Goal: Task Accomplishment & Management: Use online tool/utility

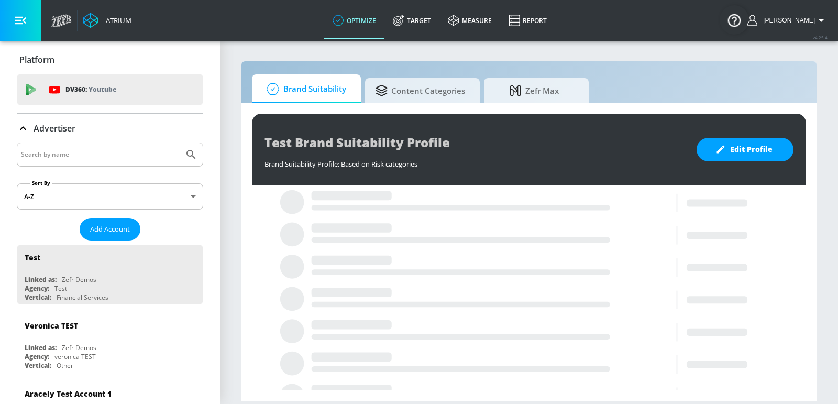
click at [96, 159] on input "Search by name" at bounding box center [100, 155] width 159 height 14
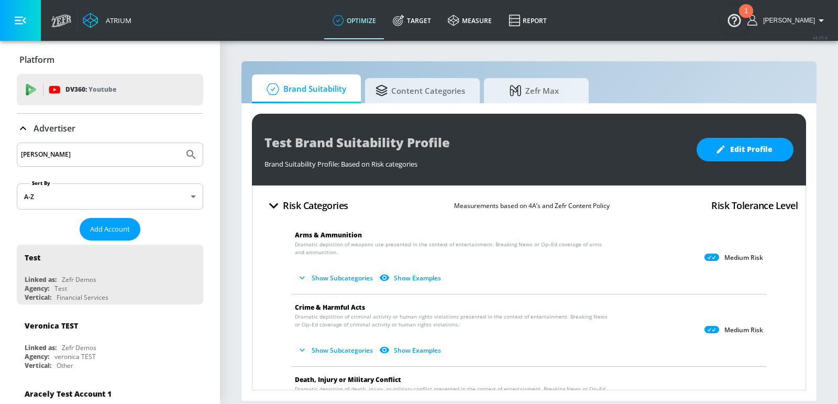
type input "[PERSON_NAME]"
click at [180, 143] on button "Submit Search" at bounding box center [191, 154] width 23 height 23
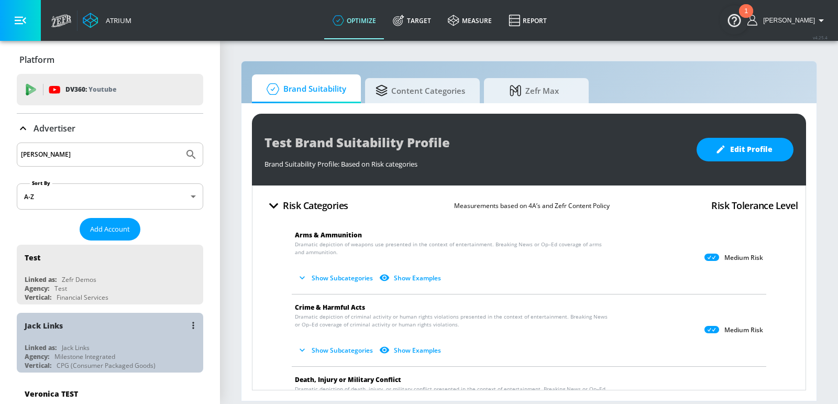
click at [103, 352] on div "Milestone Integrated" at bounding box center [84, 356] width 61 height 9
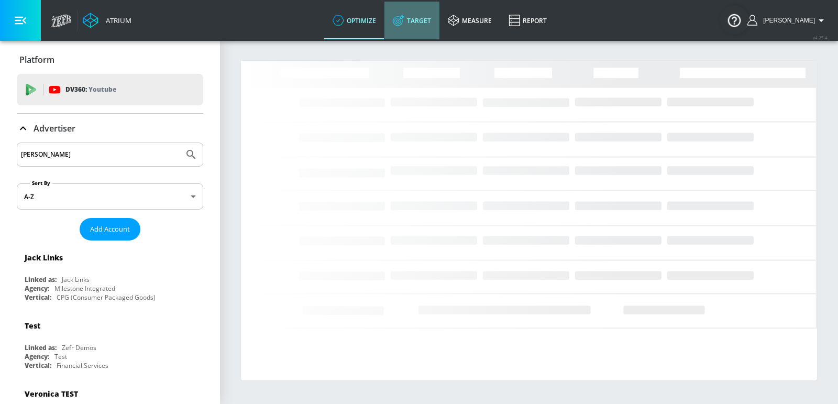
click at [426, 12] on link "Target" at bounding box center [412, 21] width 55 height 38
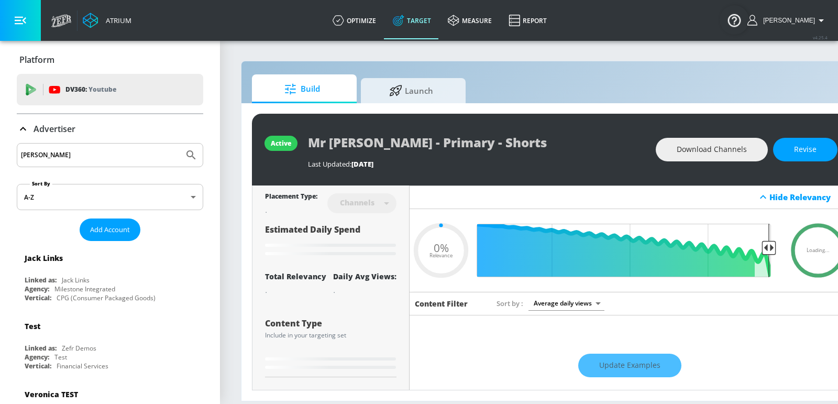
type input "0.05"
click at [386, 80] on span "Launch" at bounding box center [412, 89] width 80 height 25
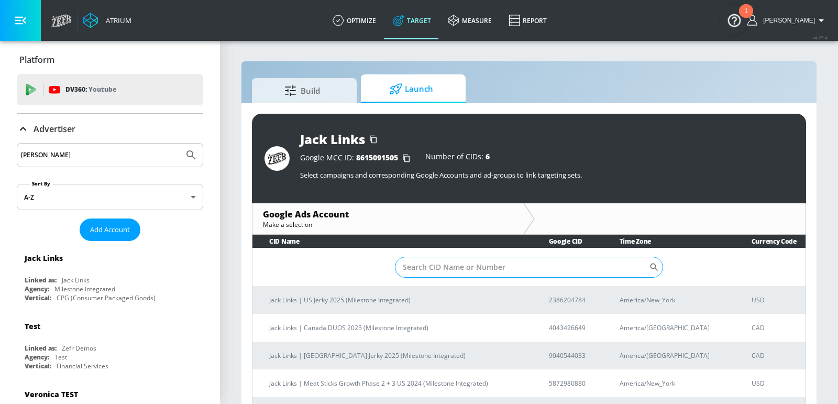
click at [493, 266] on input "Sort By" at bounding box center [522, 267] width 254 height 21
paste input "7349711713"
type input "7349711713"
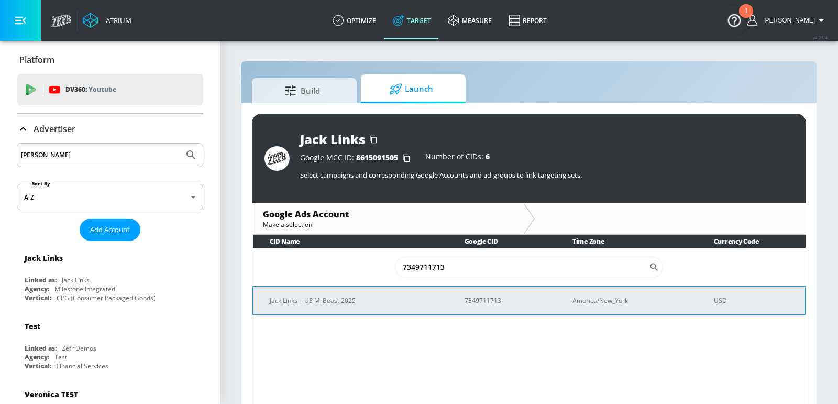
click at [366, 300] on p "Jack Links | US MrBeast 2025" at bounding box center [355, 300] width 170 height 11
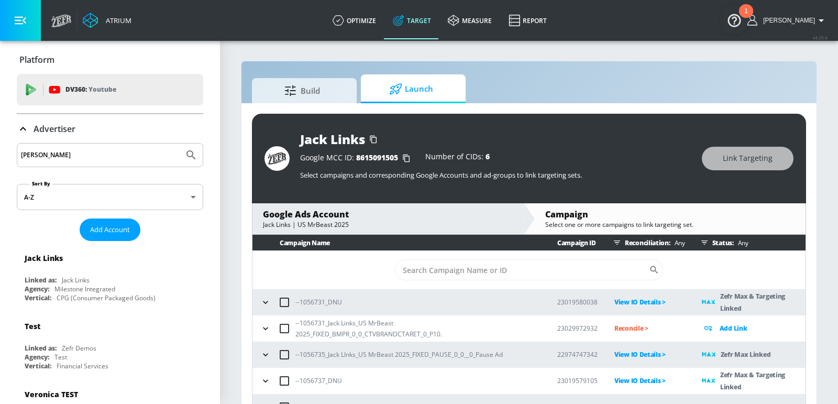
scroll to position [1, 0]
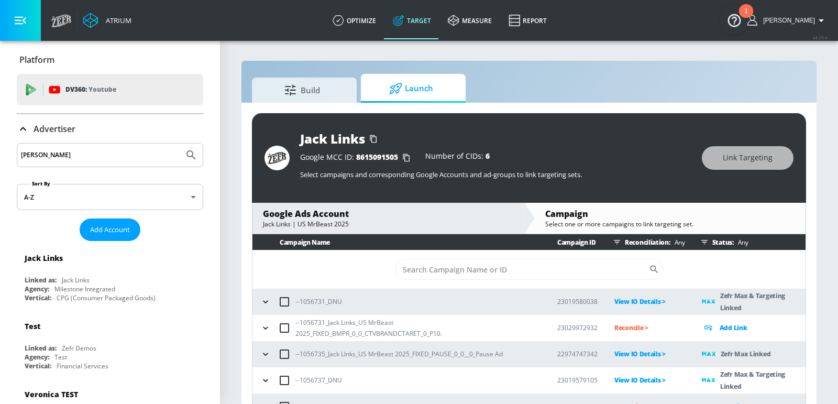
click at [597, 91] on div "Build Launch" at bounding box center [529, 88] width 554 height 29
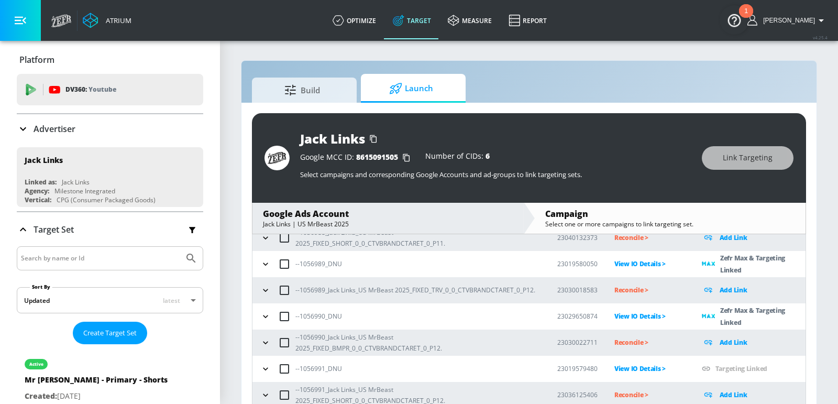
scroll to position [143, 0]
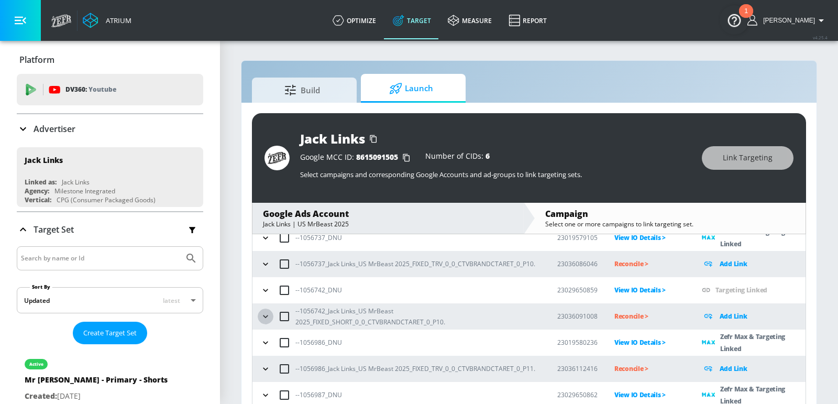
click at [264, 313] on icon "button" at bounding box center [265, 316] width 10 height 10
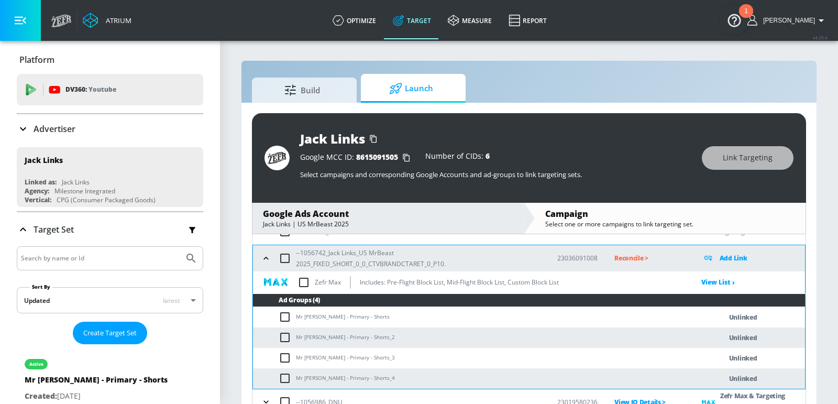
scroll to position [216, 0]
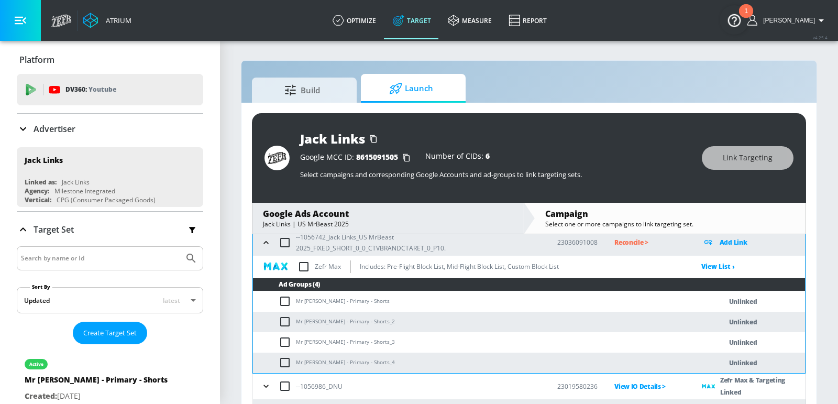
click at [320, 297] on td "Mr [PERSON_NAME] - Primary - Shorts" at bounding box center [477, 301] width 448 height 20
copy td "Mr [PERSON_NAME] - Primary - Shorts"
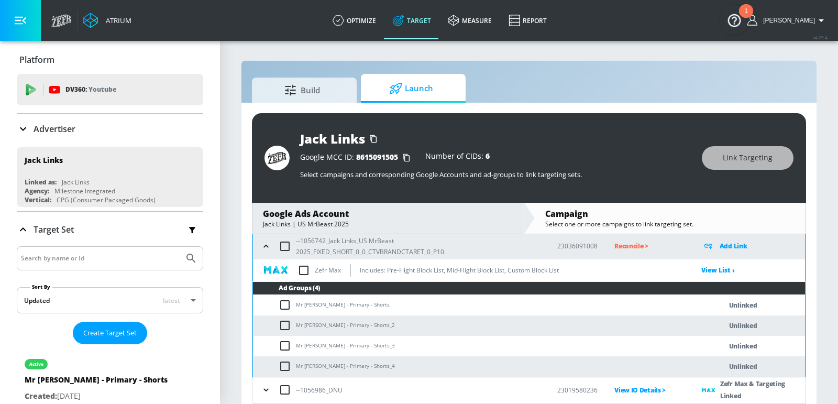
click at [286, 247] on input "checkbox" at bounding box center [285, 246] width 22 height 22
checkbox input "true"
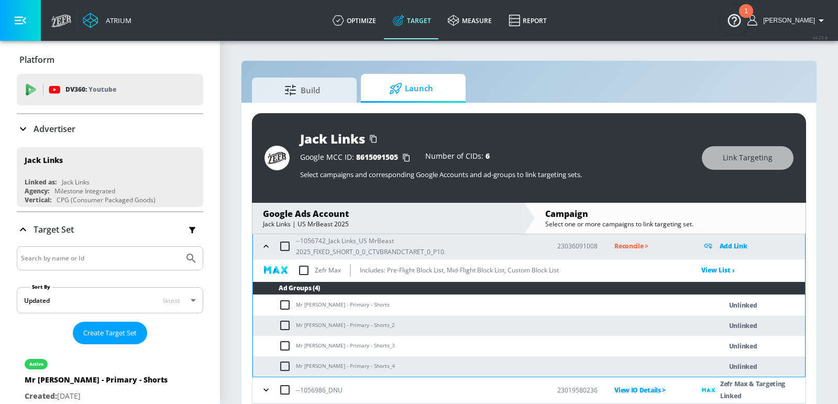
checkbox input "true"
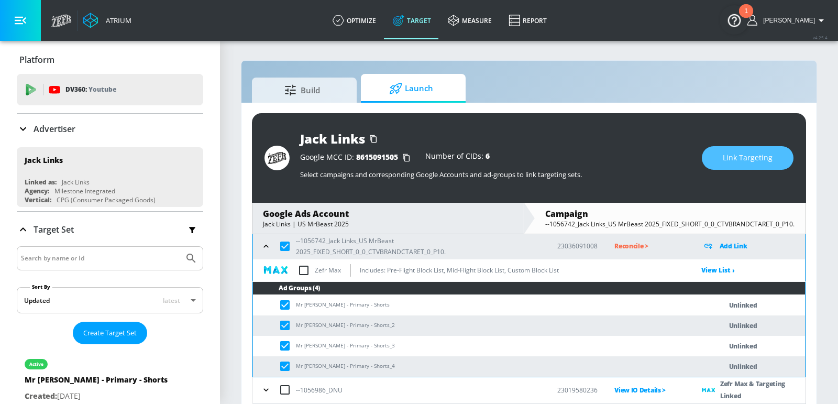
click at [731, 164] on button "Link Targeting" at bounding box center [748, 158] width 92 height 24
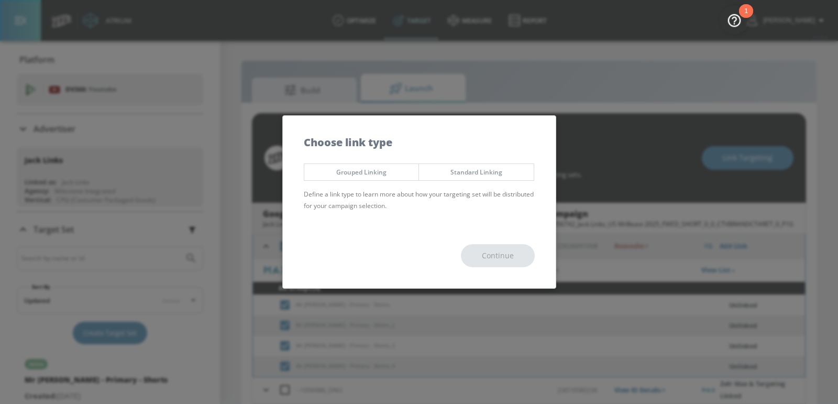
click at [384, 175] on span "Grouped Linking" at bounding box center [361, 172] width 99 height 11
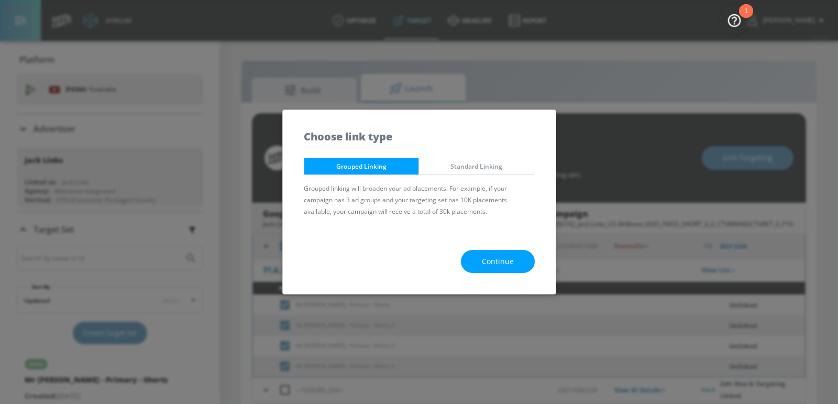
click at [497, 255] on span "Continue" at bounding box center [498, 261] width 32 height 13
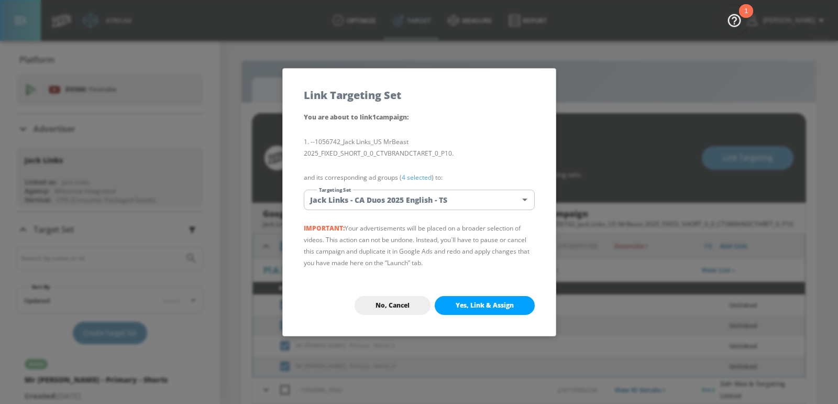
click at [418, 205] on body "Atrium optimize Target measure Report optimize Target measure Report v 4.25.4 E…" at bounding box center [419, 208] width 838 height 419
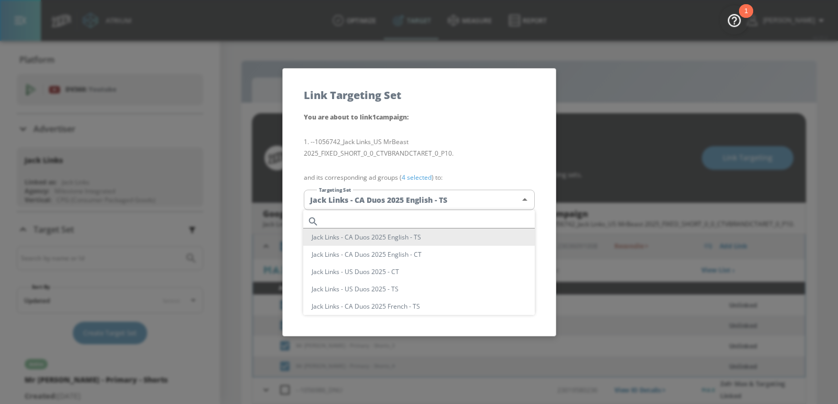
scroll to position [281, 0]
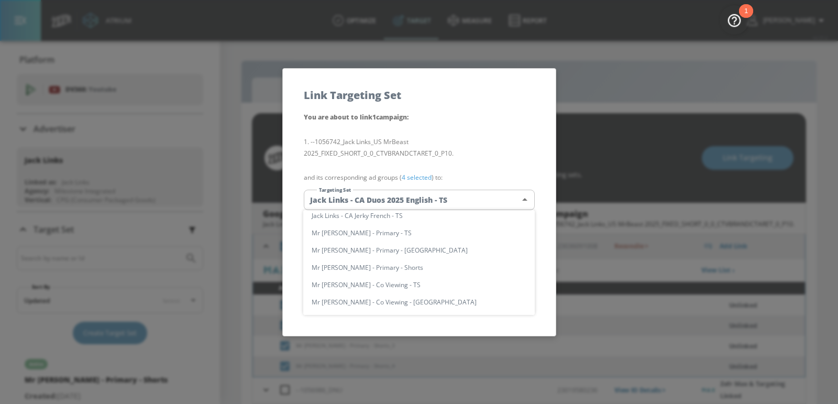
click at [378, 269] on li "Mr [PERSON_NAME] - Primary - Shorts" at bounding box center [419, 267] width 232 height 17
type input "12ef2f7f-0285-4a83-8234-e4f034f94e78"
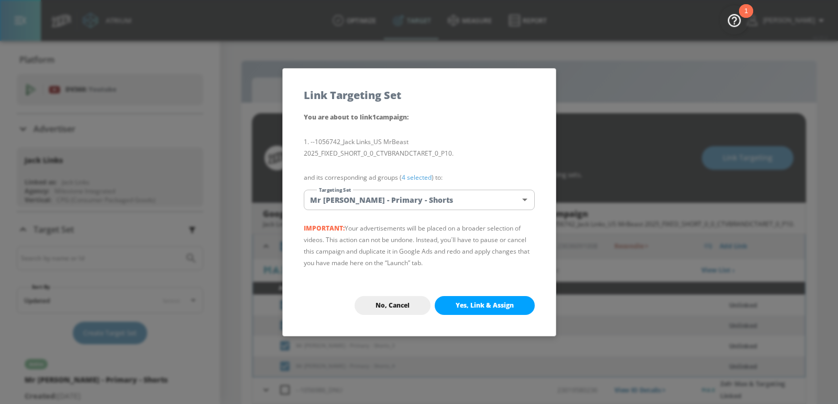
click at [492, 292] on div "No, Cancel Yes, Link & Assign" at bounding box center [419, 305] width 273 height 61
click at [491, 301] on span "Yes, Link & Assign" at bounding box center [485, 305] width 58 height 8
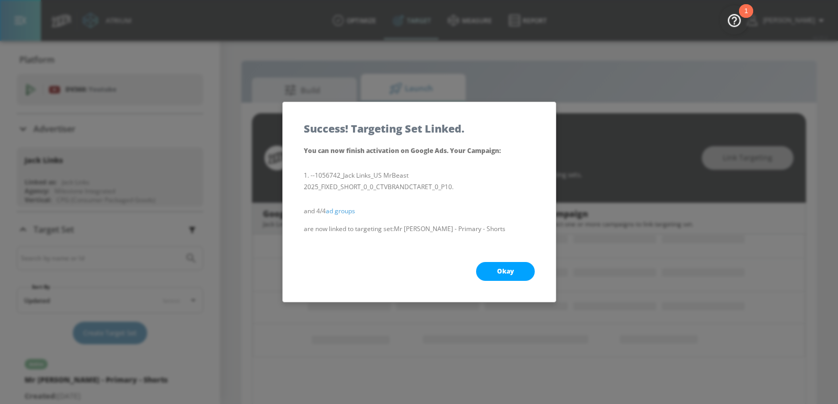
scroll to position [134, 0]
click at [495, 267] on button "Okay" at bounding box center [505, 271] width 59 height 19
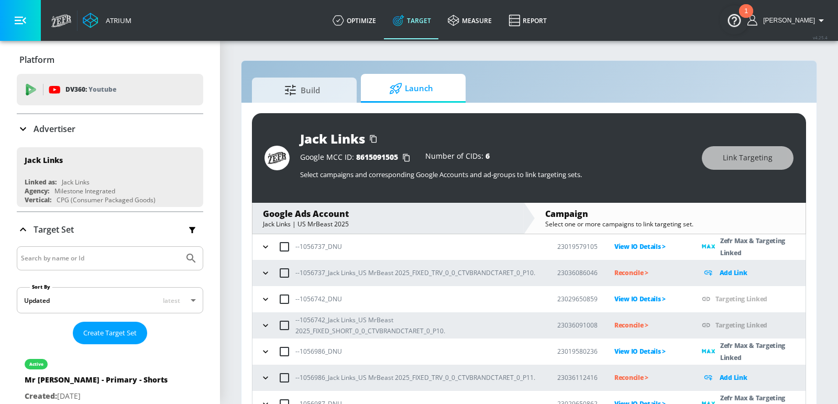
scroll to position [213, 0]
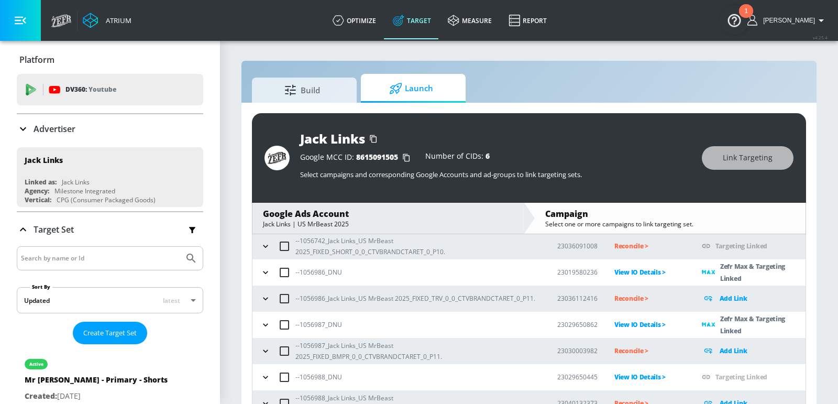
click at [268, 244] on icon "button" at bounding box center [265, 246] width 10 height 10
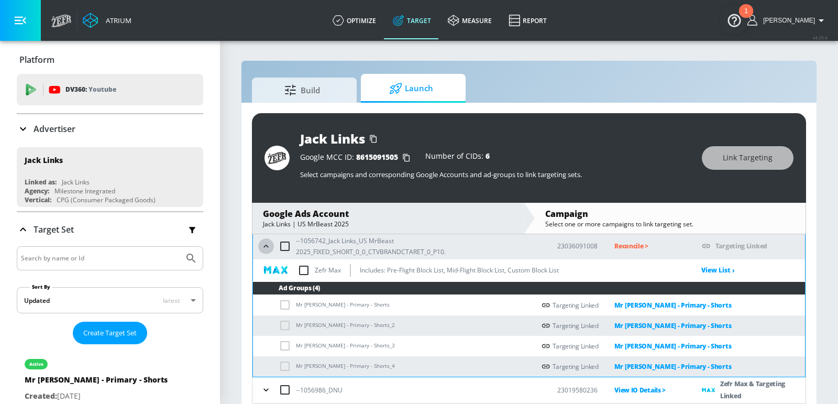
click at [268, 244] on icon "button" at bounding box center [266, 246] width 10 height 10
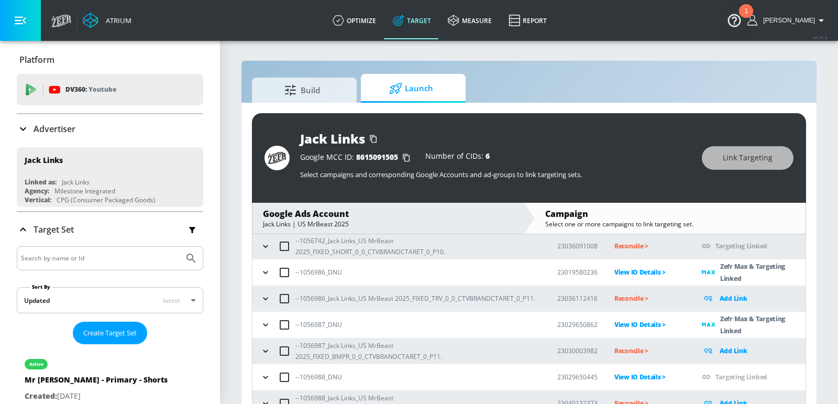
click at [268, 244] on icon "button" at bounding box center [265, 246] width 10 height 10
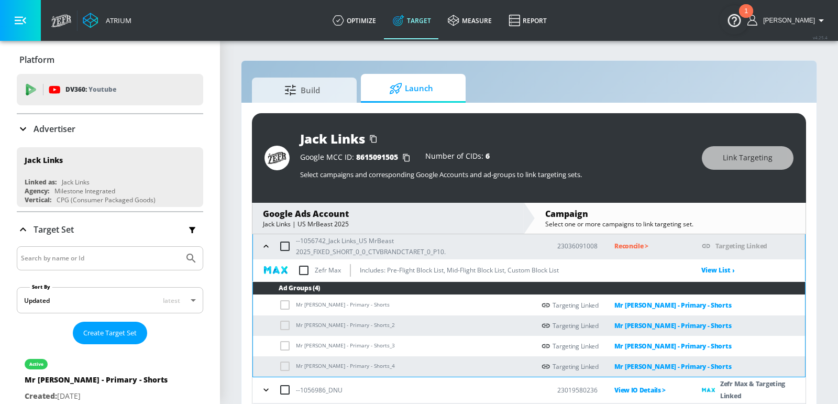
click at [268, 245] on icon "button" at bounding box center [266, 246] width 10 height 10
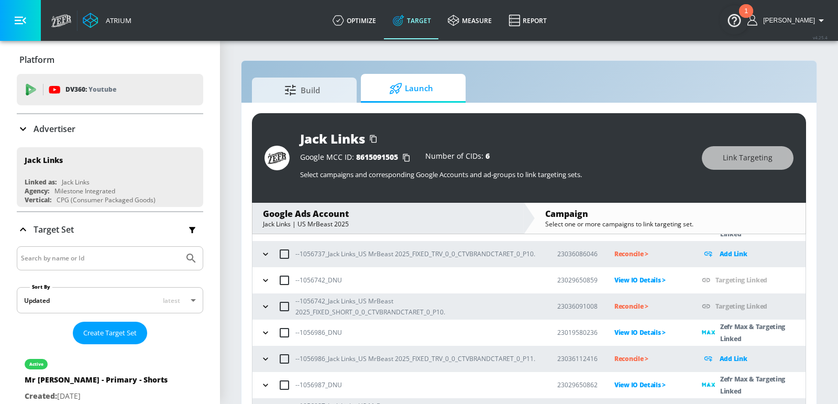
scroll to position [141, 0]
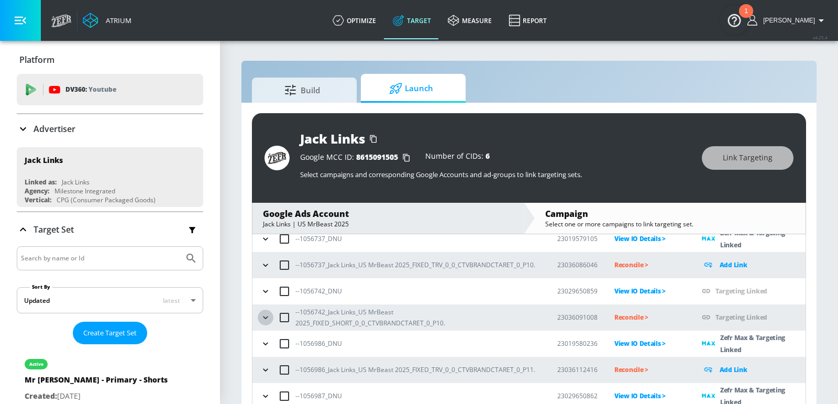
click at [264, 316] on icon "button" at bounding box center [265, 317] width 5 height 3
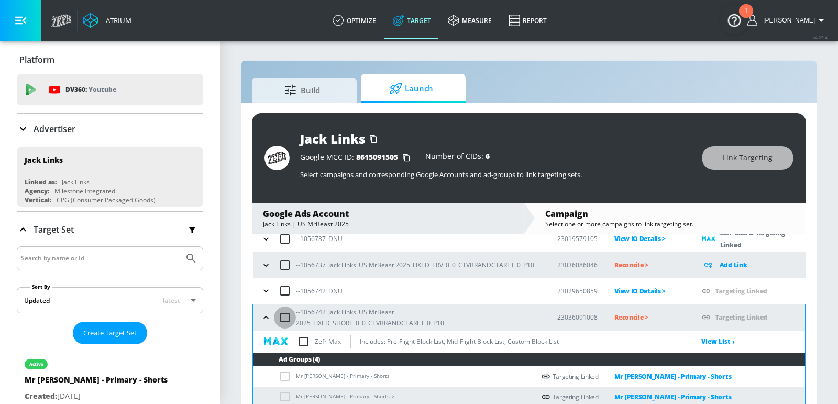
click at [283, 316] on input "checkbox" at bounding box center [285, 318] width 22 height 22
checkbox input "true"
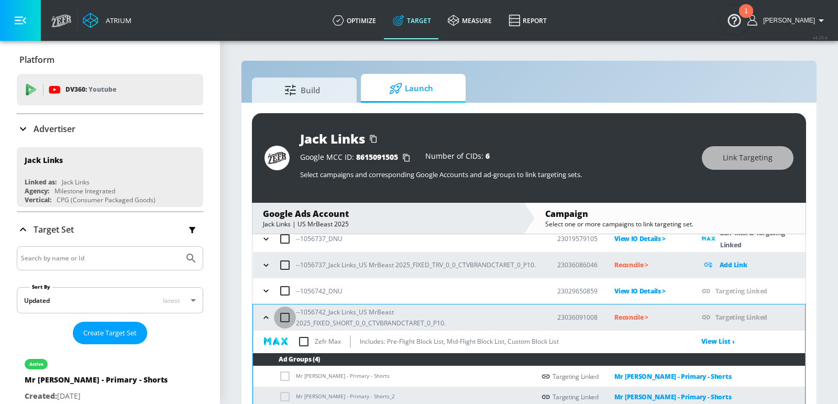
checkbox input "true"
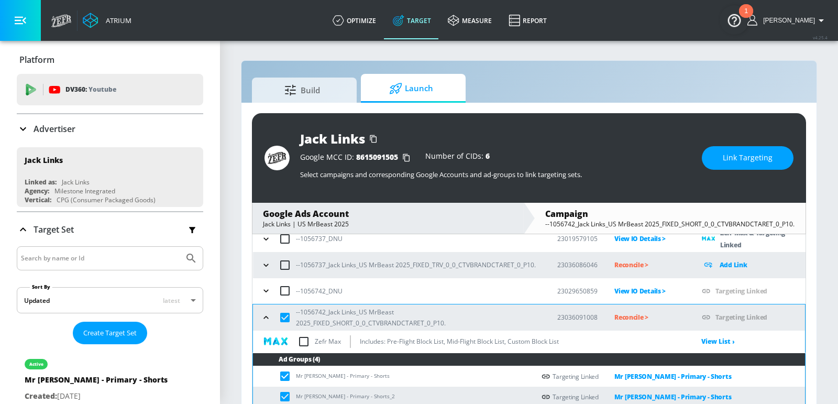
scroll to position [135, 0]
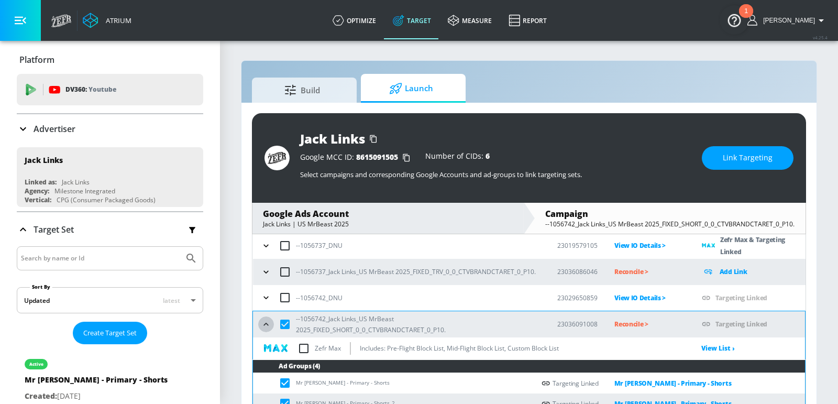
click at [271, 319] on icon "button" at bounding box center [266, 324] width 10 height 10
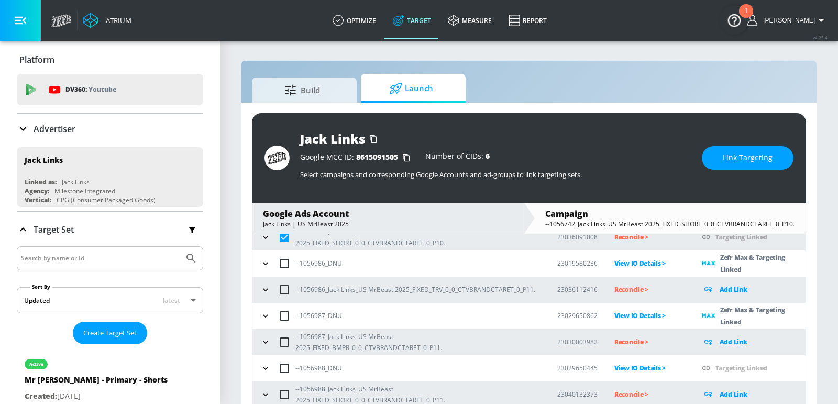
scroll to position [209, 0]
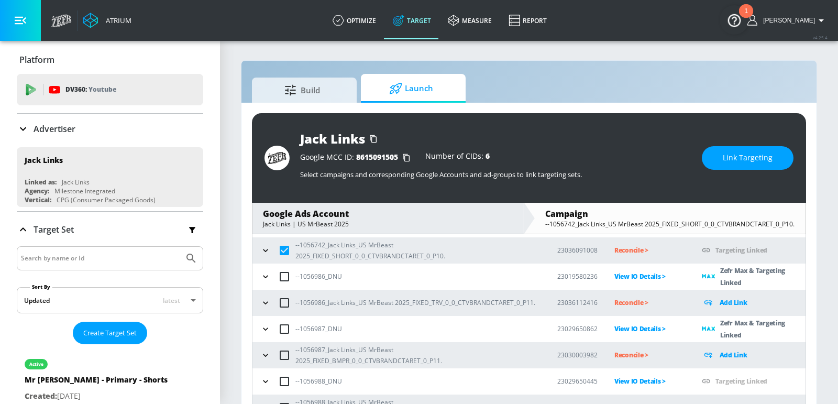
click at [282, 248] on input "checkbox" at bounding box center [285, 250] width 22 height 22
checkbox input "false"
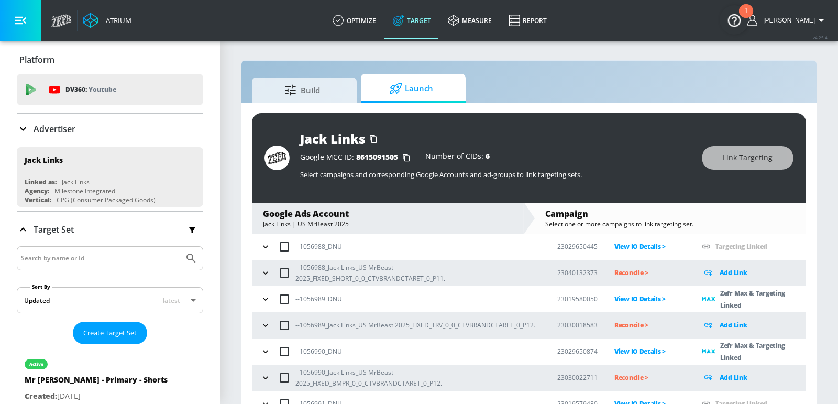
scroll to position [344, 0]
click at [267, 270] on icon "button" at bounding box center [265, 272] width 10 height 10
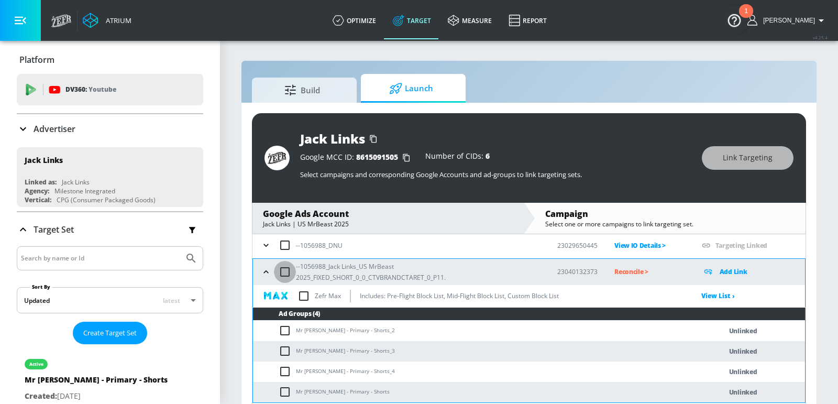
click at [286, 270] on input "checkbox" at bounding box center [285, 272] width 22 height 22
checkbox input "true"
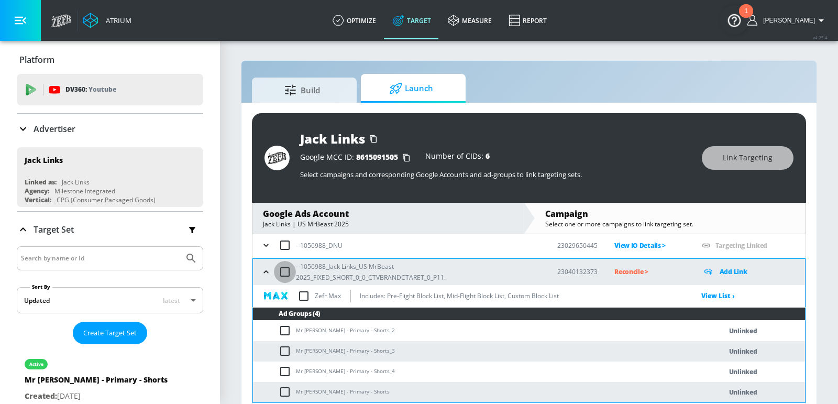
checkbox input "true"
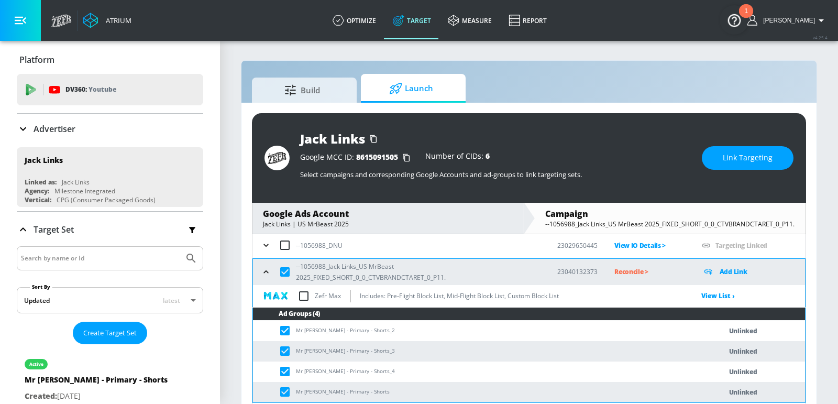
click at [747, 157] on span "Link Targeting" at bounding box center [748, 157] width 50 height 13
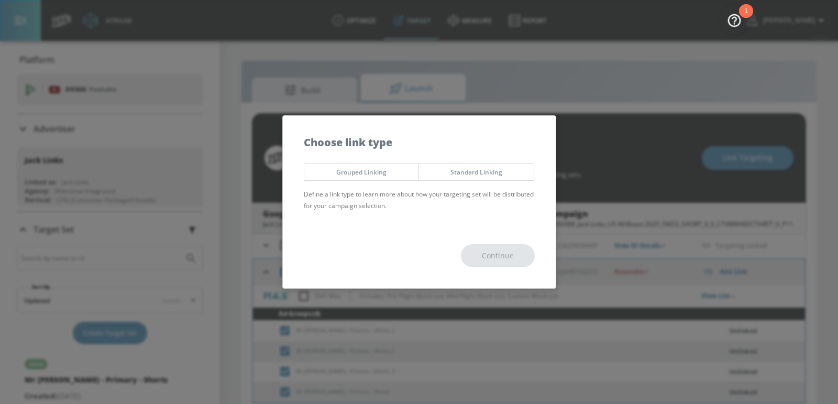
click at [386, 170] on span "Grouped Linking" at bounding box center [361, 172] width 99 height 11
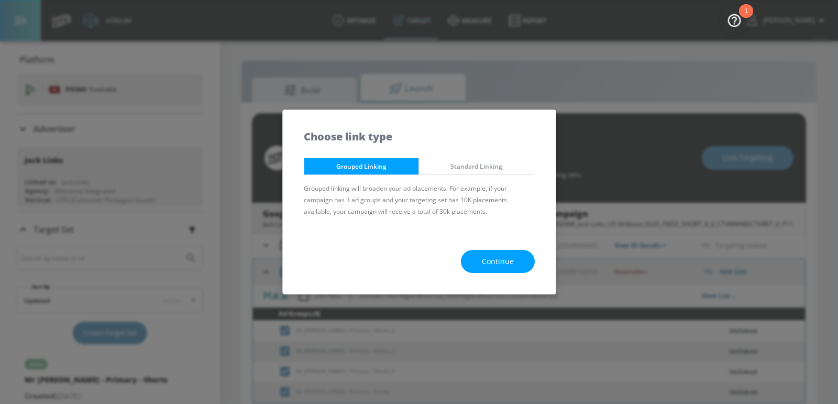
click at [494, 257] on span "Continue" at bounding box center [498, 261] width 32 height 13
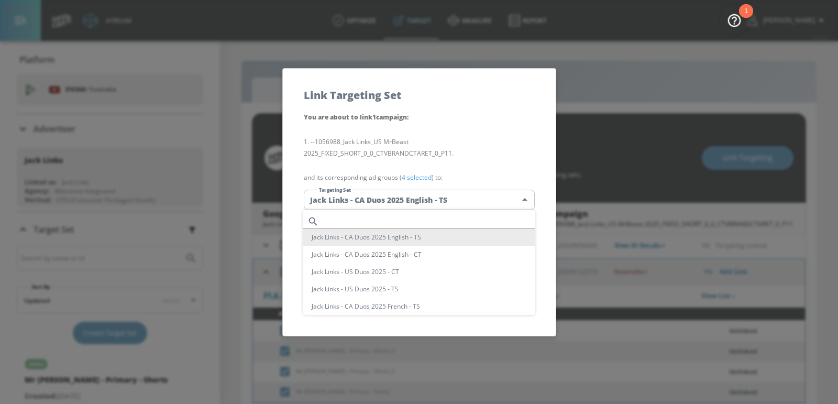
click at [388, 203] on body "Atrium optimize Target measure Report optimize Target measure Report v 4.25.4 E…" at bounding box center [419, 208] width 838 height 419
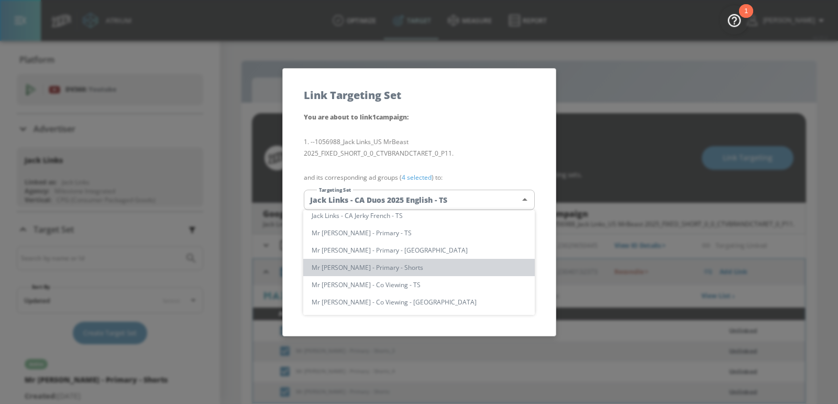
click at [368, 268] on li "Mr [PERSON_NAME] - Primary - Shorts" at bounding box center [419, 267] width 232 height 17
type input "12ef2f7f-0285-4a83-8234-e4f034f94e78"
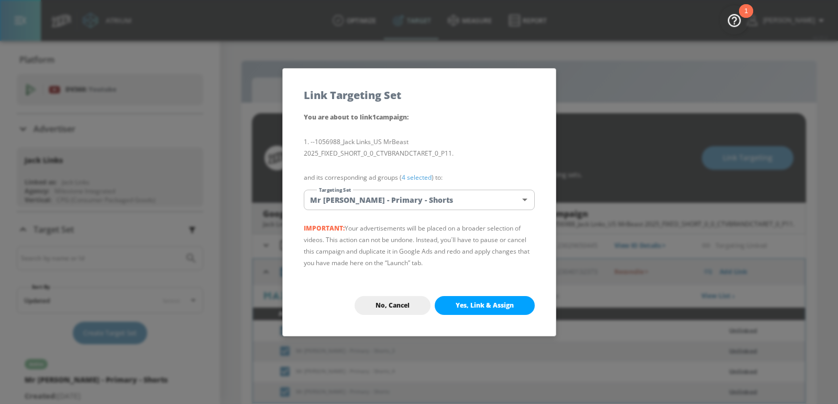
click at [489, 306] on span "Yes, Link & Assign" at bounding box center [485, 305] width 58 height 8
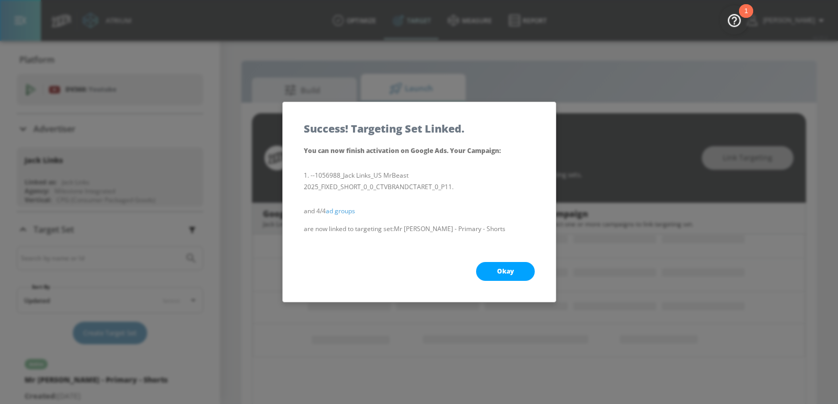
scroll to position [134, 0]
click at [497, 266] on button "Okay" at bounding box center [505, 271] width 59 height 19
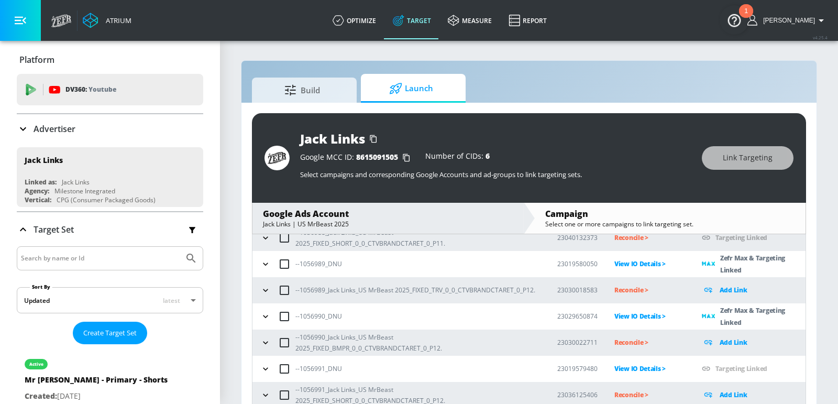
scroll to position [14, 0]
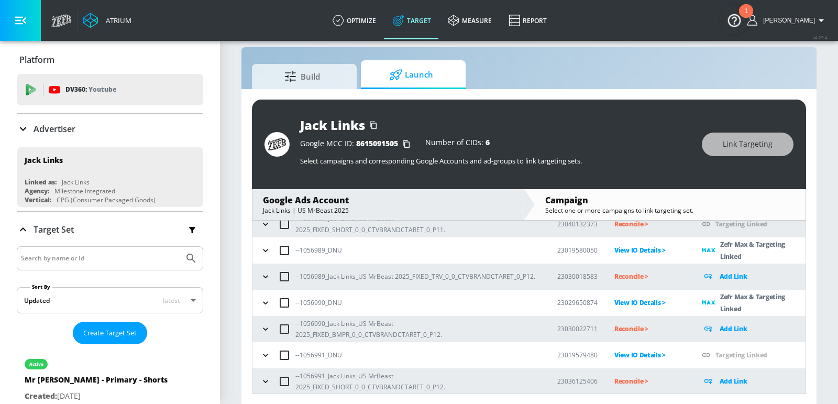
click at [263, 383] on icon "button" at bounding box center [265, 381] width 10 height 10
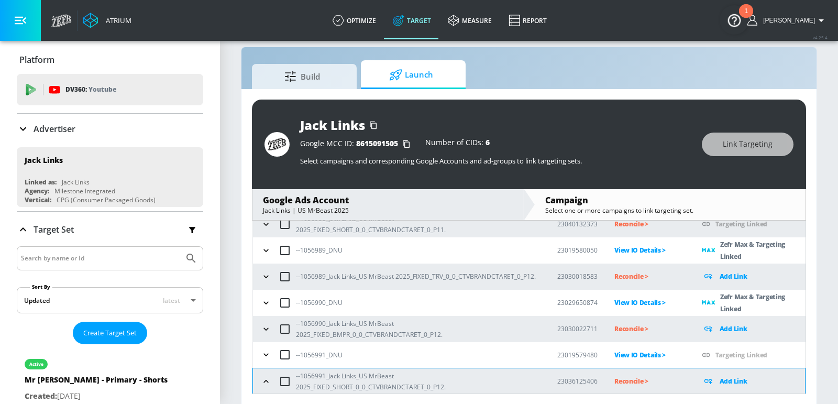
click at [285, 383] on input "checkbox" at bounding box center [285, 381] width 22 height 22
checkbox input "true"
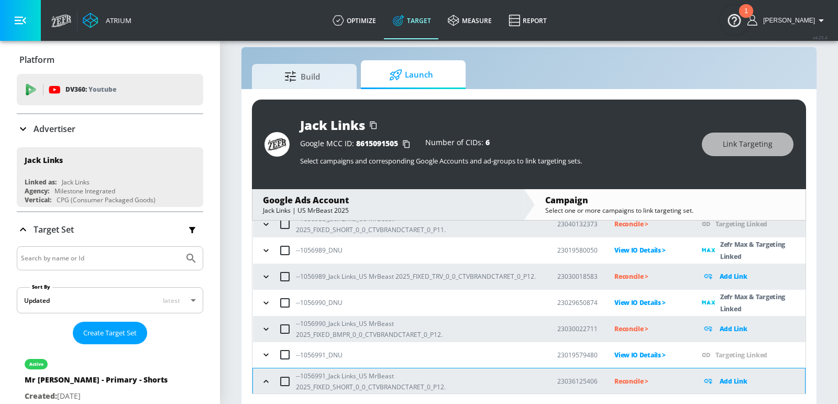
checkbox input "true"
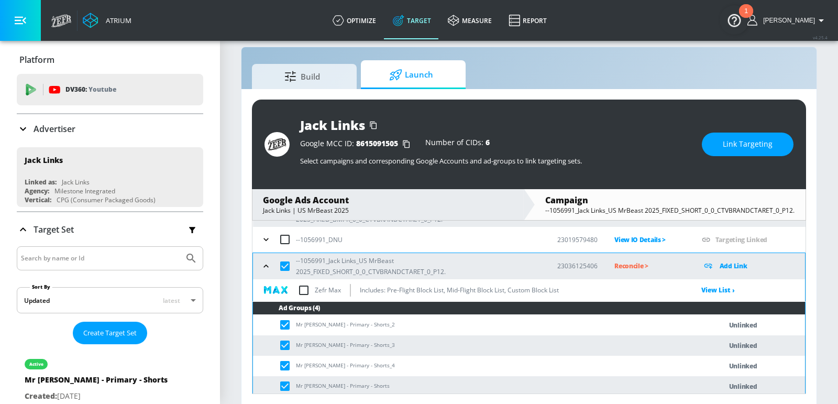
scroll to position [496, 0]
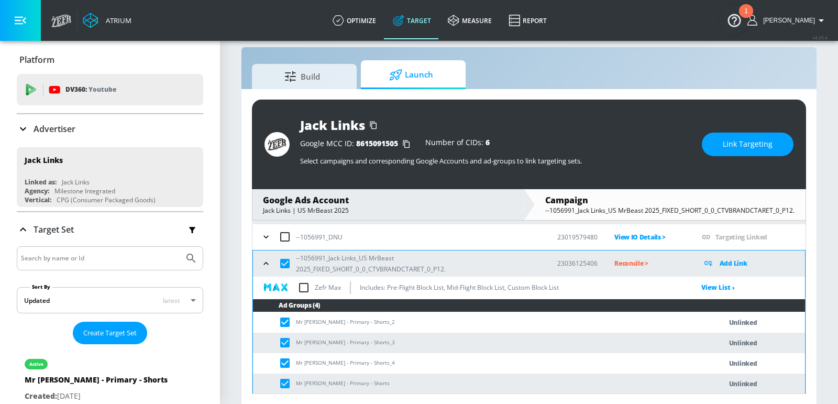
click at [750, 146] on span "Link Targeting" at bounding box center [748, 144] width 50 height 13
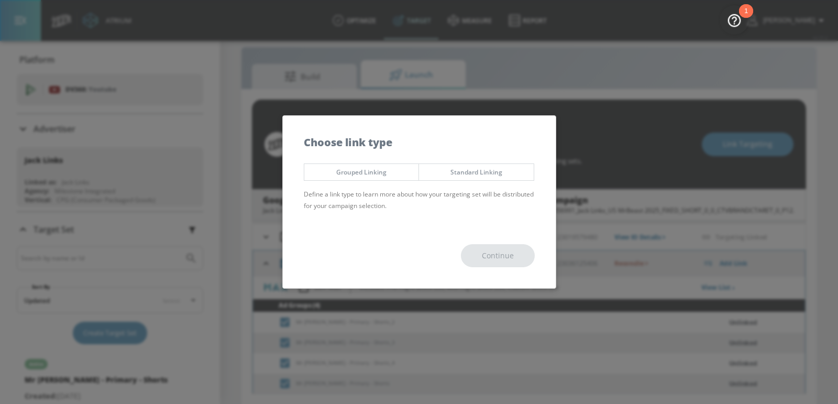
click at [384, 177] on span "Grouped Linking" at bounding box center [361, 172] width 99 height 11
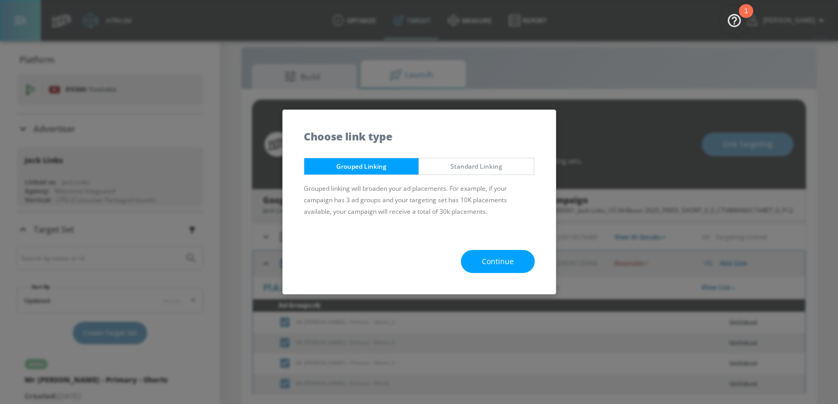
click at [485, 264] on span "Continue" at bounding box center [498, 261] width 32 height 13
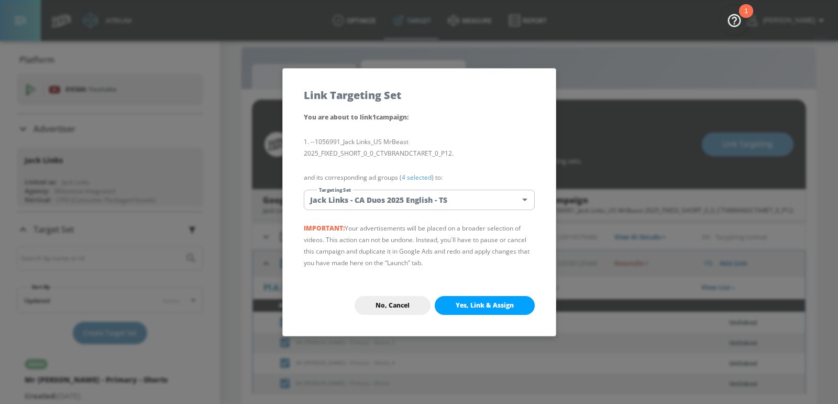
click at [444, 204] on body "Atrium optimize Target measure Report optimize Target measure Report v 4.25.4 E…" at bounding box center [419, 195] width 838 height 419
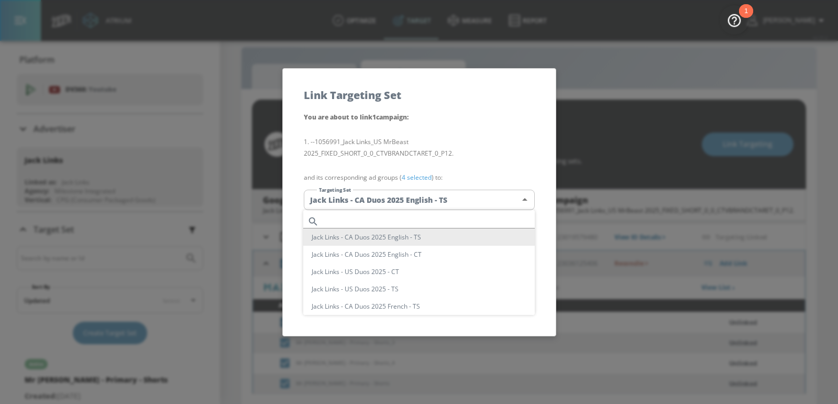
scroll to position [281, 0]
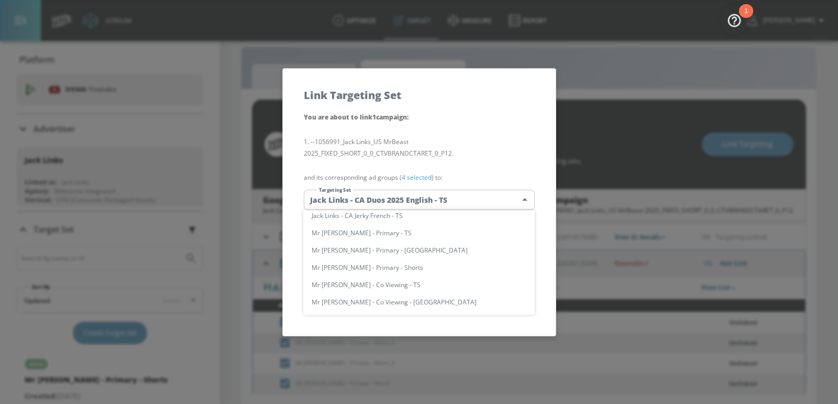
click at [392, 261] on li "Mr [PERSON_NAME] - Primary - Shorts" at bounding box center [419, 267] width 232 height 17
type input "12ef2f7f-0285-4a83-8234-e4f034f94e78"
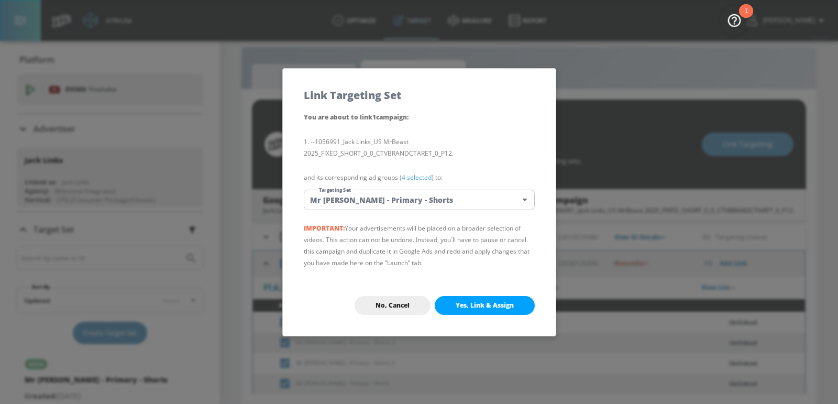
click at [488, 298] on button "Yes, Link & Assign" at bounding box center [485, 305] width 100 height 19
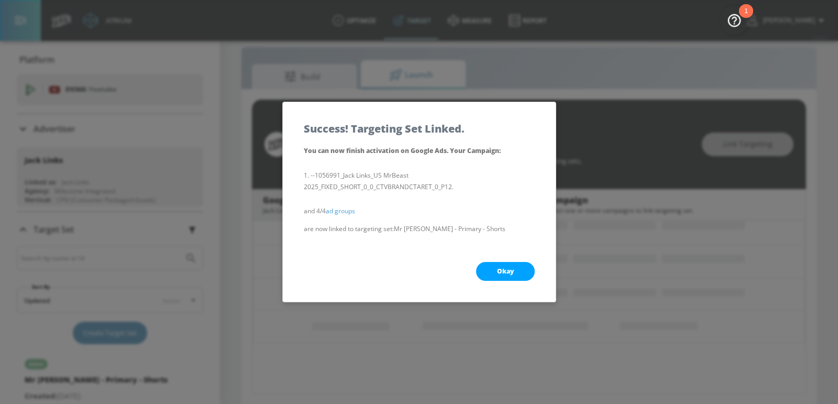
scroll to position [134, 0]
click at [504, 281] on div "Okay" at bounding box center [419, 271] width 273 height 61
click at [508, 276] on button "Okay" at bounding box center [505, 271] width 59 height 19
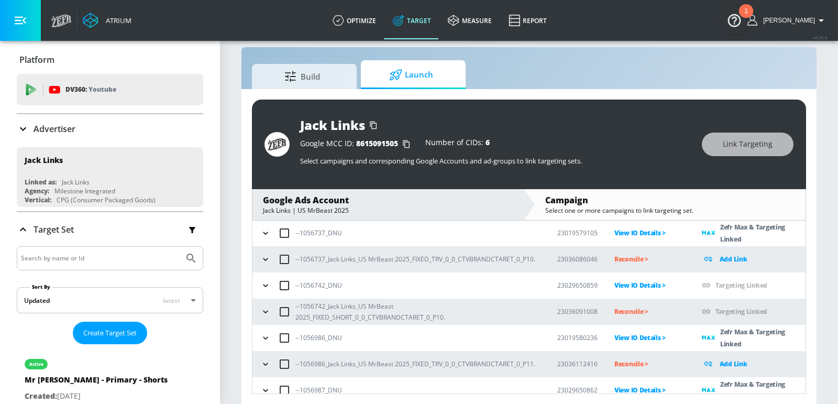
scroll to position [378, 0]
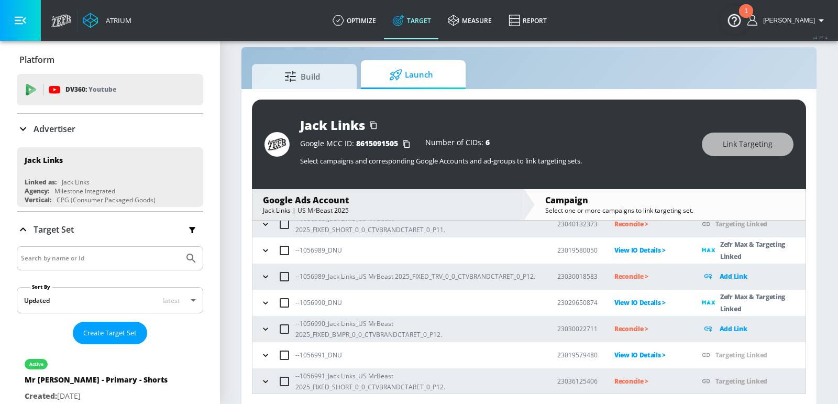
click at [634, 381] on p "Reconcile >" at bounding box center [650, 381] width 71 height 12
drag, startPoint x: 431, startPoint y: 383, endPoint x: 308, endPoint y: 369, distance: 124.0
click at [308, 370] on p "--1056991_Jack Links_US MrBeast 2025_FIXED_SHORT_0_0_CTVBRANDCTARET_0_P12." at bounding box center [418, 381] width 245 height 22
copy p "--1056991_Jack Links_US MrBeast 2025_FIXED_SHORT_0_0_CTVBRANDCTARET_0_"
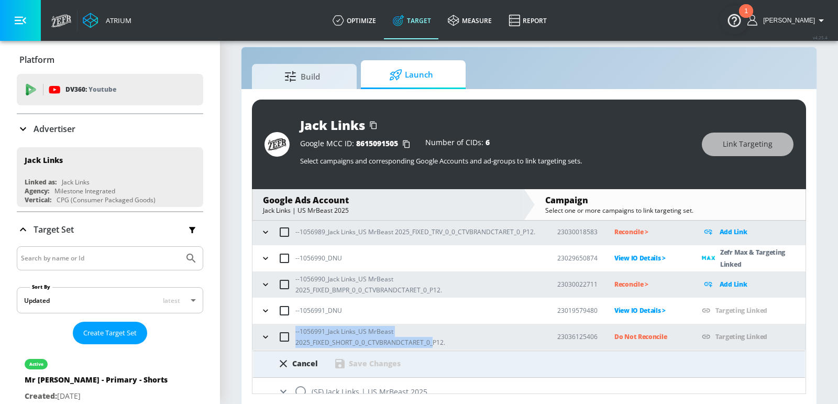
scroll to position [434, 0]
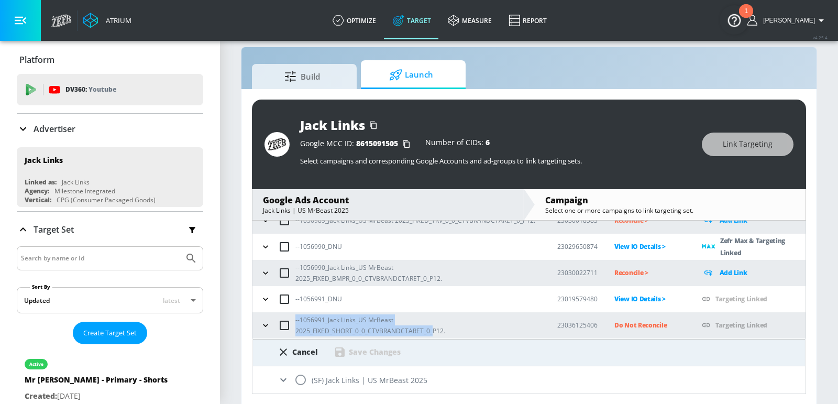
click at [305, 377] on input "radio" at bounding box center [301, 380] width 22 height 22
radio input "true"
click at [337, 321] on p "--1056991_Jack Links_US MrBeast 2025_FIXED_SHORT_0_0_CTVBRANDCTARET_0_P12." at bounding box center [418, 325] width 245 height 22
drag, startPoint x: 340, startPoint y: 329, endPoint x: 309, endPoint y: 318, distance: 32.6
click at [309, 319] on p "--1056991_Jack Links_US MrBeast 2025_FIXED_SHORT_0_0_CTVBRANDCTARET_0_P12." at bounding box center [418, 325] width 245 height 22
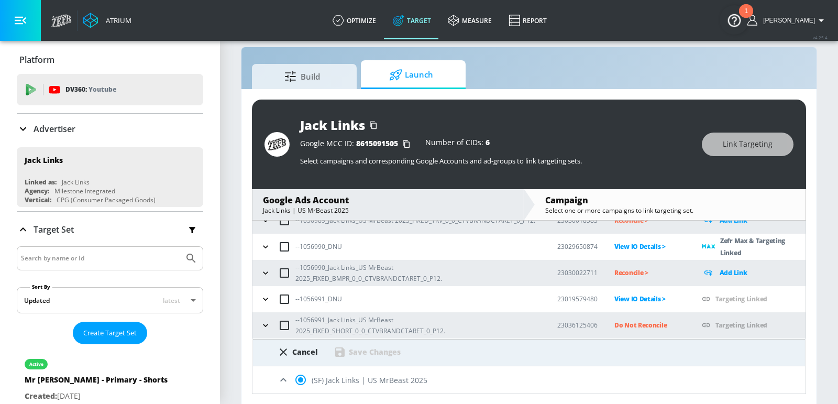
scroll to position [726, 0]
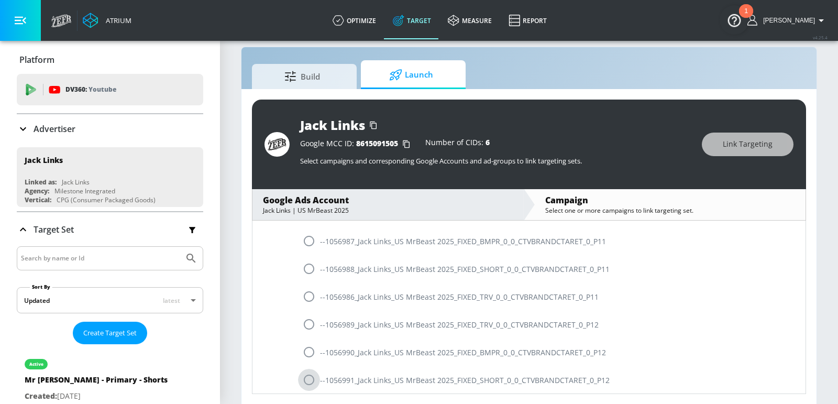
click at [307, 377] on input "radio" at bounding box center [309, 380] width 22 height 22
radio input "true"
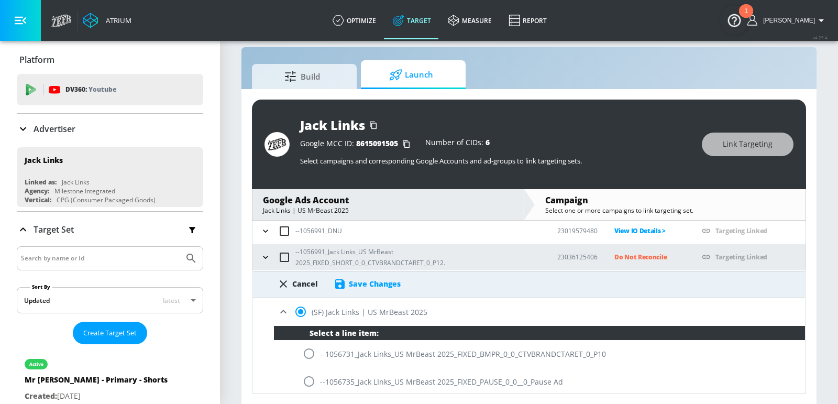
scroll to position [504, 0]
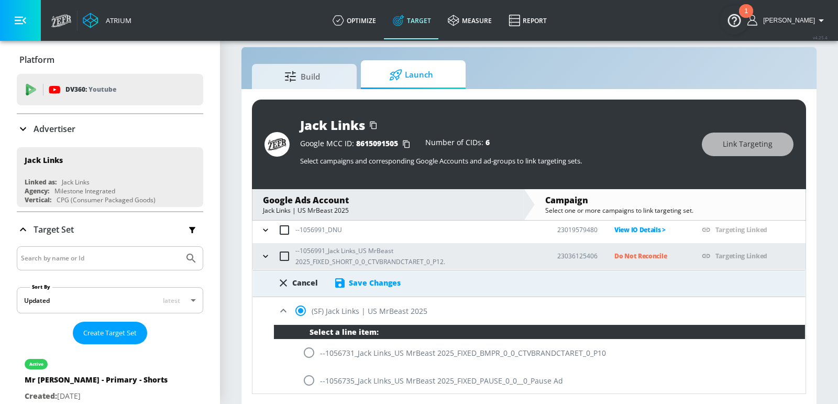
click at [386, 279] on div "Save Changes" at bounding box center [375, 283] width 52 height 10
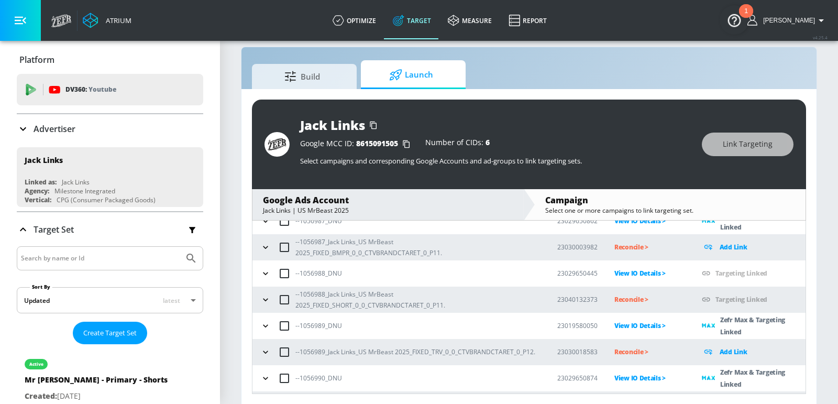
scroll to position [304, 0]
click at [638, 295] on p "Reconcile >" at bounding box center [650, 298] width 71 height 12
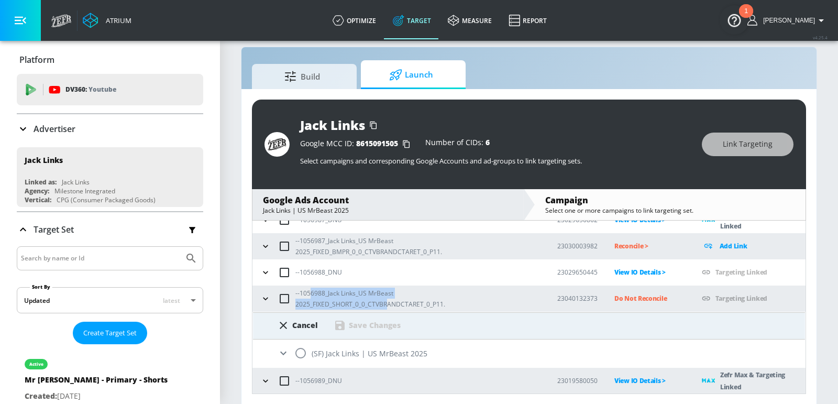
drag, startPoint x: 386, startPoint y: 299, endPoint x: 311, endPoint y: 287, distance: 76.0
click at [311, 288] on p "--1056988_Jack Links_US MrBeast 2025_FIXED_SHORT_0_0_CTVBRANDCTARET_0_P11." at bounding box center [418, 299] width 245 height 22
copy p "6988_Jack Links_US MrBeast 2025_FIXED_SHORT_0_0_CTVBR"
click at [297, 348] on input "radio" at bounding box center [301, 353] width 22 height 22
radio input "true"
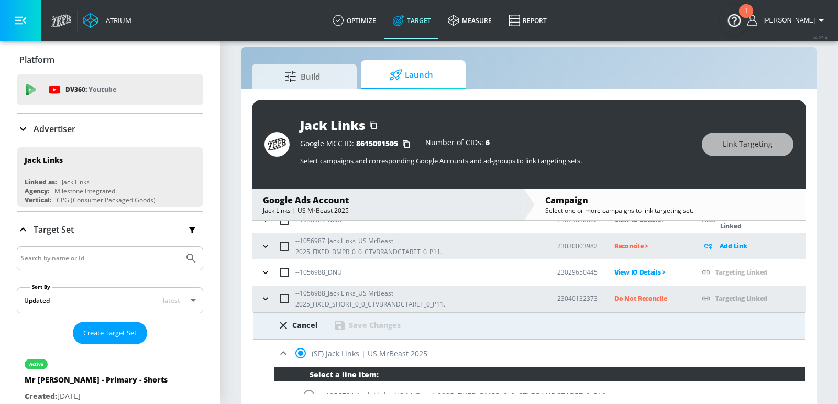
scroll to position [530, 0]
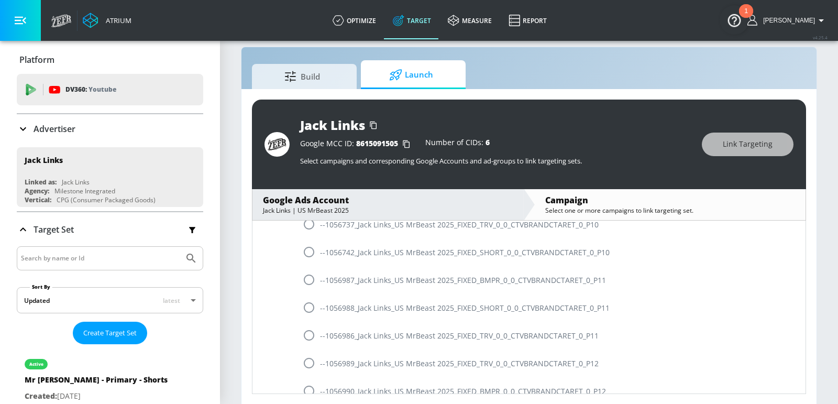
click at [308, 312] on input "radio" at bounding box center [309, 308] width 22 height 22
radio input "true"
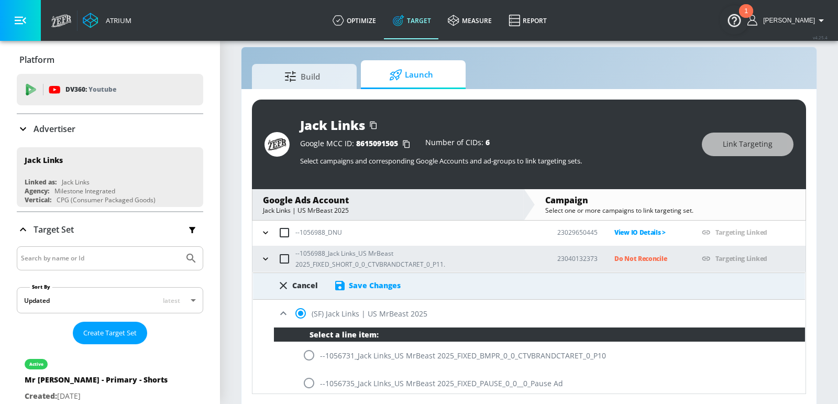
scroll to position [338, 0]
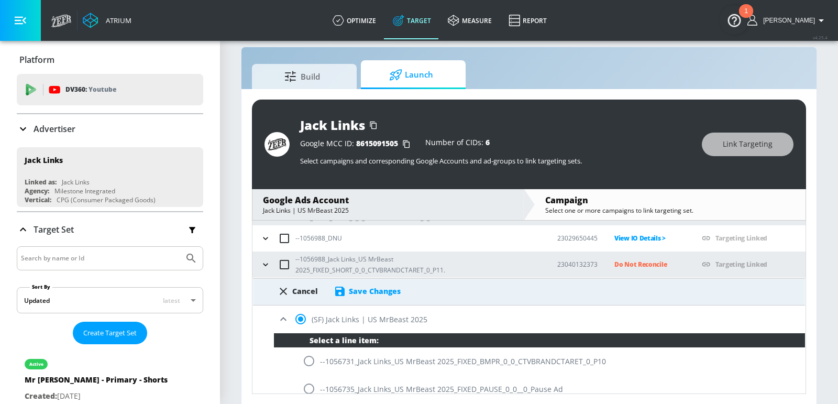
click at [379, 288] on div "Save Changes" at bounding box center [375, 291] width 52 height 10
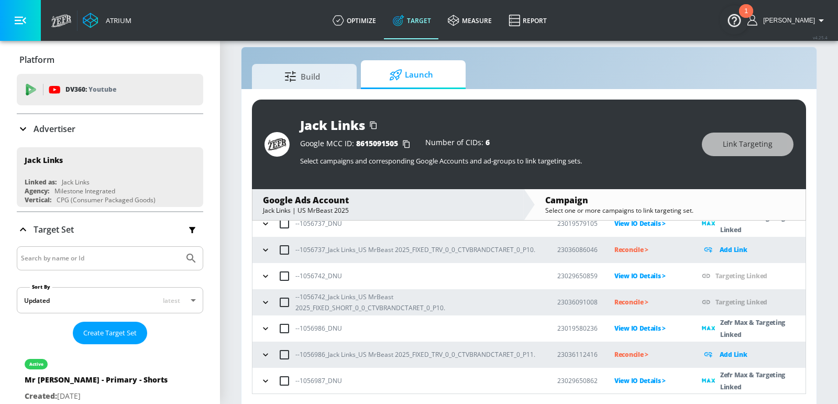
scroll to position [111, 0]
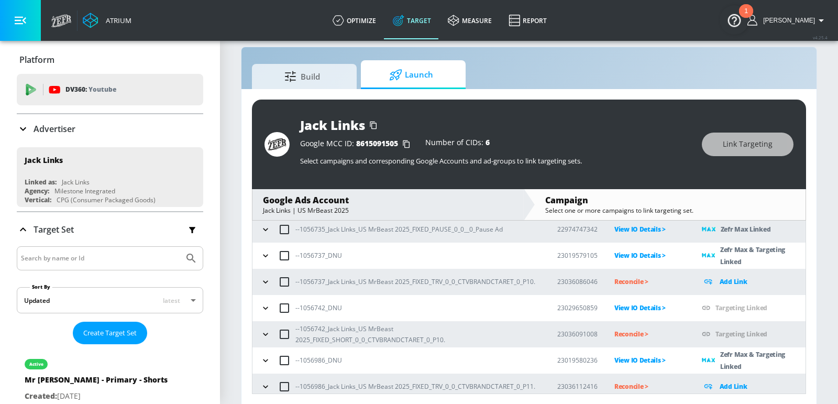
click at [627, 331] on p "Reconcile >" at bounding box center [650, 334] width 71 height 12
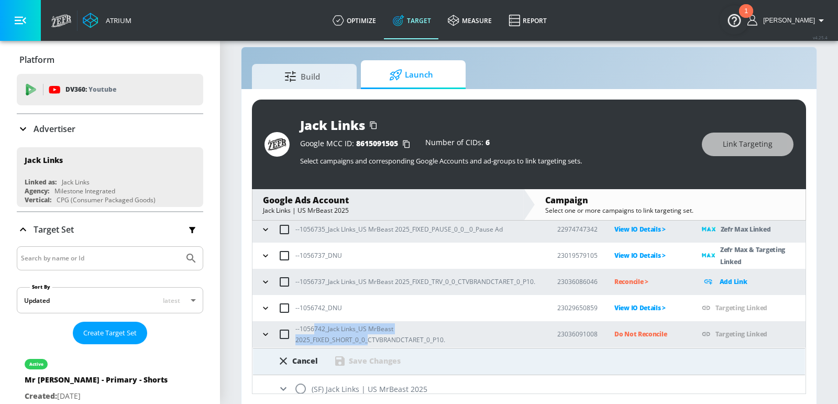
drag, startPoint x: 368, startPoint y: 339, endPoint x: 309, endPoint y: 327, distance: 60.3
click at [309, 327] on p "--1056742_Jack Links_US MrBeast 2025_FIXED_SHORT_0_0_CTVBRANDCTARET_0_P10." at bounding box center [418, 334] width 245 height 22
copy p "6742_Jack Links_US MrBeast 2025_FIXED_SHORT_0_0_"
click at [301, 387] on input "radio" at bounding box center [301, 389] width 22 height 22
radio input "true"
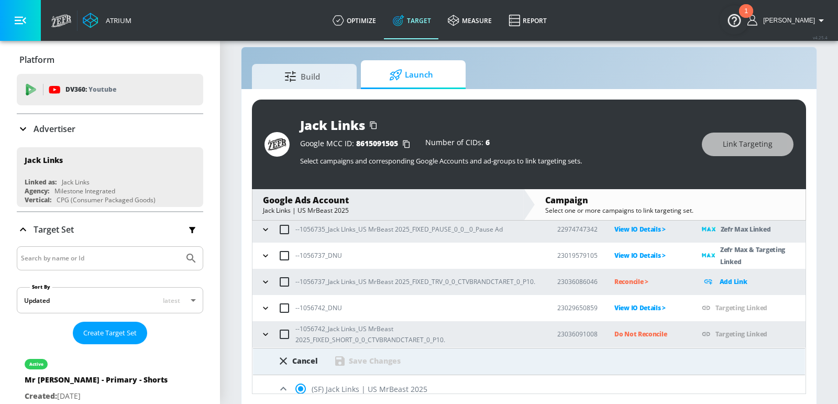
scroll to position [318, 0]
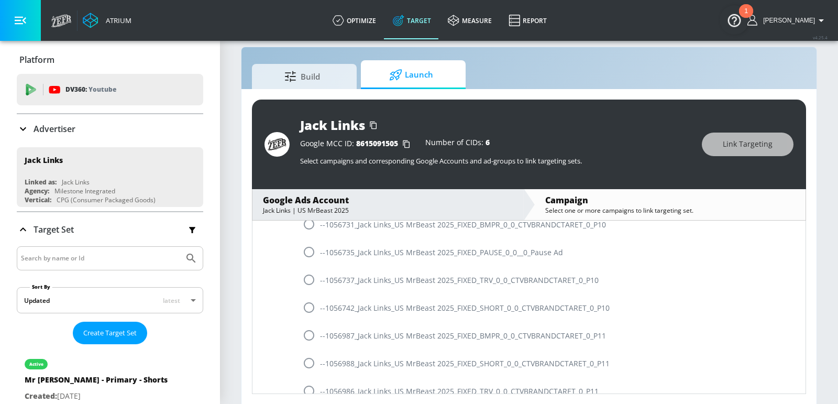
click at [307, 308] on input "radio" at bounding box center [309, 308] width 22 height 22
radio input "true"
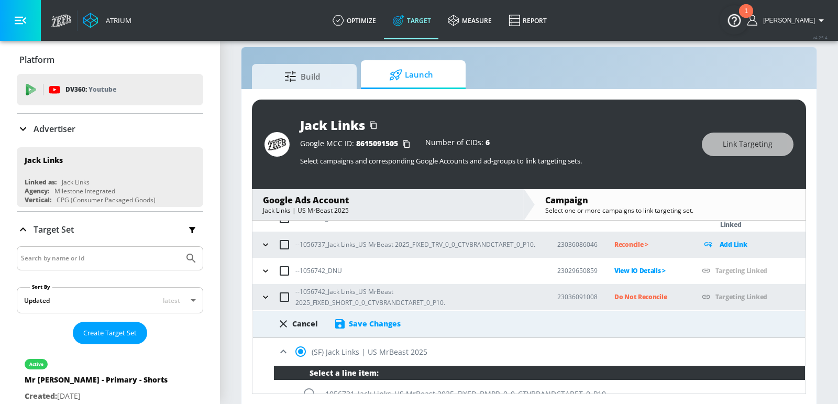
scroll to position [147, 0]
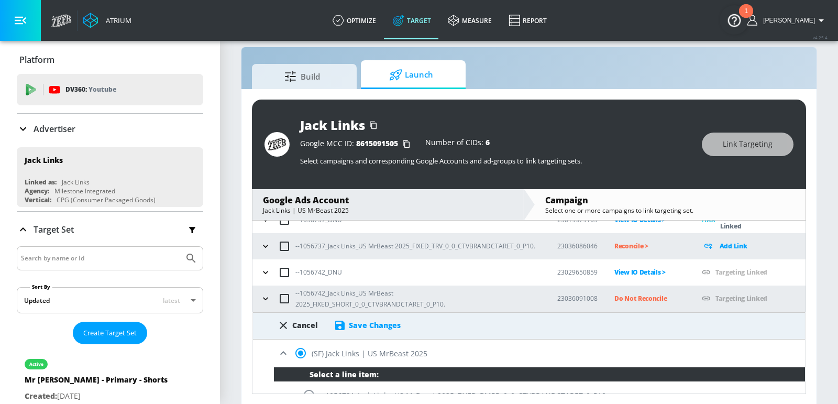
click at [386, 320] on div "Save Changes" at bounding box center [375, 325] width 52 height 10
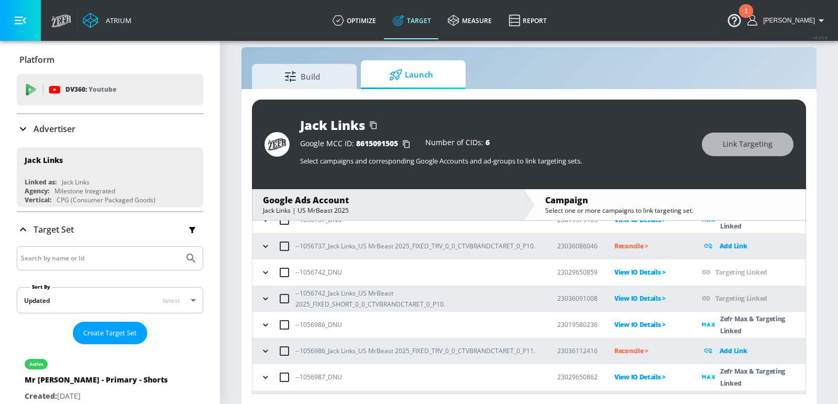
click at [266, 350] on icon "button" at bounding box center [265, 351] width 5 height 3
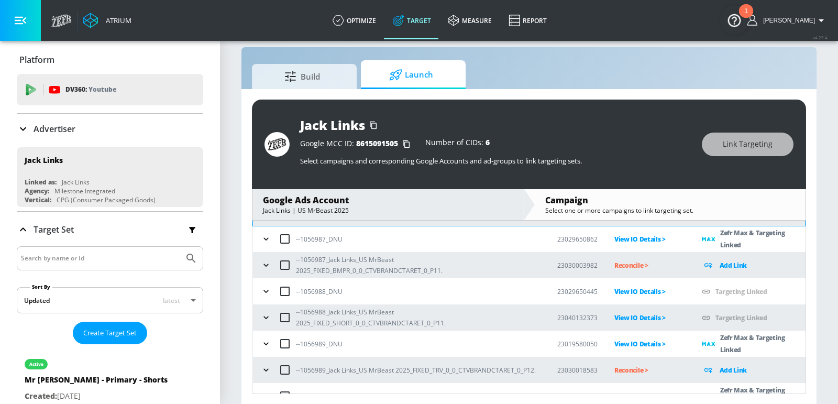
scroll to position [496, 0]
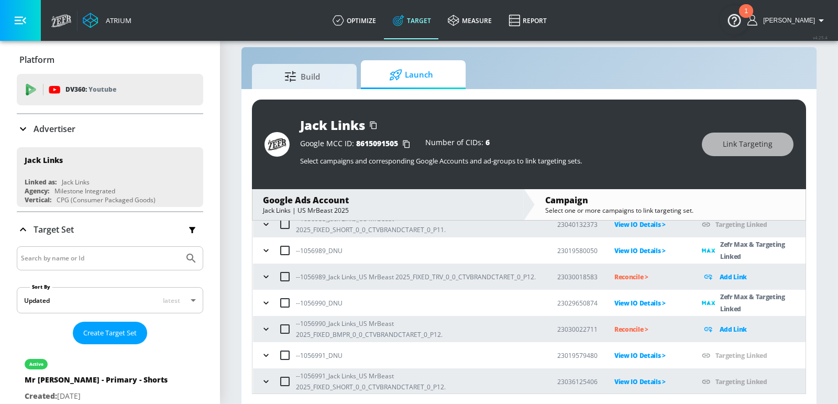
click at [263, 327] on icon "button" at bounding box center [266, 329] width 10 height 10
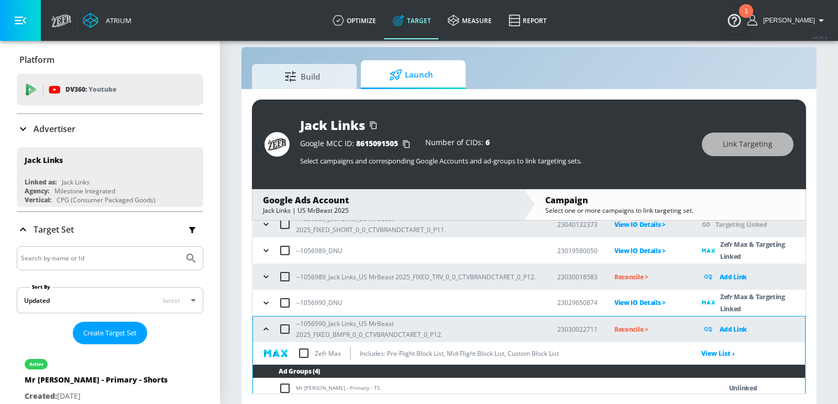
click at [261, 278] on icon "button" at bounding box center [266, 276] width 10 height 10
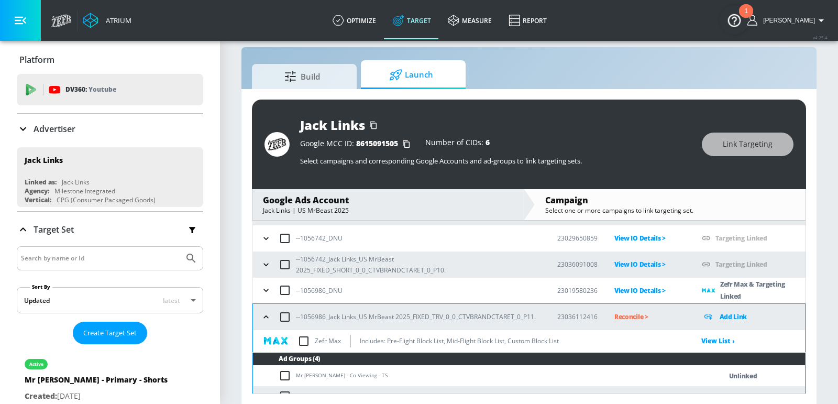
scroll to position [135, 0]
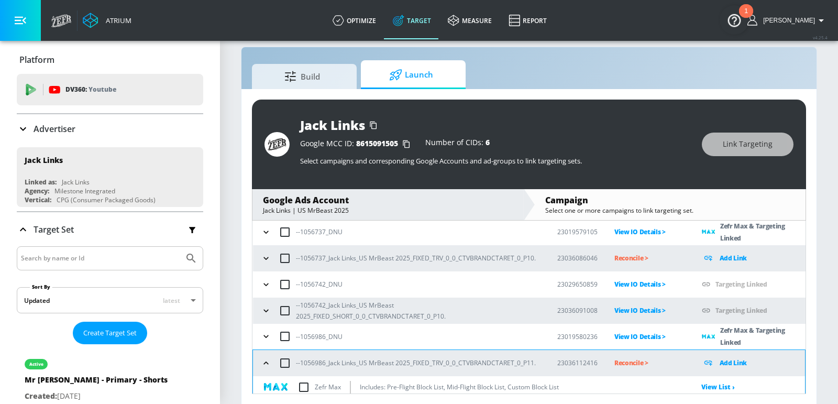
click at [265, 260] on icon "button" at bounding box center [266, 258] width 10 height 10
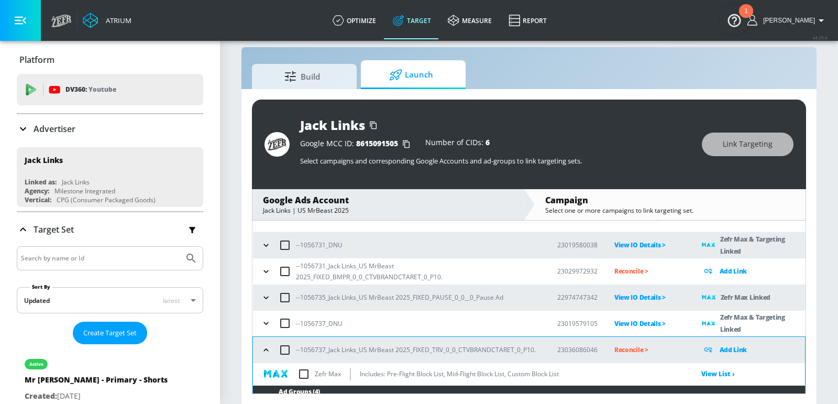
scroll to position [40, 0]
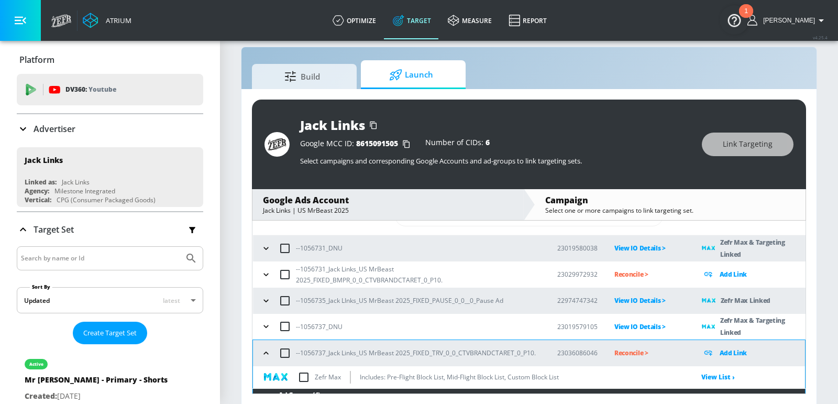
click at [266, 273] on icon "button" at bounding box center [266, 274] width 5 height 3
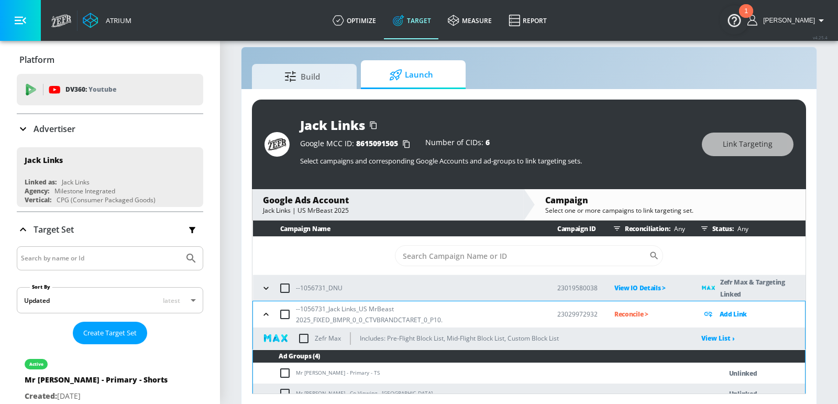
scroll to position [13, 0]
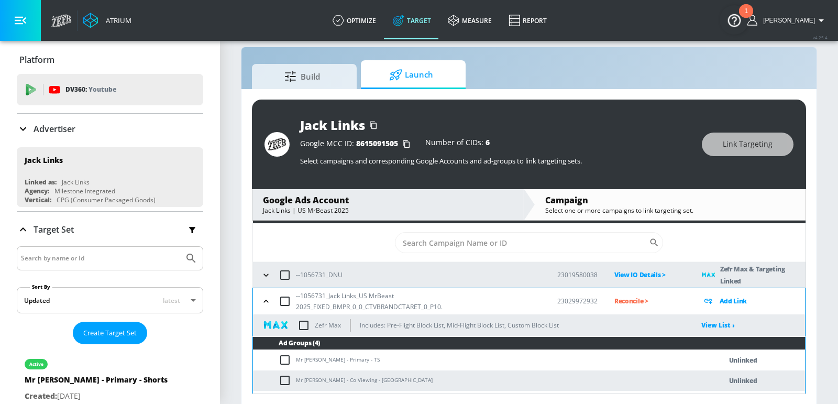
click at [320, 362] on td "Mr [PERSON_NAME] - Primary - TS" at bounding box center [477, 360] width 448 height 20
click at [313, 359] on td "Mr [PERSON_NAME] - Primary - TS" at bounding box center [477, 360] width 448 height 20
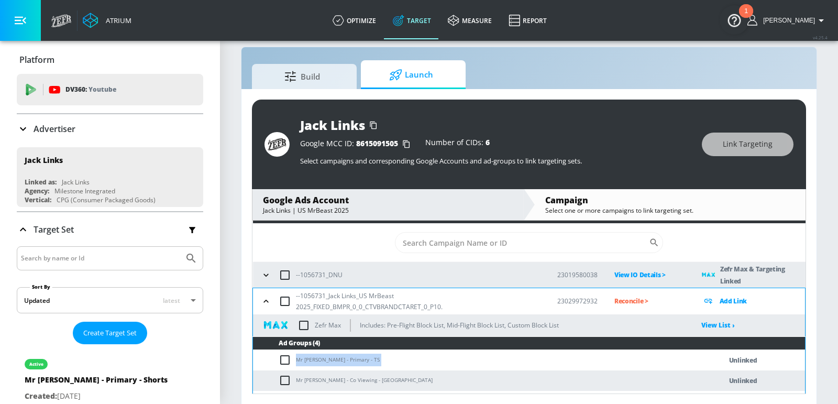
copy td "Mr [PERSON_NAME] - Primary - TS"
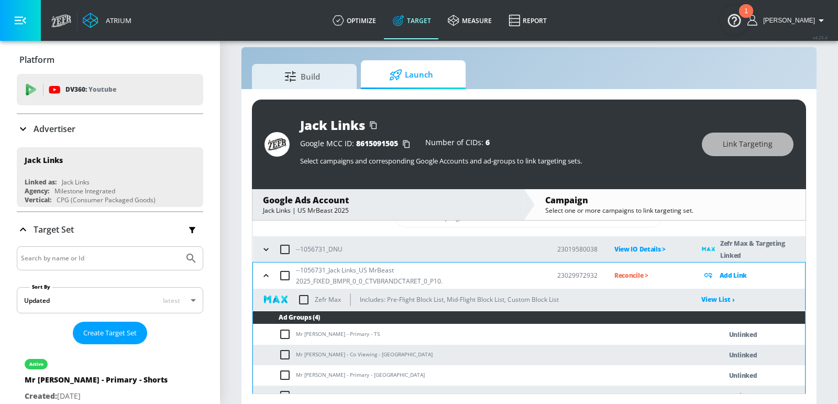
scroll to position [47, 0]
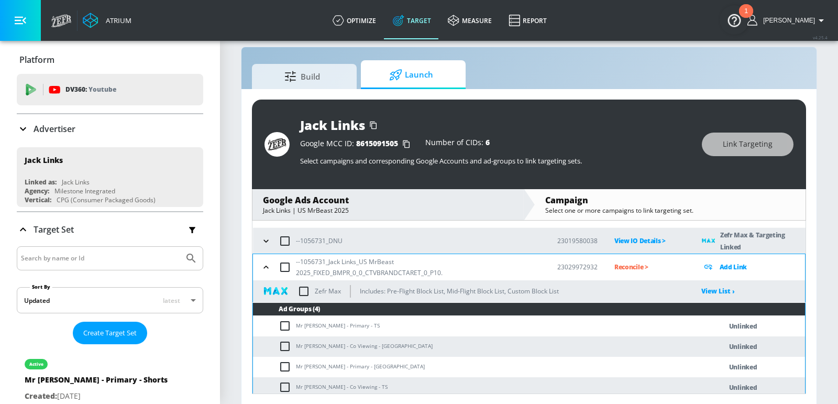
click at [287, 331] on td "Mr [PERSON_NAME] - Primary - TS" at bounding box center [477, 326] width 448 height 20
click at [283, 328] on input "checkbox" at bounding box center [287, 326] width 17 height 13
checkbox input "true"
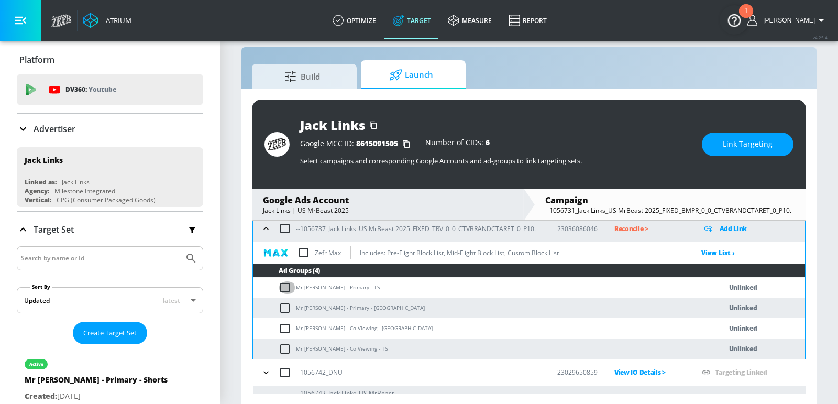
click at [285, 289] on input "checkbox" at bounding box center [287, 287] width 17 height 13
checkbox input "true"
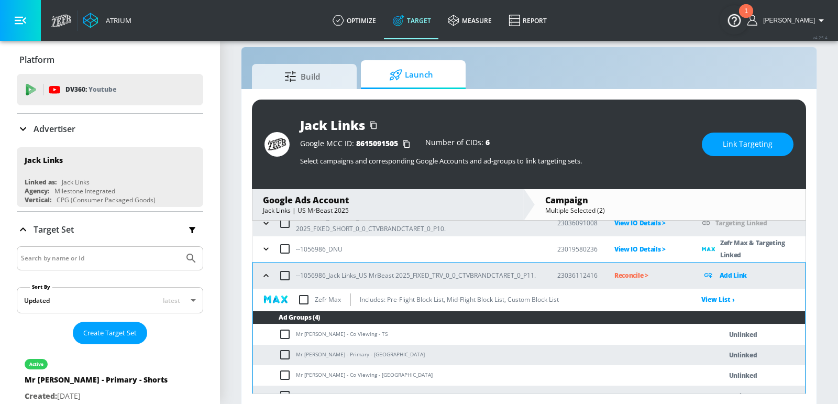
scroll to position [511, 0]
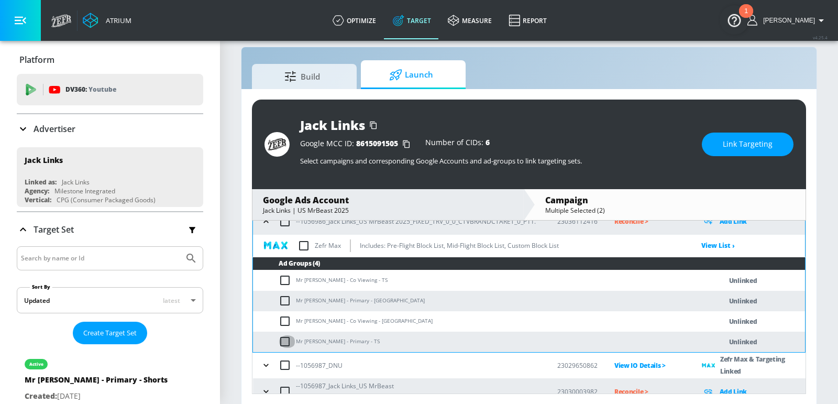
click at [290, 341] on input "checkbox" at bounding box center [287, 341] width 17 height 13
checkbox input "true"
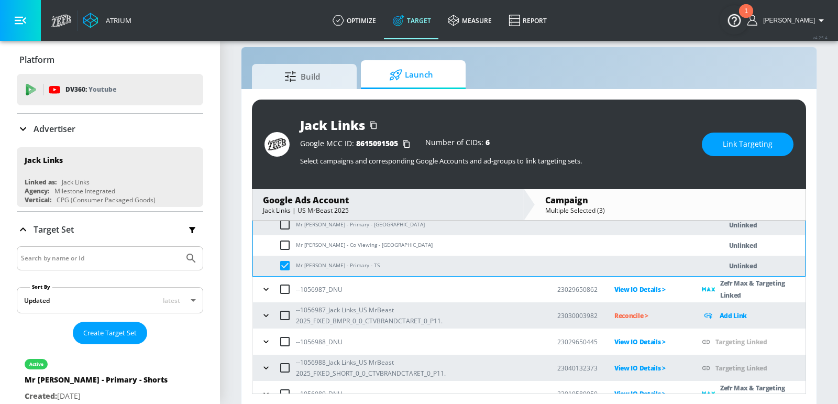
scroll to position [751, 0]
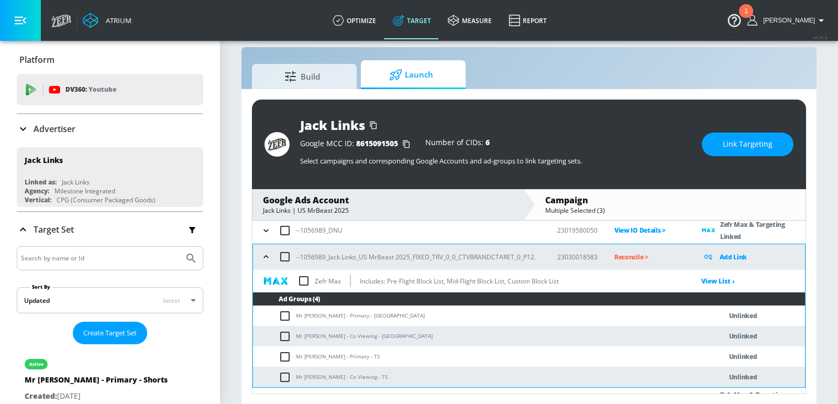
click at [287, 346] on td "Mr [PERSON_NAME] - Primary - TS" at bounding box center [477, 356] width 448 height 20
click at [287, 355] on input "checkbox" at bounding box center [287, 357] width 17 height 13
checkbox input "true"
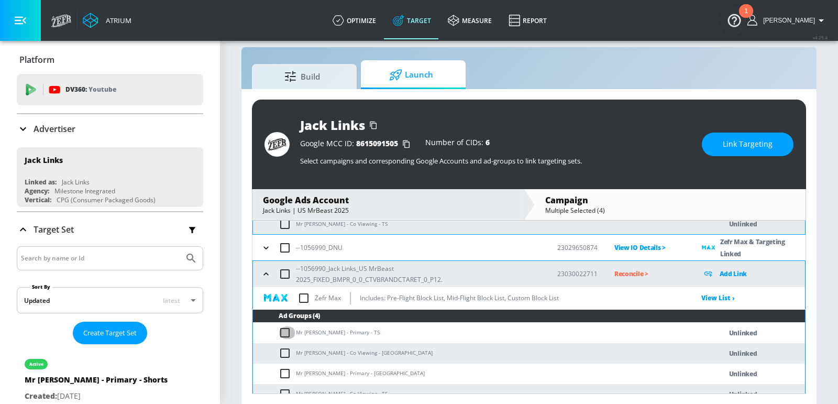
click at [285, 326] on input "checkbox" at bounding box center [287, 332] width 17 height 13
checkbox input "true"
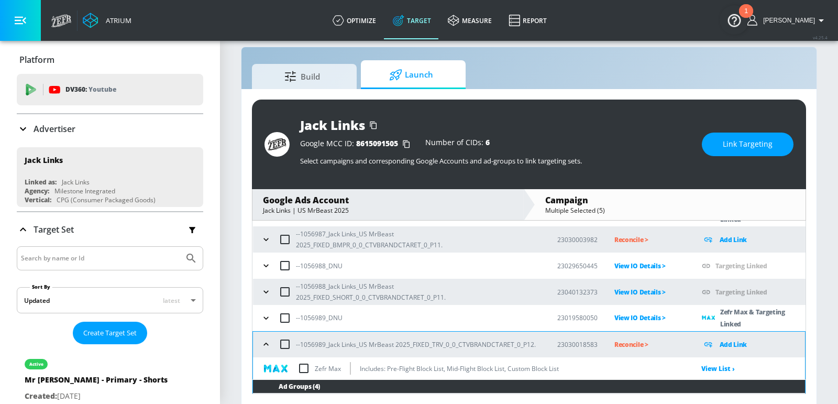
scroll to position [656, 0]
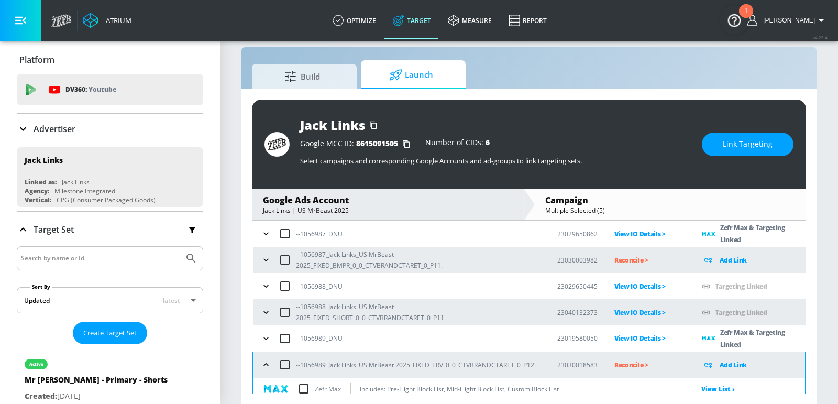
click at [268, 255] on icon "button" at bounding box center [266, 260] width 10 height 10
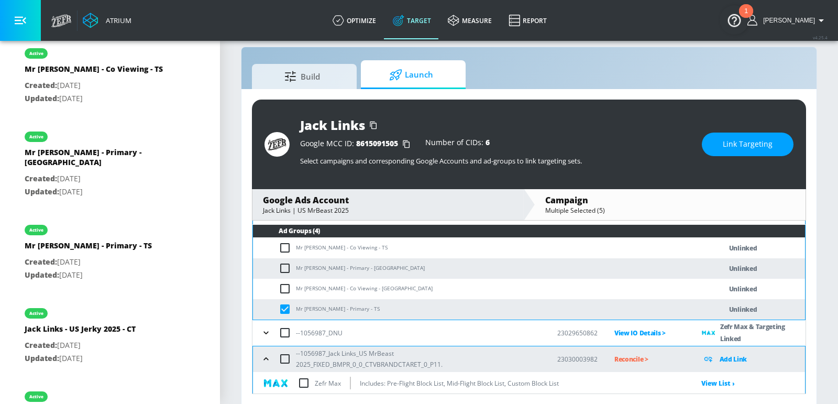
scroll to position [693, 0]
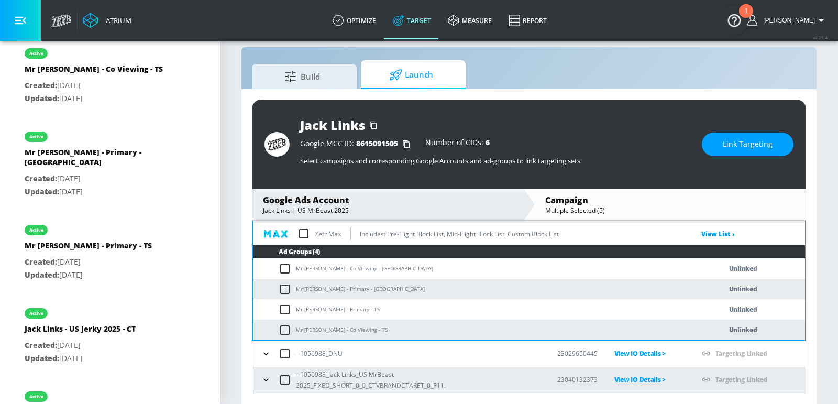
click at [289, 311] on input "checkbox" at bounding box center [287, 309] width 17 height 13
checkbox input "true"
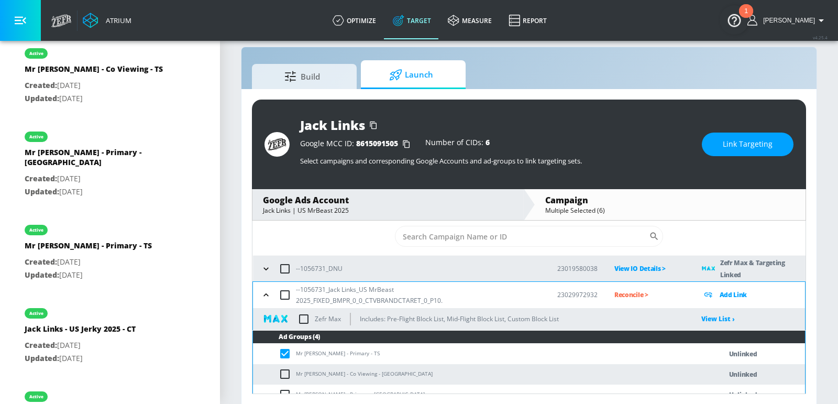
scroll to position [0, 0]
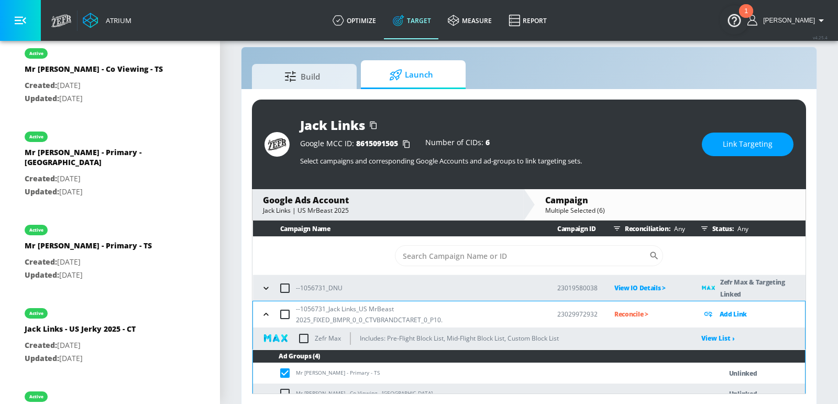
click at [760, 145] on span "Link Targeting" at bounding box center [748, 144] width 50 height 13
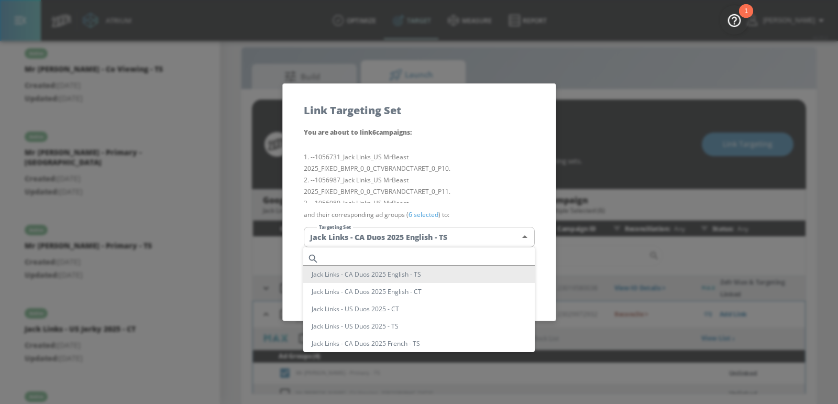
click at [445, 242] on body "Atrium optimize Target measure Report optimize Target measure Report v 4.25.4 E…" at bounding box center [419, 195] width 838 height 419
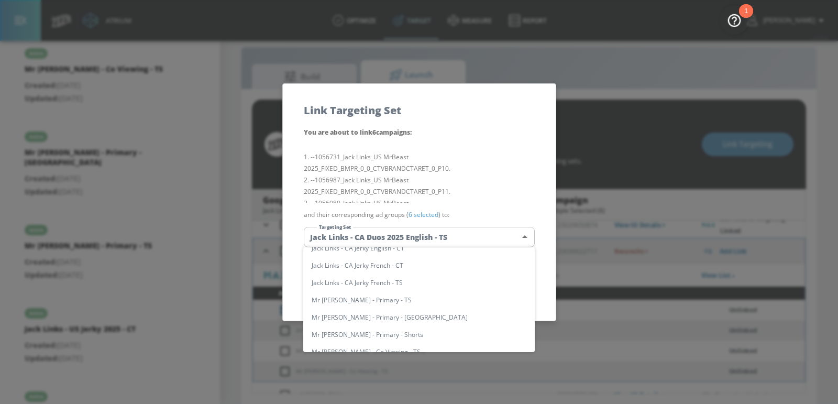
scroll to position [64, 0]
click at [343, 305] on li "Mr [PERSON_NAME] - Primary - TS" at bounding box center [419, 299] width 232 height 17
type input "9f14b2c2-a637-483d-b99b-ad8309198e8a"
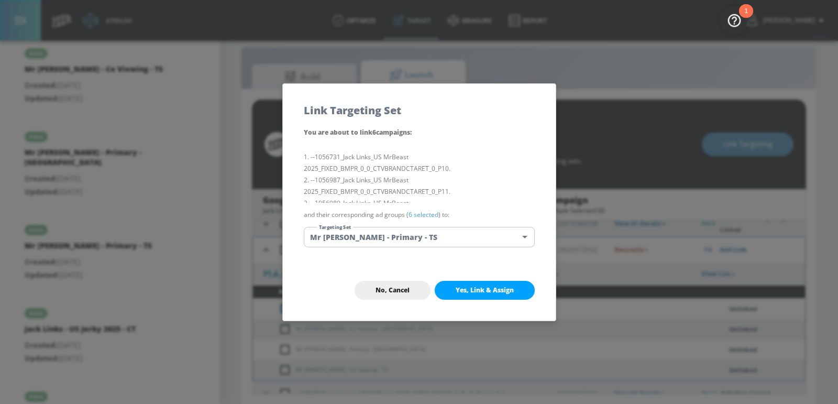
click at [468, 291] on span "Yes, Link & Assign" at bounding box center [485, 290] width 58 height 8
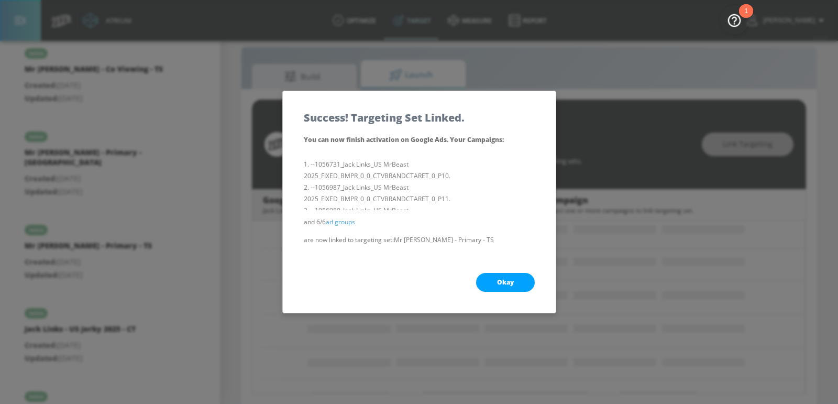
click at [504, 271] on div "Okay" at bounding box center [419, 282] width 273 height 61
click at [504, 277] on button "Okay" at bounding box center [505, 282] width 59 height 19
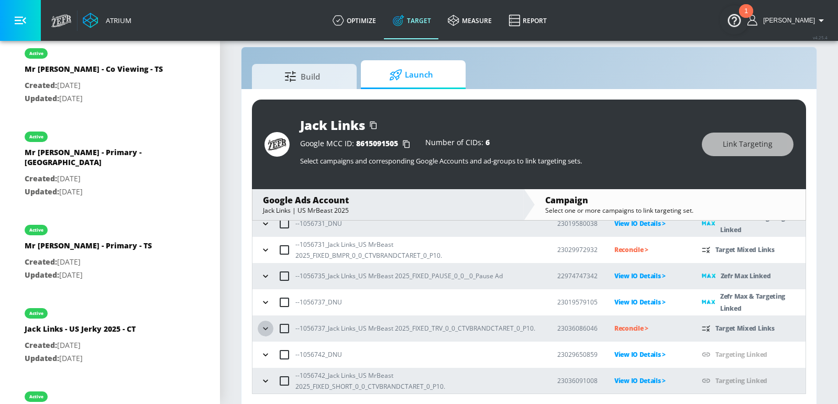
click at [264, 328] on icon "button" at bounding box center [265, 328] width 10 height 10
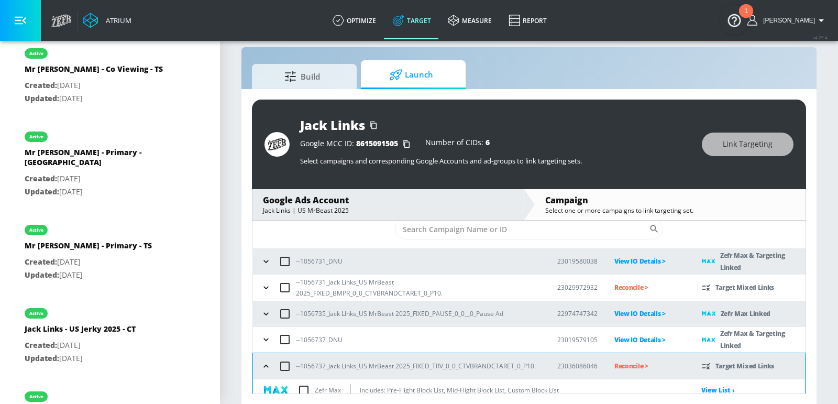
scroll to position [20, 0]
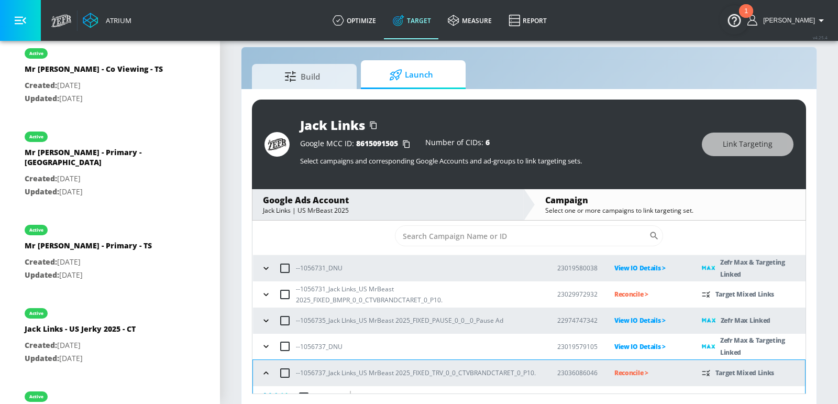
click at [265, 291] on icon "button" at bounding box center [266, 294] width 10 height 10
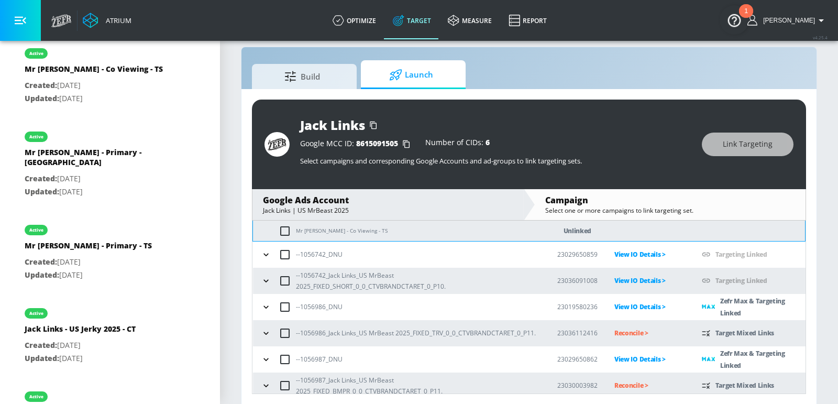
scroll to position [613, 0]
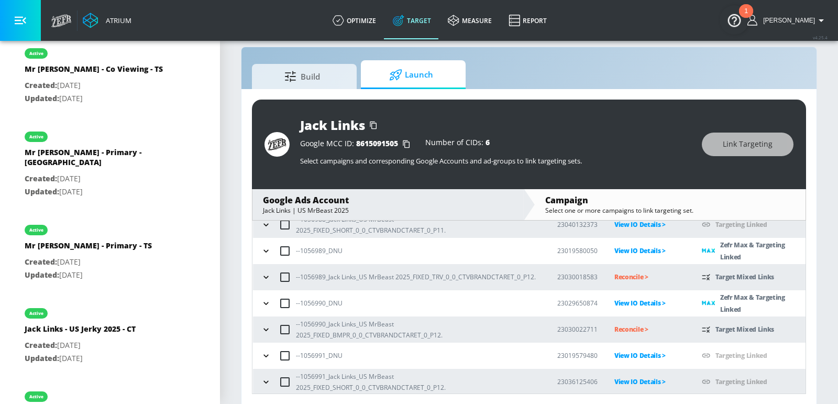
click at [267, 330] on icon "button" at bounding box center [266, 329] width 10 height 10
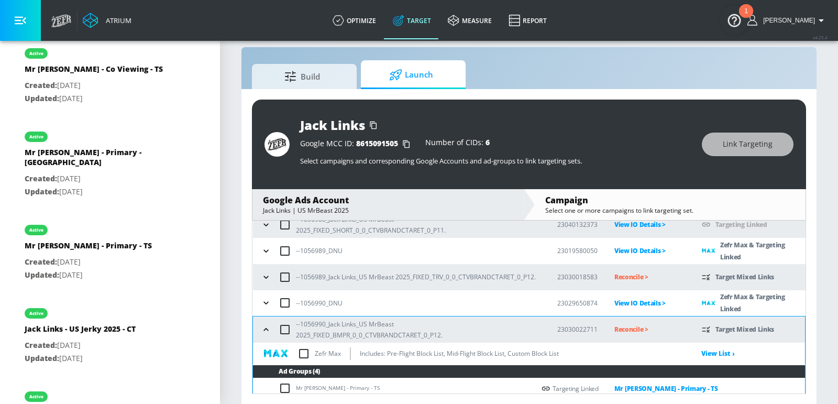
click at [265, 269] on button "button" at bounding box center [266, 277] width 16 height 16
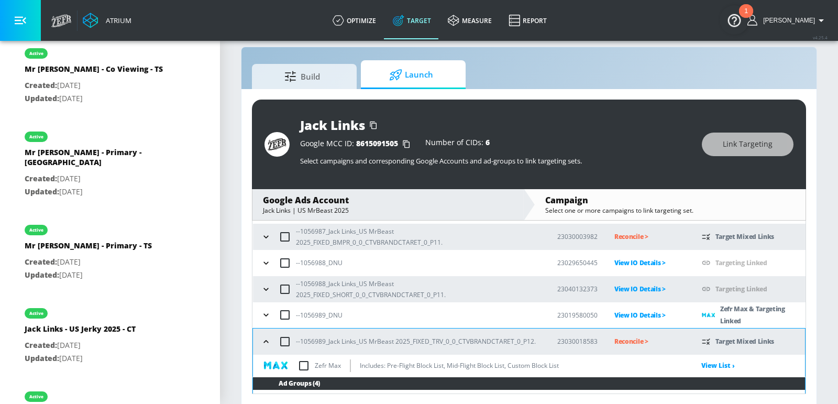
scroll to position [515, 0]
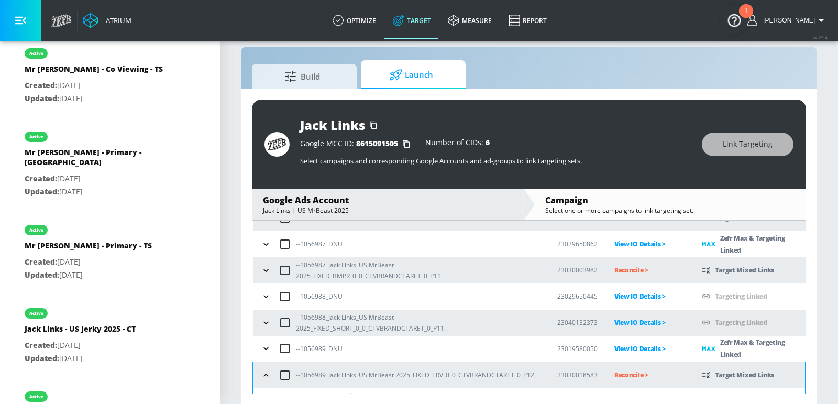
click at [267, 265] on icon "button" at bounding box center [266, 270] width 10 height 10
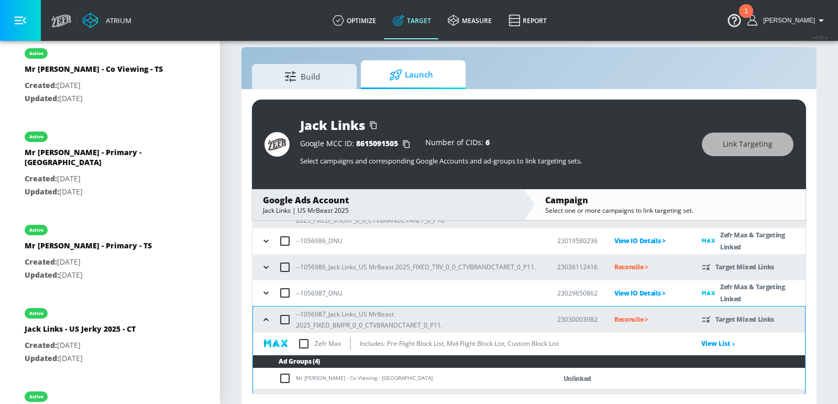
scroll to position [450, 0]
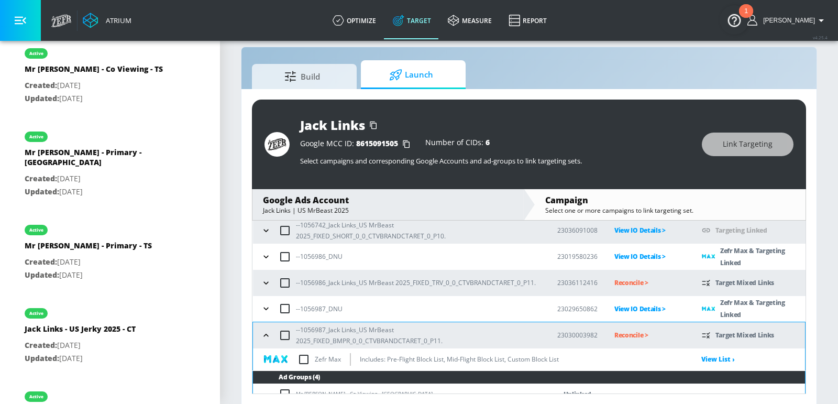
click at [265, 283] on icon "button" at bounding box center [266, 283] width 10 height 10
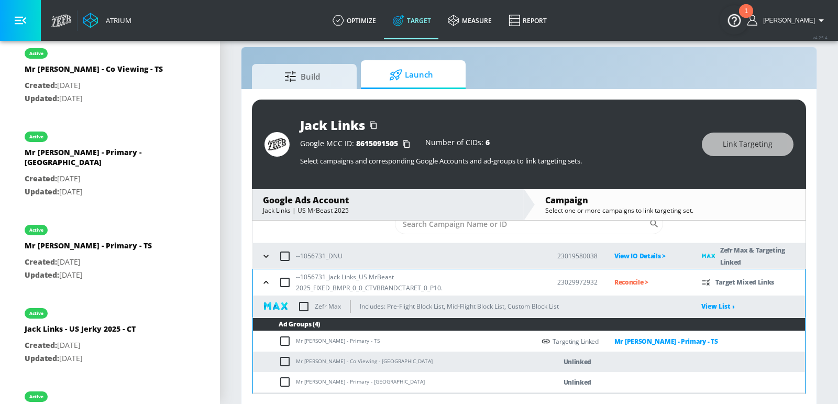
scroll to position [86, 0]
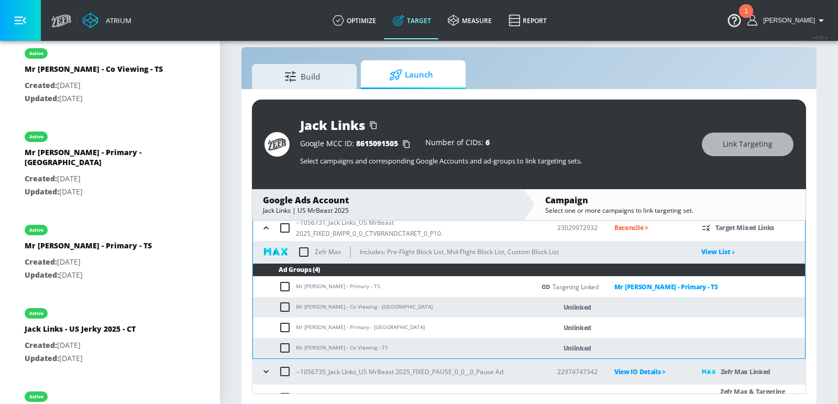
click at [312, 308] on td "Mr [PERSON_NAME] - Co Viewing - [GEOGRAPHIC_DATA]" at bounding box center [394, 307] width 282 height 20
copy td "Mr [PERSON_NAME] - Co Viewing - [GEOGRAPHIC_DATA]"
click at [283, 306] on input "checkbox" at bounding box center [287, 307] width 17 height 13
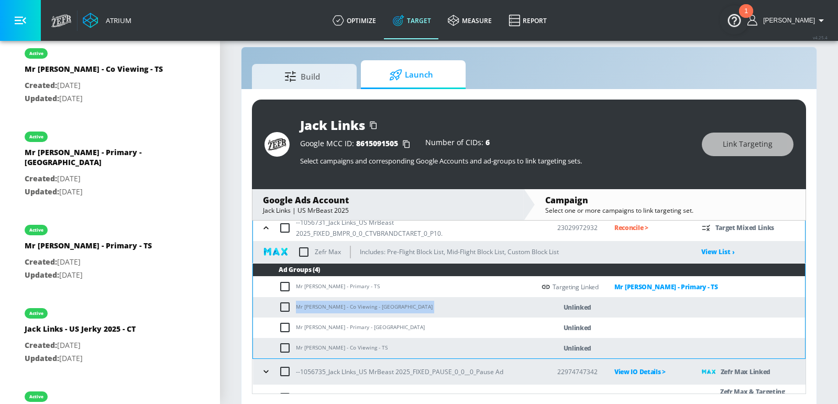
checkbox input "true"
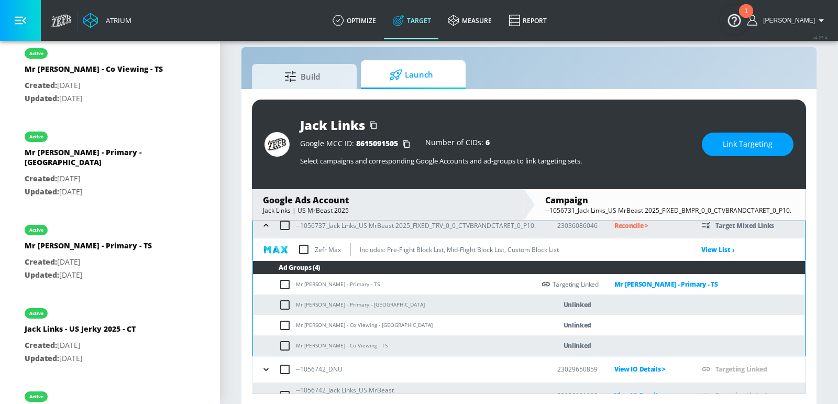
scroll to position [295, 0]
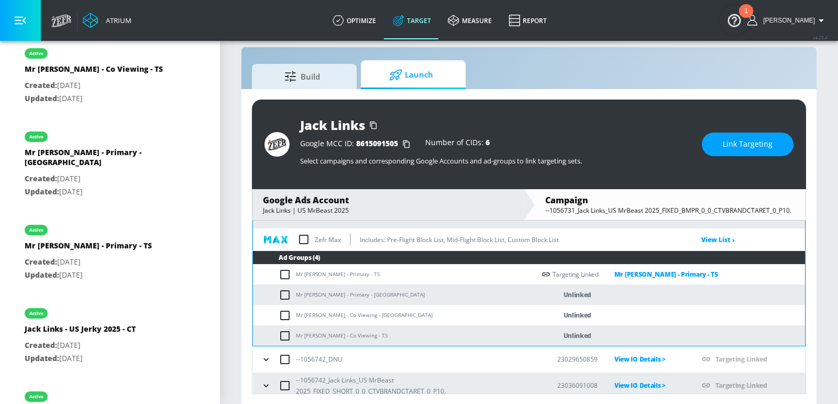
click at [280, 306] on td "Mr [PERSON_NAME] - Co Viewing - [GEOGRAPHIC_DATA]" at bounding box center [394, 315] width 282 height 20
click at [284, 311] on input "checkbox" at bounding box center [287, 315] width 17 height 13
checkbox input "true"
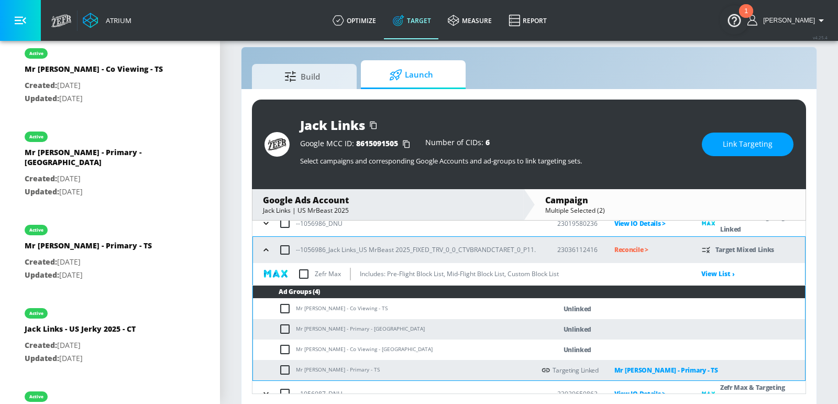
click at [284, 346] on input "checkbox" at bounding box center [287, 349] width 17 height 13
checkbox input "true"
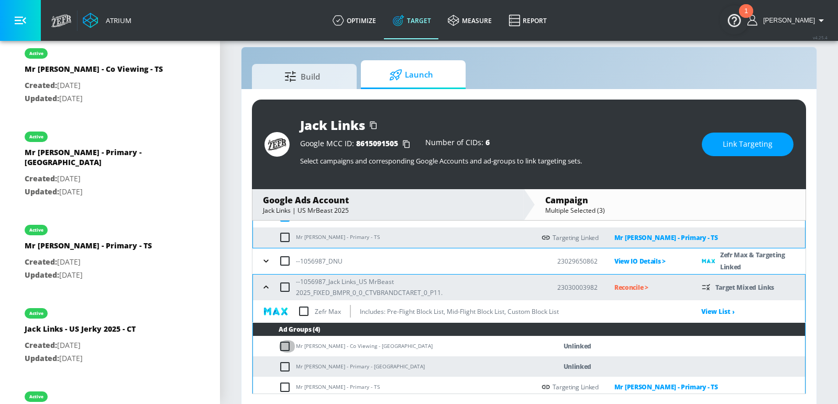
click at [283, 340] on input "checkbox" at bounding box center [287, 346] width 17 height 13
checkbox input "true"
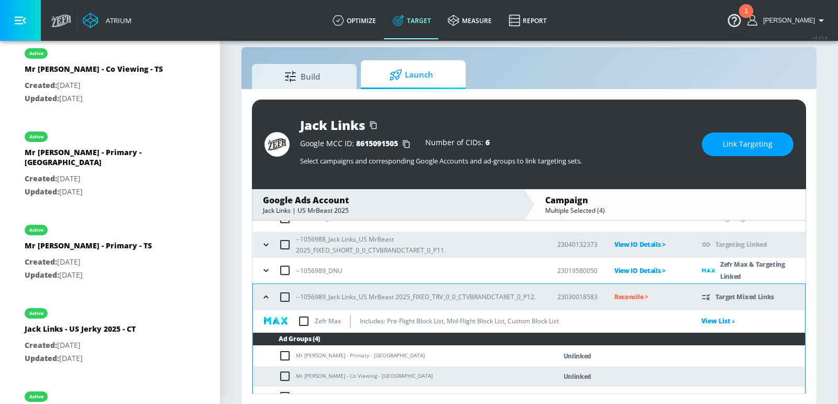
scroll to position [841, 0]
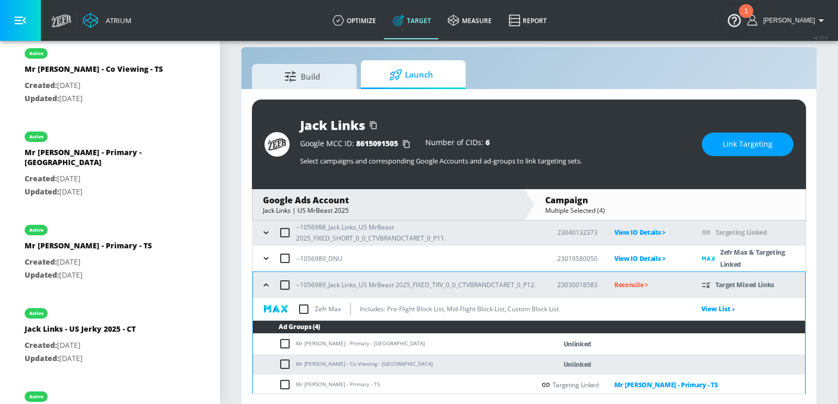
click at [289, 363] on input "checkbox" at bounding box center [287, 364] width 17 height 13
checkbox input "true"
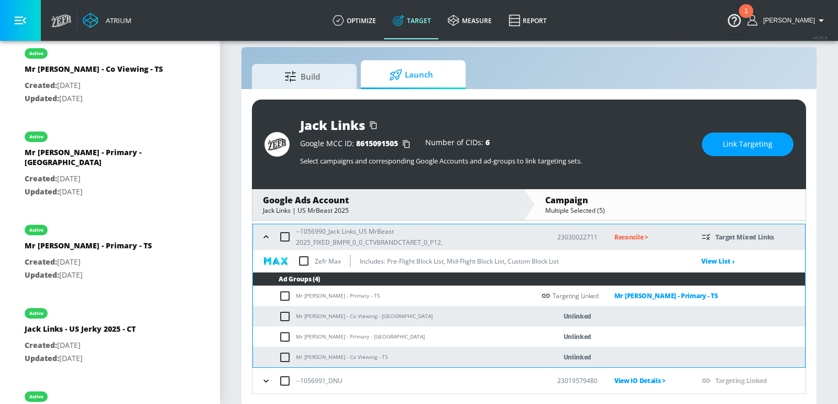
click at [285, 314] on input "checkbox" at bounding box center [287, 316] width 17 height 13
checkbox input "true"
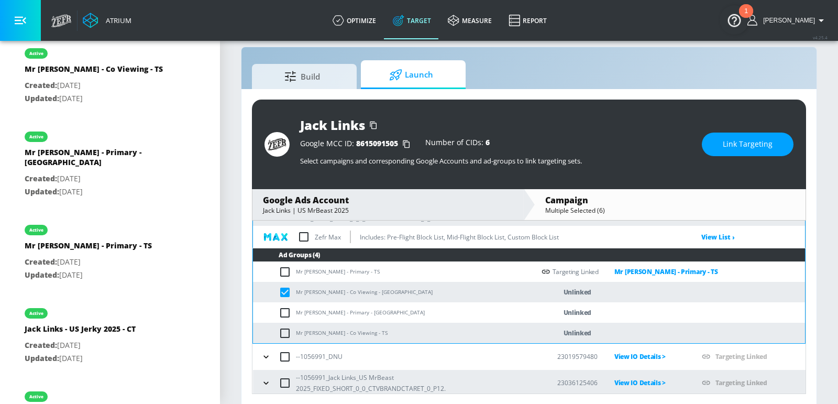
click at [760, 145] on span "Link Targeting" at bounding box center [748, 144] width 50 height 13
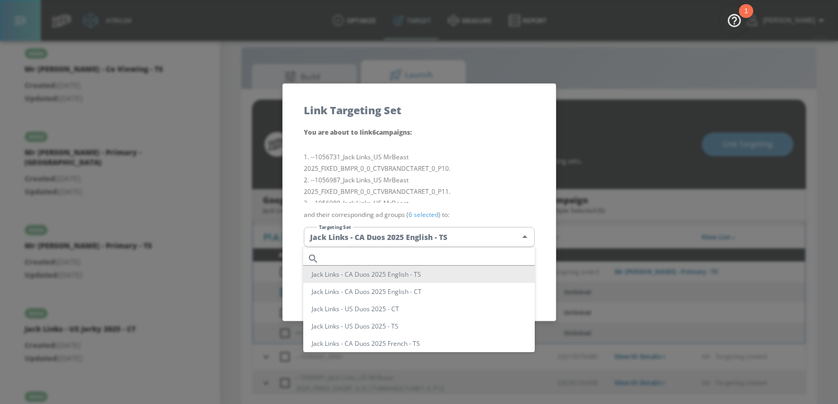
click at [432, 242] on body "Atrium optimize Target measure Report optimize Target measure Report v 4.25.4 E…" at bounding box center [419, 195] width 838 height 419
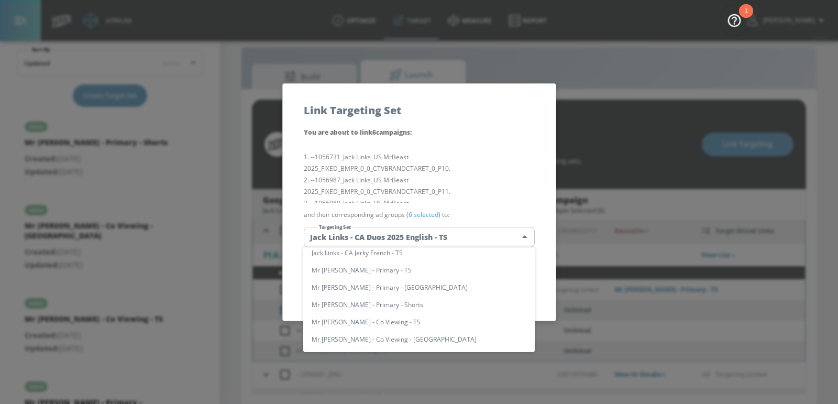
scroll to position [85, 0]
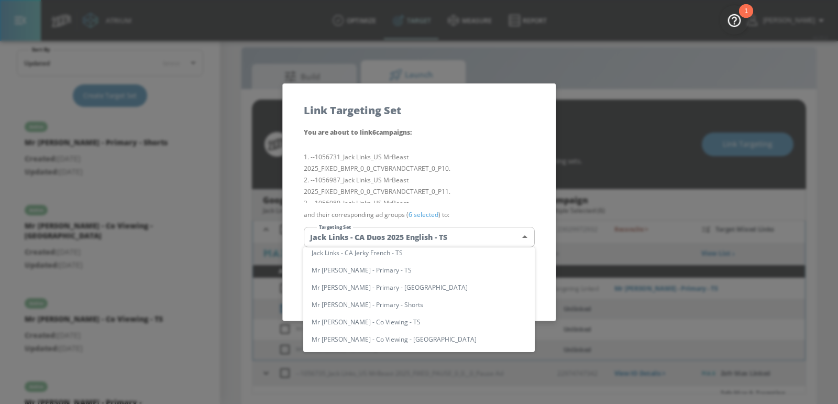
click at [368, 340] on li "Mr [PERSON_NAME] - Co Viewing - [GEOGRAPHIC_DATA]" at bounding box center [419, 339] width 232 height 17
type input "43877665-bade-4903-9e95-3fa99aaaeb8f"
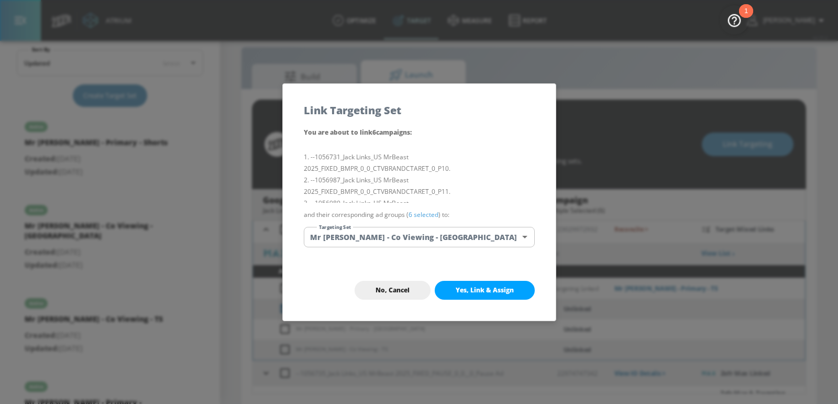
click at [495, 286] on span "Yes, Link & Assign" at bounding box center [485, 290] width 58 height 8
checkbox input "false"
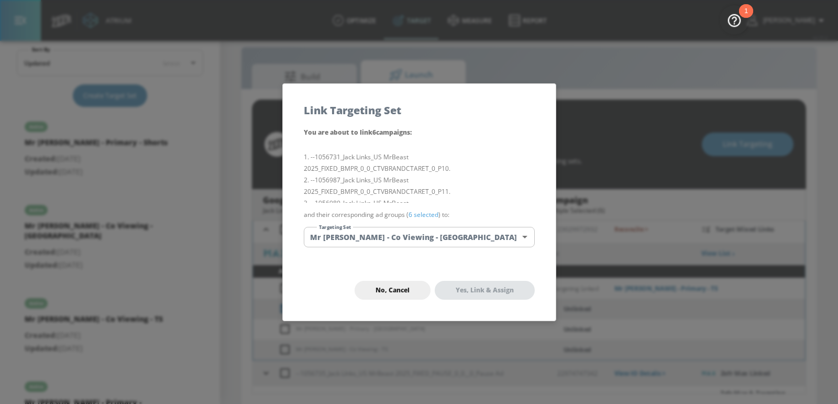
checkbox input "false"
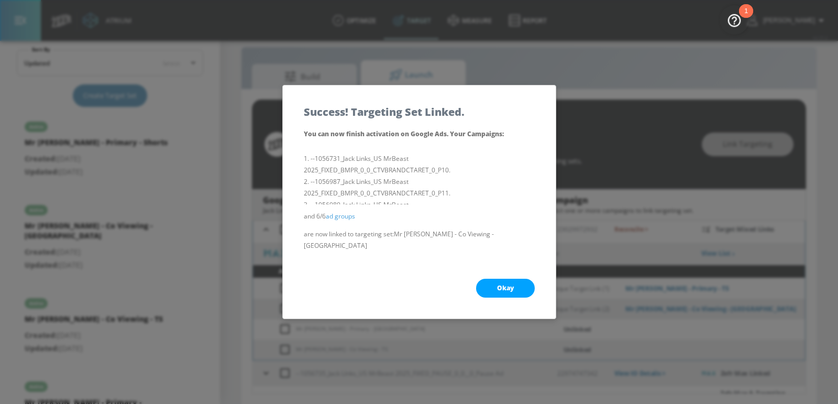
click at [507, 284] on span "Okay" at bounding box center [505, 288] width 17 height 8
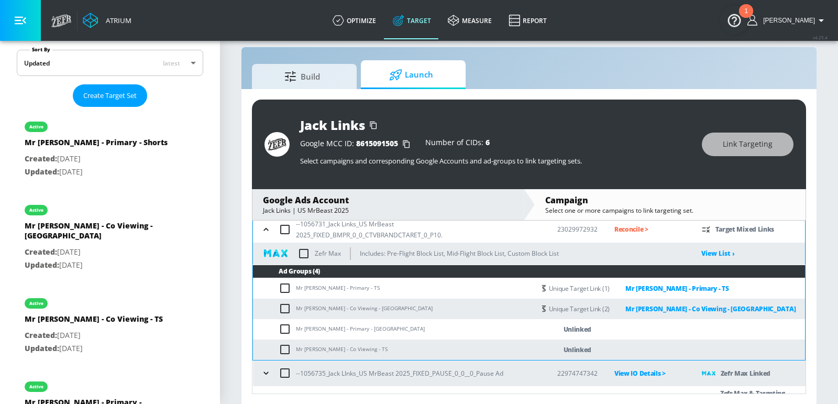
click at [312, 326] on td "Mr [PERSON_NAME] - Primary - [GEOGRAPHIC_DATA]" at bounding box center [394, 329] width 282 height 20
copy td "Mr [PERSON_NAME] - Primary - [GEOGRAPHIC_DATA]"
click at [290, 327] on input "checkbox" at bounding box center [287, 329] width 17 height 13
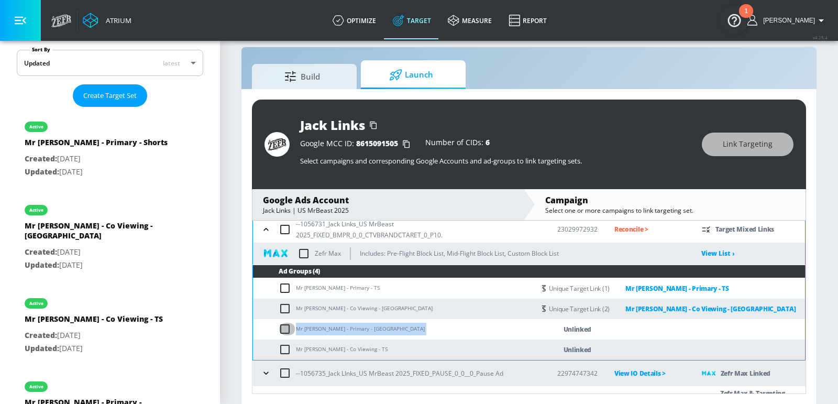
checkbox input "true"
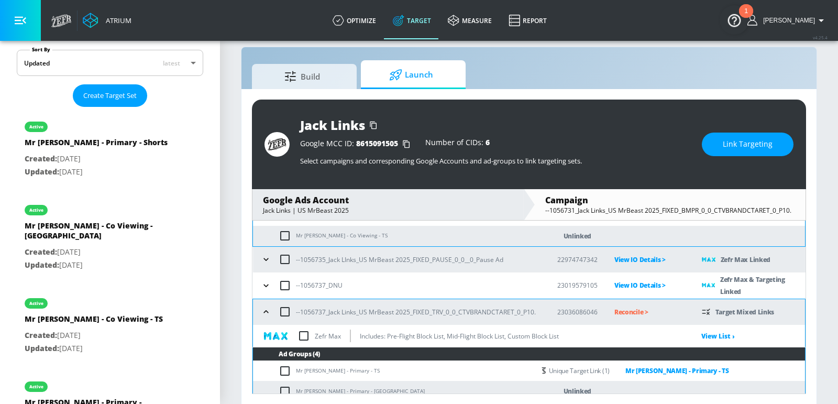
scroll to position [0, 0]
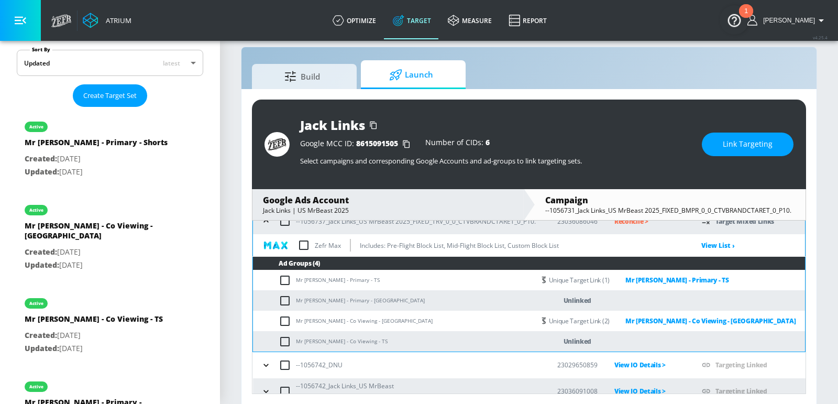
click at [282, 302] on input "checkbox" at bounding box center [287, 301] width 17 height 13
checkbox input "true"
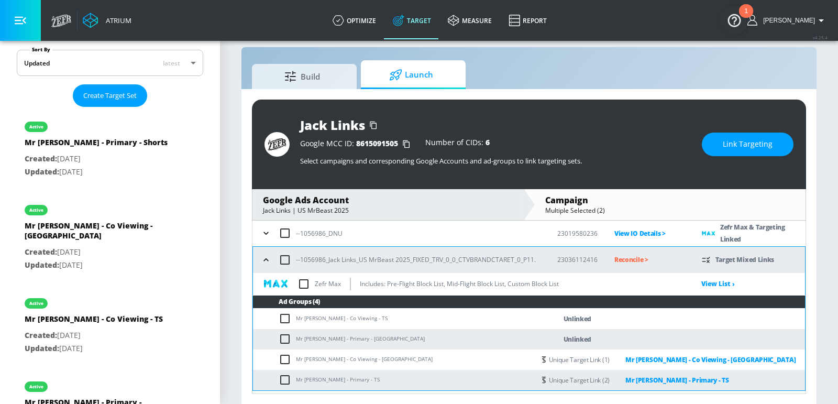
scroll to position [496, 0]
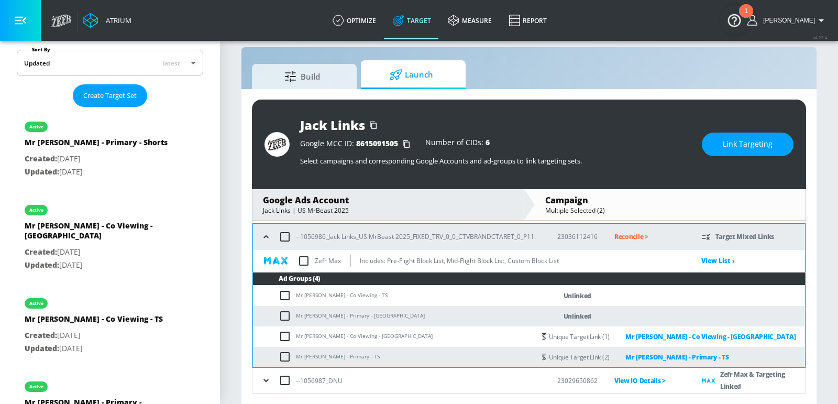
click at [285, 320] on td "Mr [PERSON_NAME] - Primary - [GEOGRAPHIC_DATA]" at bounding box center [394, 316] width 282 height 20
click at [283, 314] on input "checkbox" at bounding box center [287, 316] width 17 height 13
checkbox input "true"
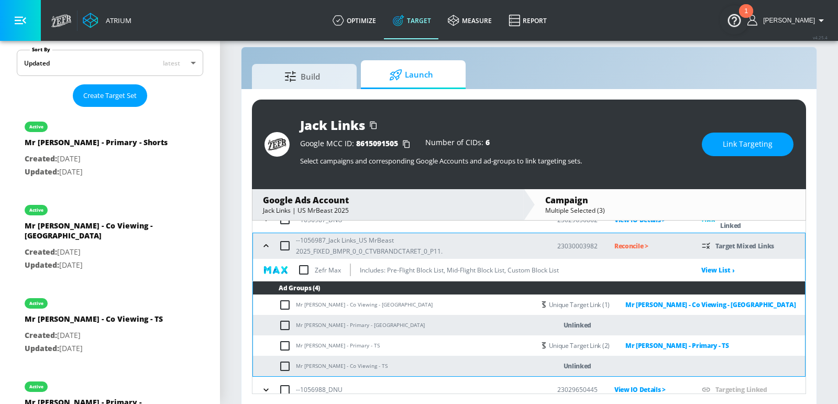
click at [286, 323] on input "checkbox" at bounding box center [287, 325] width 17 height 13
checkbox input "true"
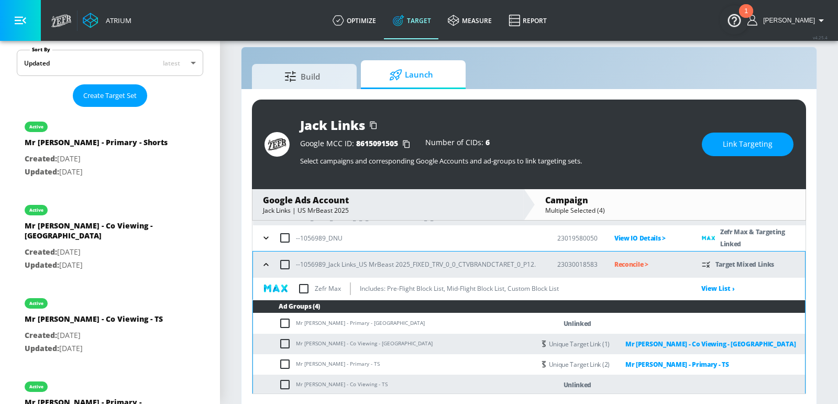
scroll to position [875, 0]
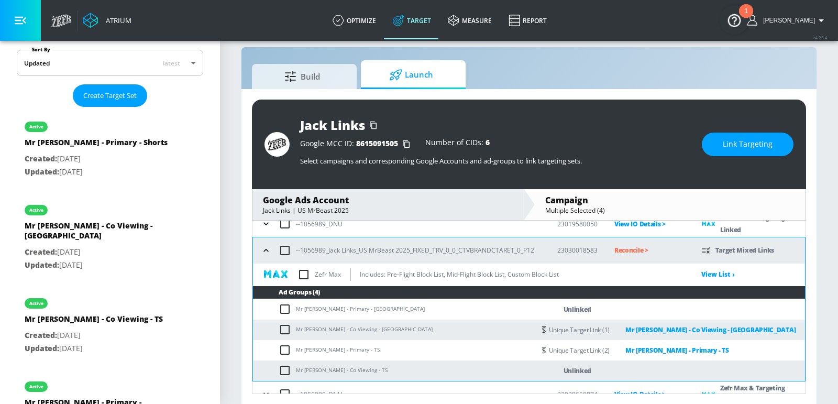
click at [285, 310] on input "checkbox" at bounding box center [287, 309] width 17 height 13
checkbox input "true"
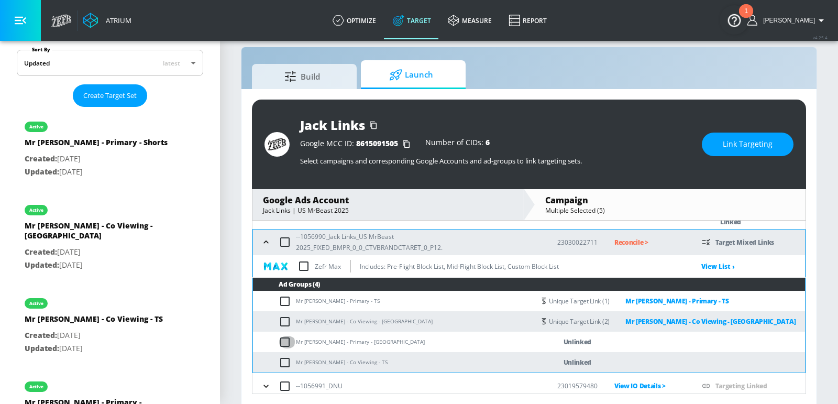
click at [285, 342] on input "checkbox" at bounding box center [287, 342] width 17 height 13
checkbox input "true"
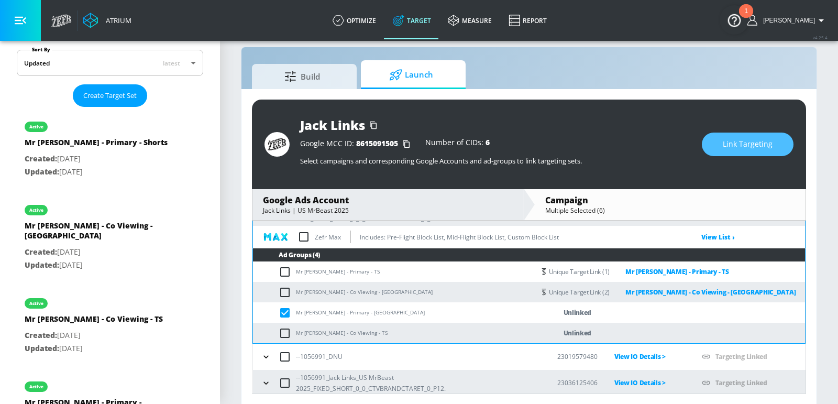
click at [726, 154] on button "Link Targeting" at bounding box center [748, 145] width 92 height 24
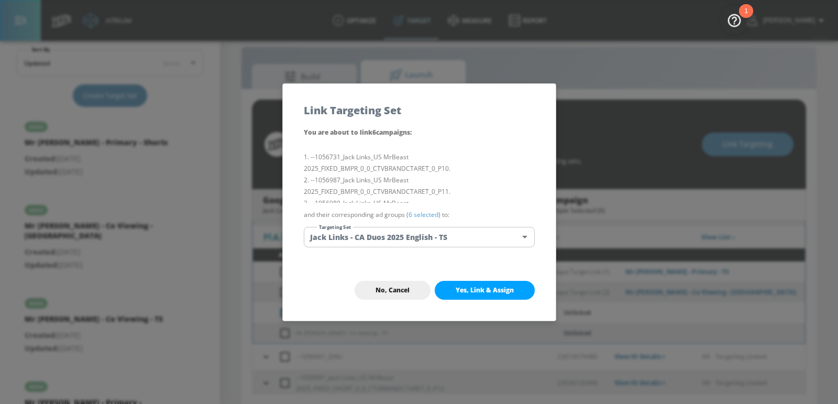
click at [418, 238] on body "Atrium optimize Target measure Report optimize Target measure Report v 4.25.4 E…" at bounding box center [419, 195] width 838 height 419
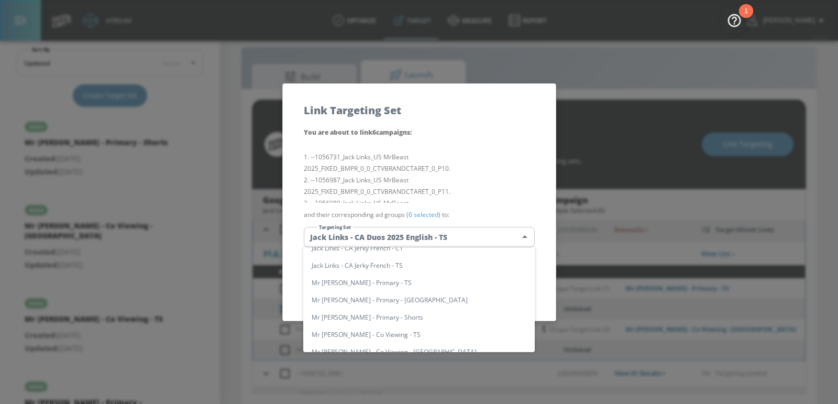
scroll to position [503, 0]
click at [388, 299] on li "Mr [PERSON_NAME] - Primary - [GEOGRAPHIC_DATA]" at bounding box center [419, 299] width 232 height 17
type input "3cdc6978-b2df-4eb4-9ba7-b7ed32d2f2a5"
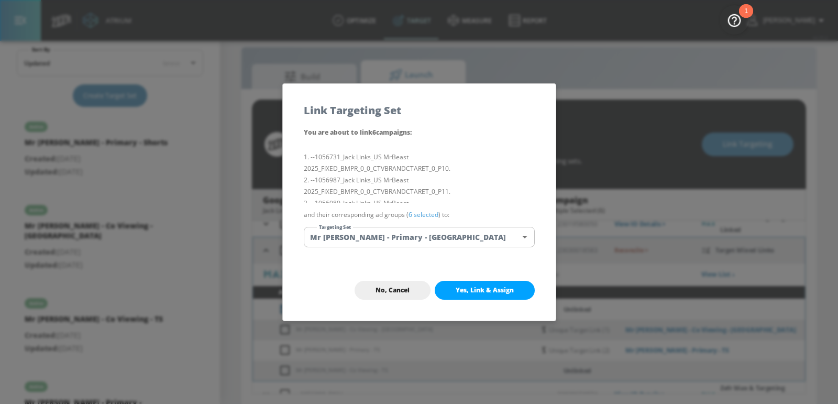
scroll to position [1083, 0]
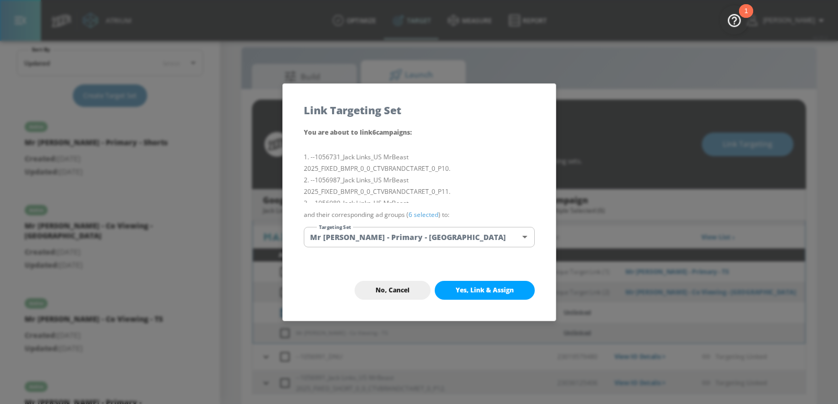
click at [497, 287] on span "Yes, Link & Assign" at bounding box center [485, 290] width 58 height 8
checkbox input "false"
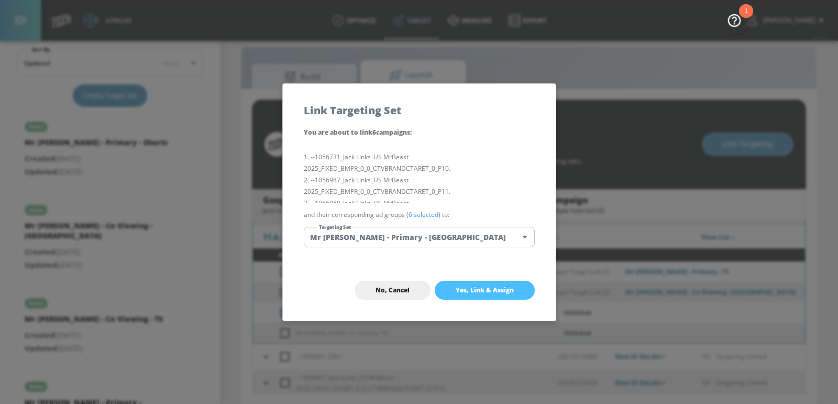
checkbox input "false"
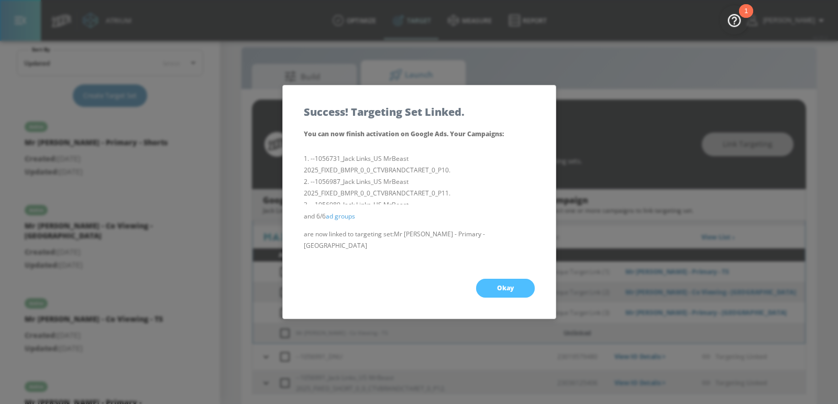
click at [515, 281] on button "Okay" at bounding box center [505, 288] width 59 height 19
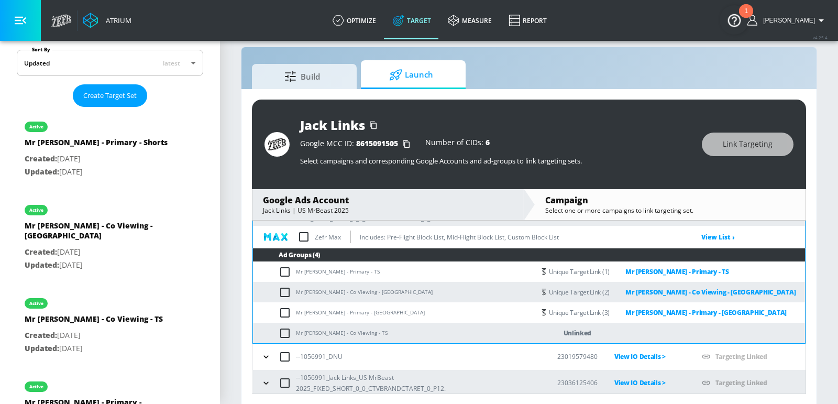
click at [344, 332] on td "Mr [PERSON_NAME] - Co Viewing - TS" at bounding box center [394, 333] width 282 height 20
copy td "Mr [PERSON_NAME] - Co Viewing - TS"
click at [286, 330] on input "checkbox" at bounding box center [287, 333] width 17 height 13
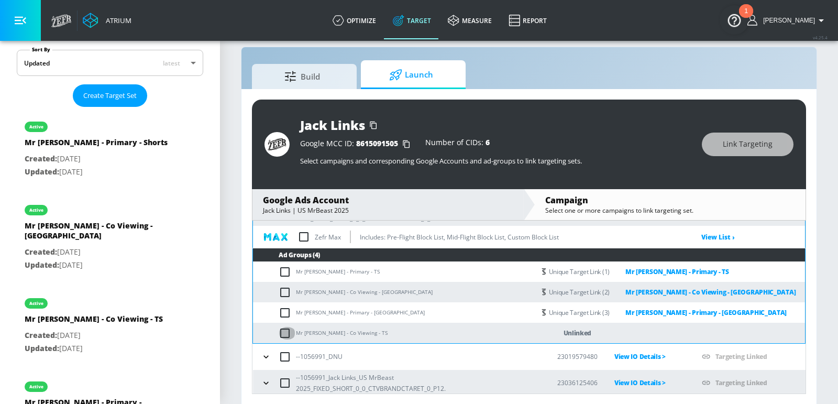
checkbox input "true"
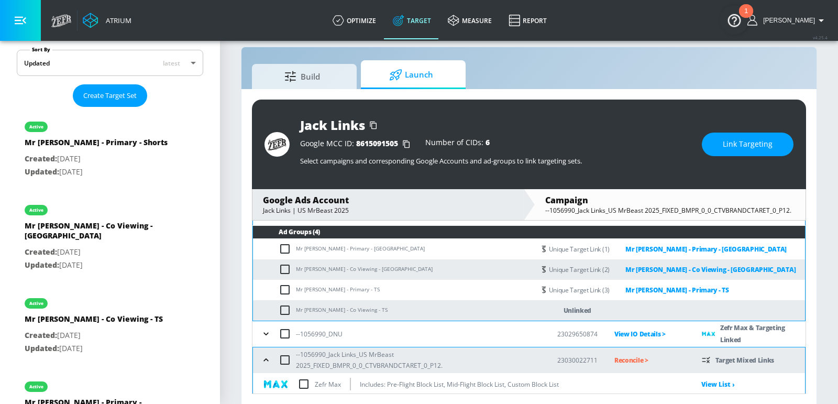
click at [288, 306] on input "checkbox" at bounding box center [287, 310] width 17 height 13
checkbox input "true"
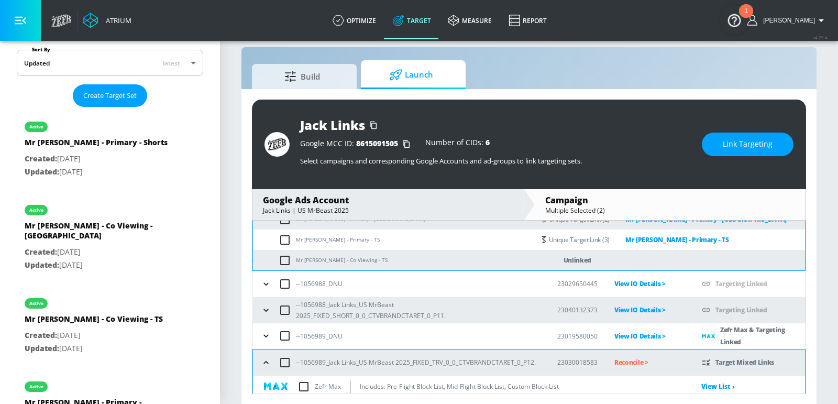
click at [285, 255] on input "checkbox" at bounding box center [287, 260] width 17 height 13
checkbox input "true"
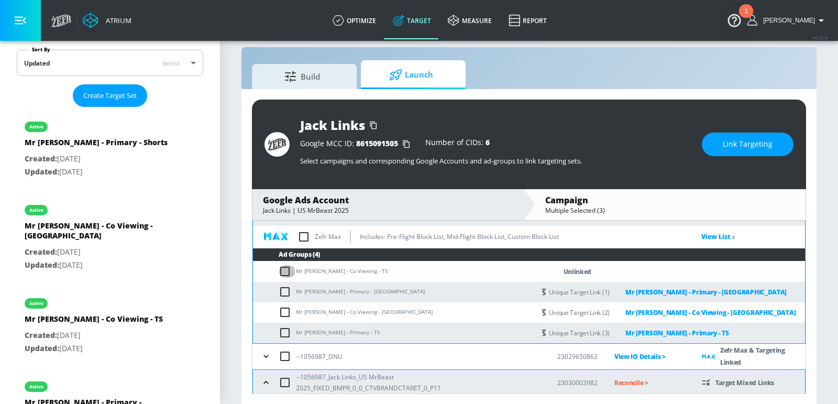
click at [285, 275] on input "checkbox" at bounding box center [287, 271] width 17 height 13
checkbox input "true"
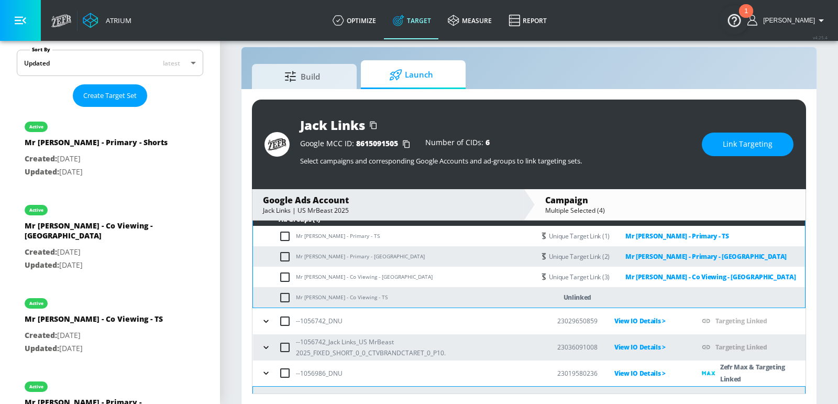
click at [286, 291] on input "checkbox" at bounding box center [287, 297] width 17 height 13
checkbox input "true"
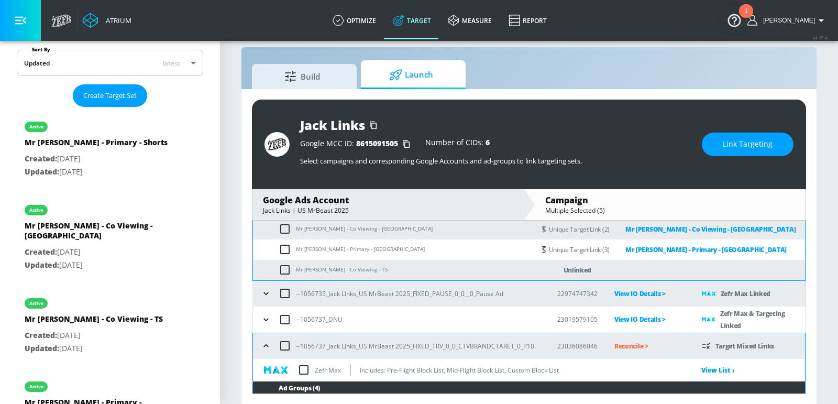
click at [285, 271] on input "checkbox" at bounding box center [287, 270] width 17 height 13
checkbox input "true"
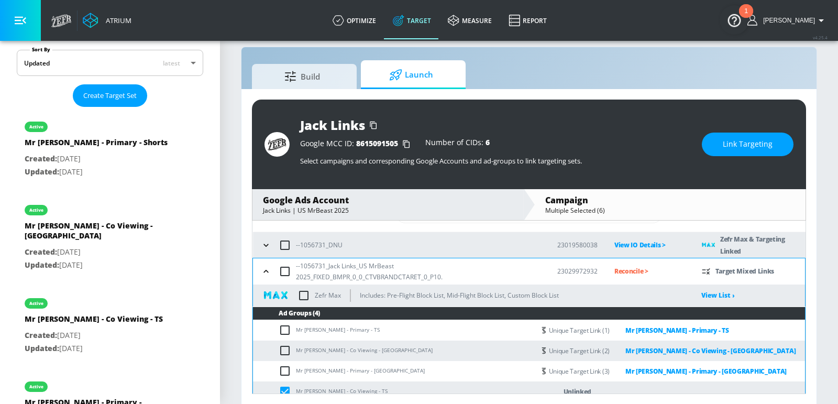
scroll to position [0, 0]
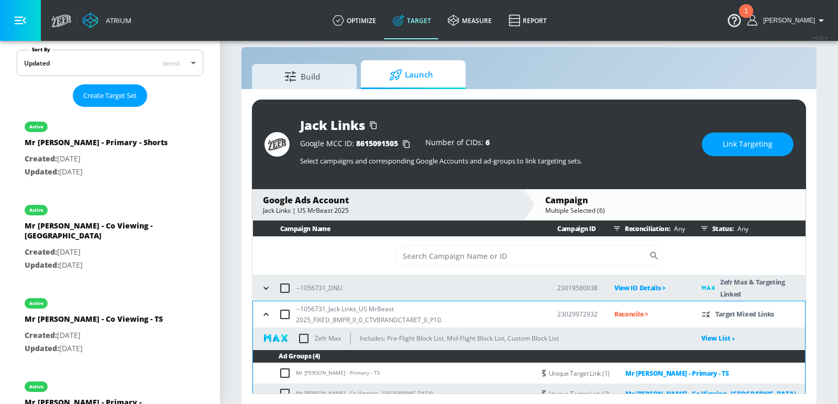
click at [733, 150] on button "Link Targeting" at bounding box center [748, 145] width 92 height 24
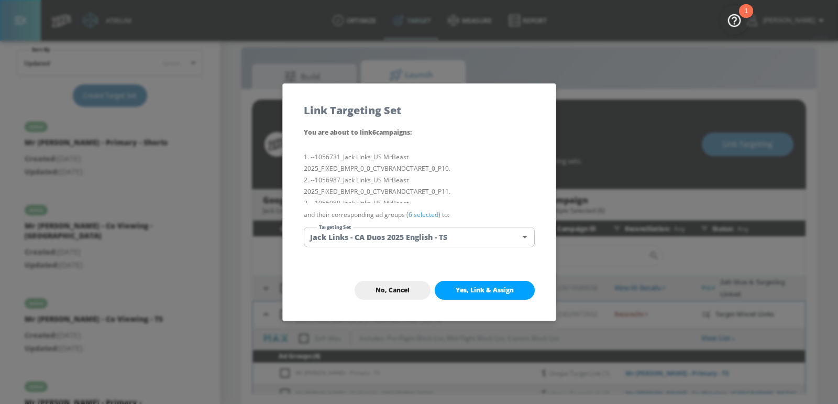
click at [460, 236] on body "Atrium optimize Target measure Report optimize Target measure Report v 4.25.4 E…" at bounding box center [419, 195] width 838 height 419
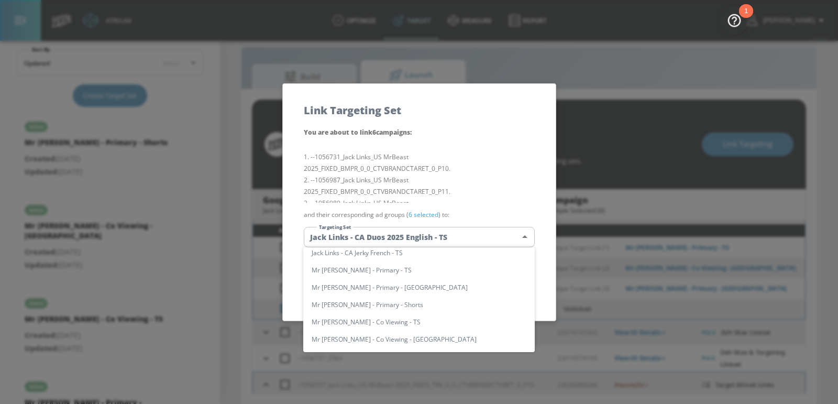
scroll to position [322, 0]
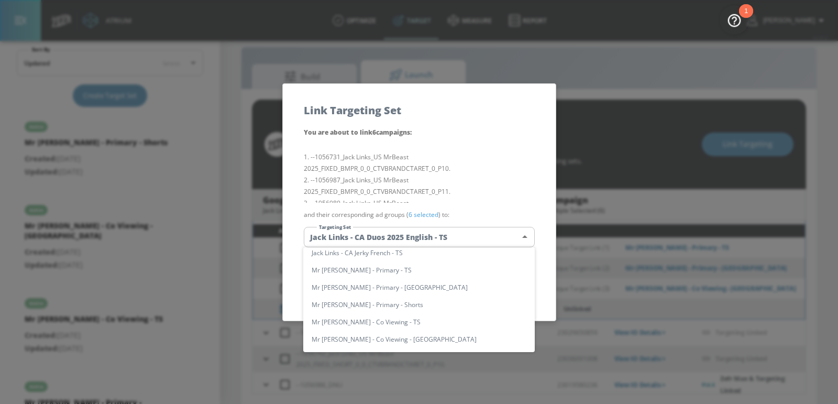
click at [390, 319] on li "Mr [PERSON_NAME] - Co Viewing - TS" at bounding box center [419, 321] width 232 height 17
type input "6cc50bdb-01ed-491a-bf9a-458fe32d1f13"
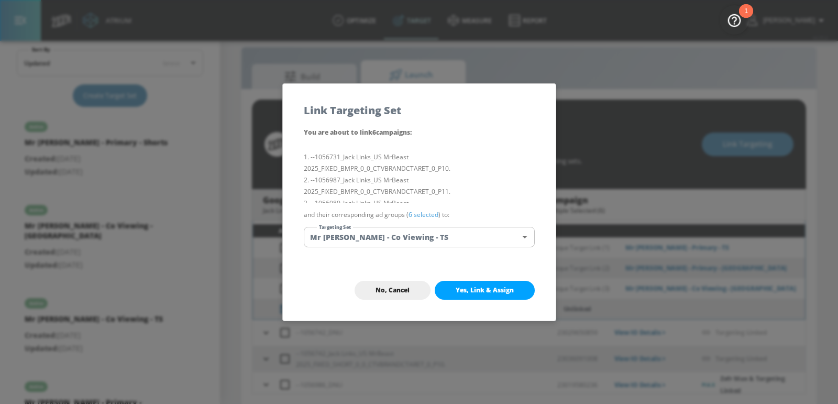
click at [496, 293] on span "Yes, Link & Assign" at bounding box center [485, 290] width 58 height 8
checkbox input "false"
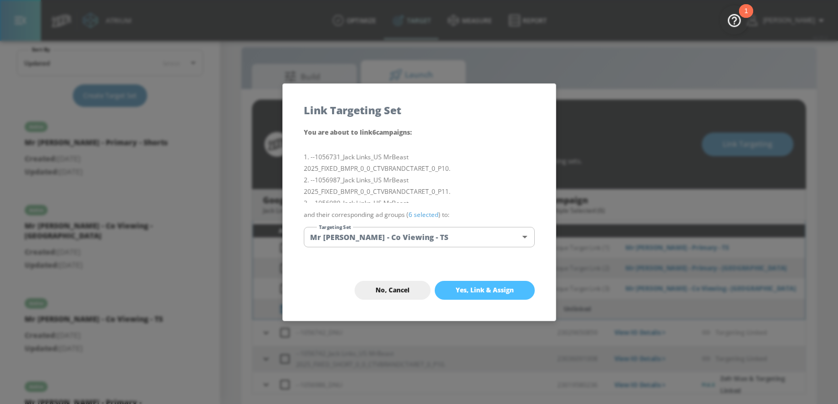
checkbox input "false"
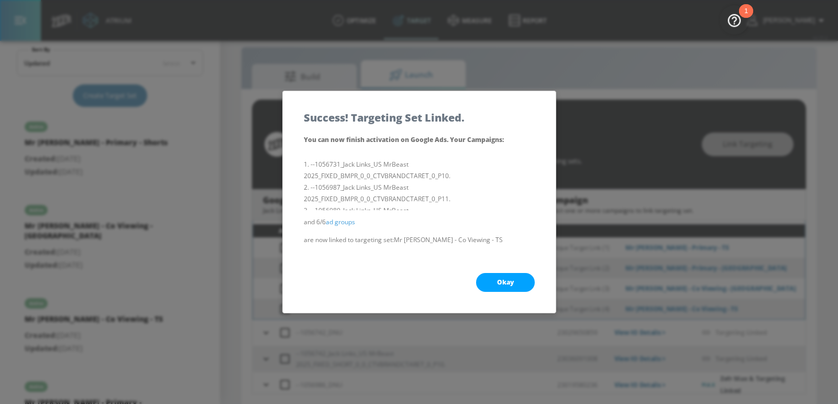
click at [501, 284] on span "Okay" at bounding box center [505, 282] width 17 height 8
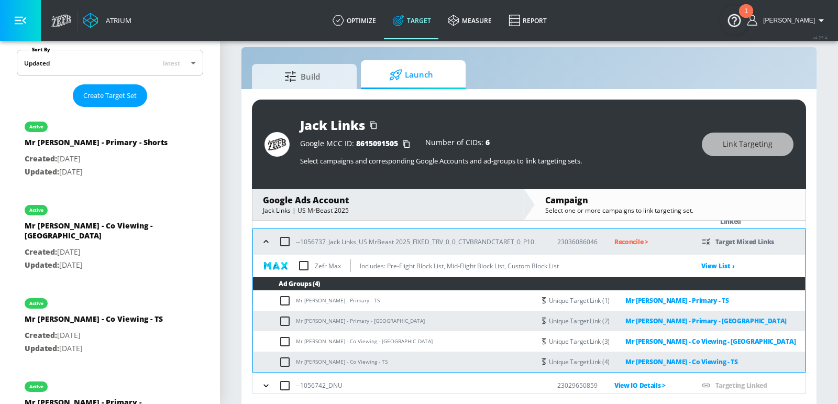
scroll to position [266, 0]
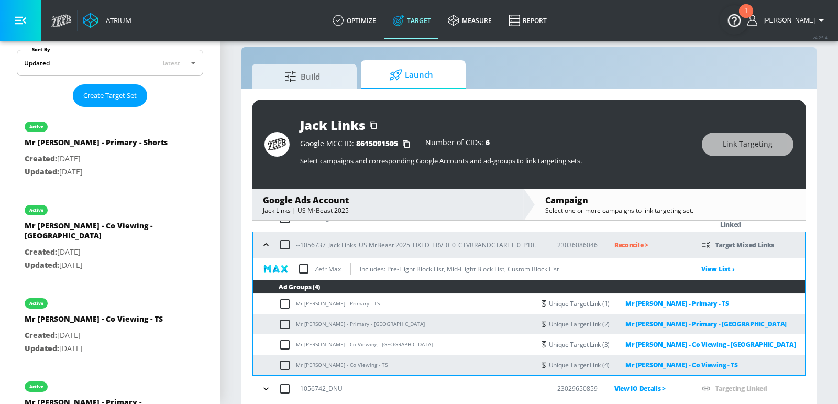
click at [306, 269] on input "checkbox" at bounding box center [304, 269] width 22 height 22
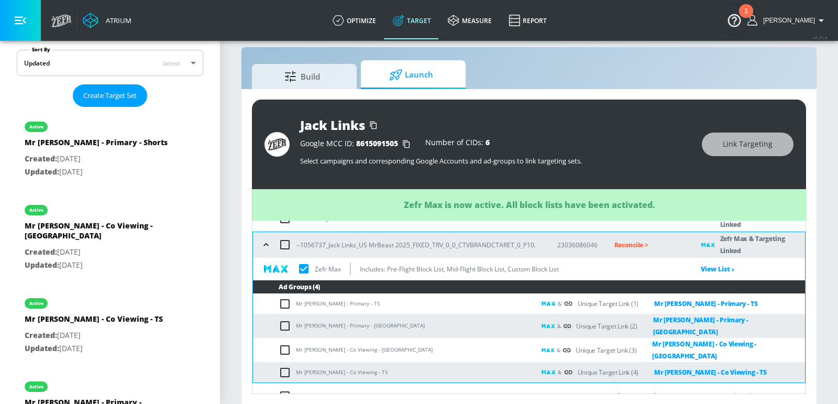
checkbox input "true"
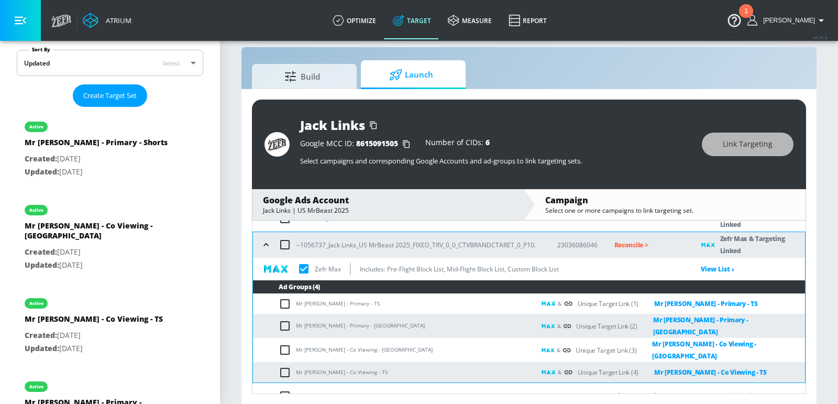
click at [633, 243] on p "Reconcile >" at bounding box center [650, 245] width 71 height 12
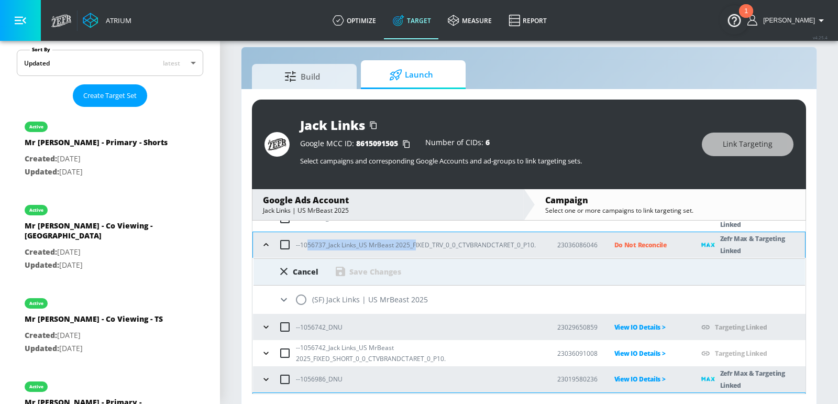
drag, startPoint x: 416, startPoint y: 245, endPoint x: 306, endPoint y: 245, distance: 110.0
click at [306, 245] on p "--1056737_Jack Links_US MrBeast 2025_FIXED_TRV_0_0_CTVBRANDCTARET_0_P10." at bounding box center [416, 244] width 240 height 11
copy p "56737_Jack Links_US MrBeast 2025_F"
click at [304, 302] on input "radio" at bounding box center [301, 300] width 22 height 22
radio input "true"
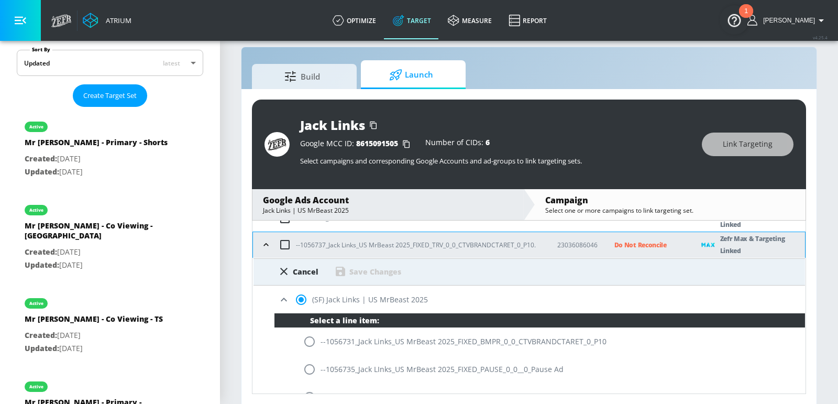
scroll to position [273, 0]
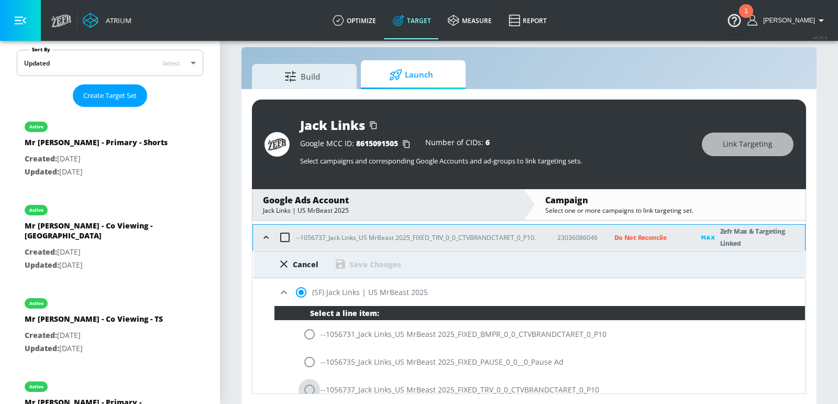
click at [308, 388] on input "radio" at bounding box center [310, 390] width 22 height 22
radio input "true"
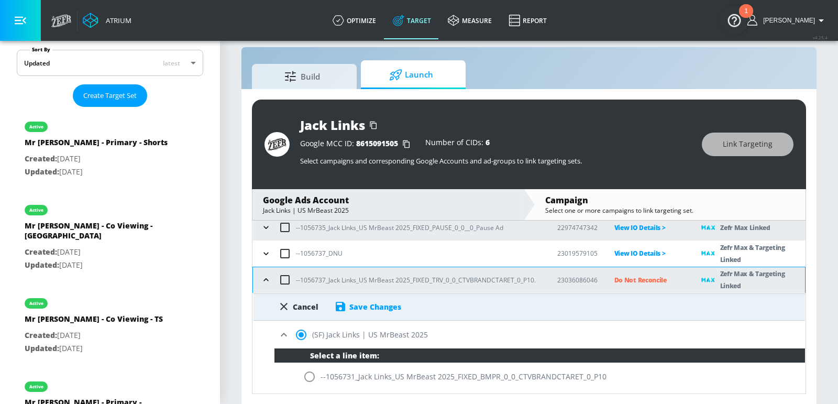
scroll to position [228, 0]
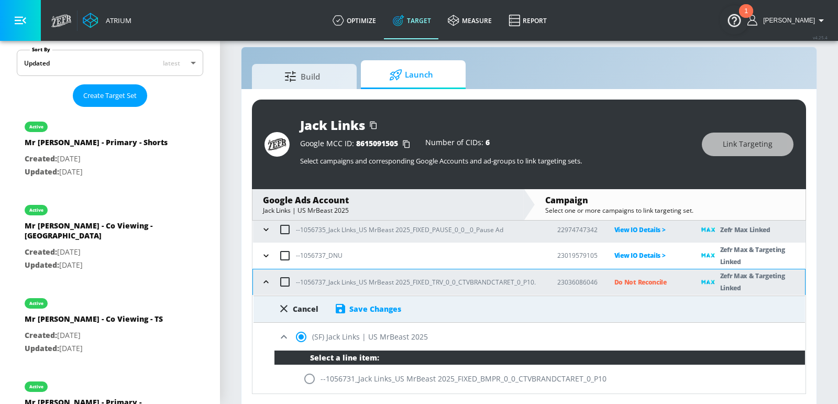
click at [378, 308] on div "Save Changes" at bounding box center [376, 309] width 52 height 10
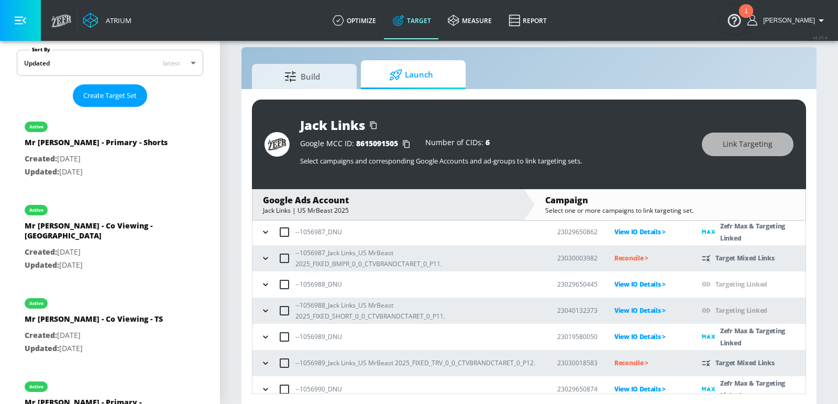
scroll to position [378, 0]
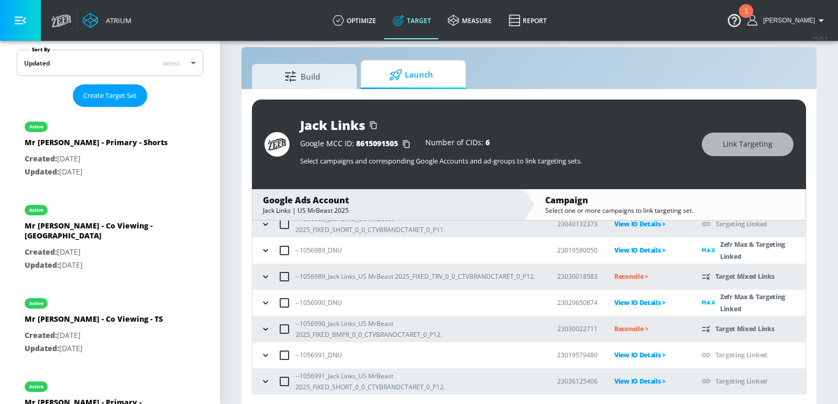
click at [271, 328] on button "button" at bounding box center [266, 329] width 16 height 16
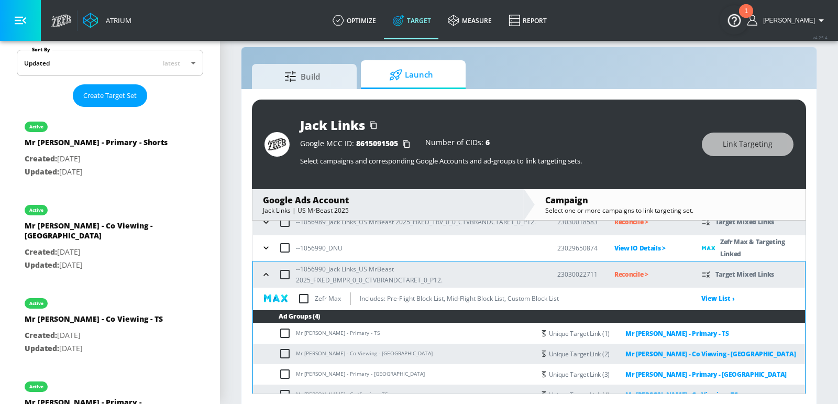
scroll to position [451, 0]
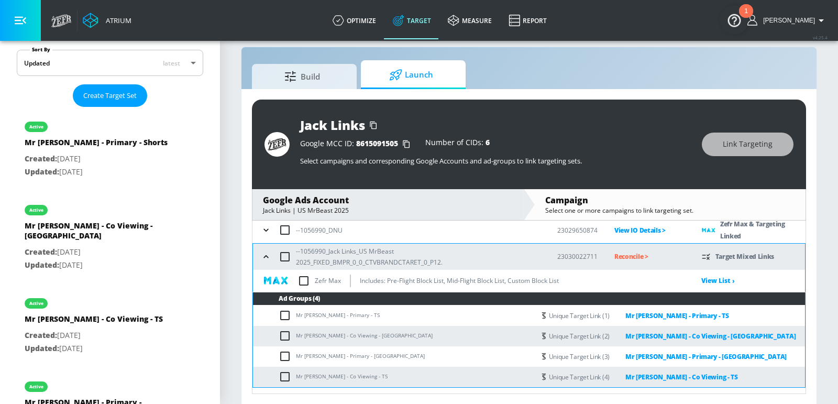
click at [303, 278] on input "checkbox" at bounding box center [304, 281] width 22 height 22
checkbox input "true"
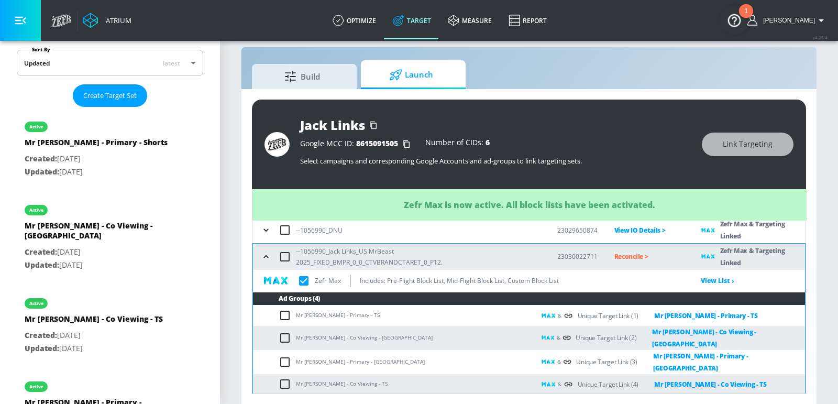
click at [265, 258] on icon "button" at bounding box center [266, 257] width 10 height 10
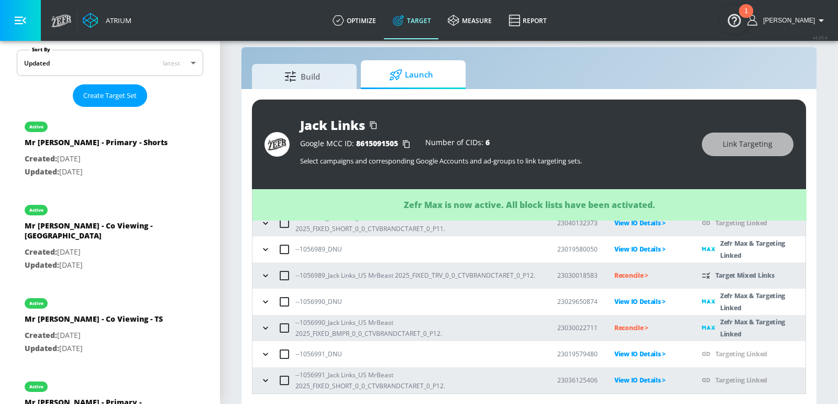
scroll to position [378, 0]
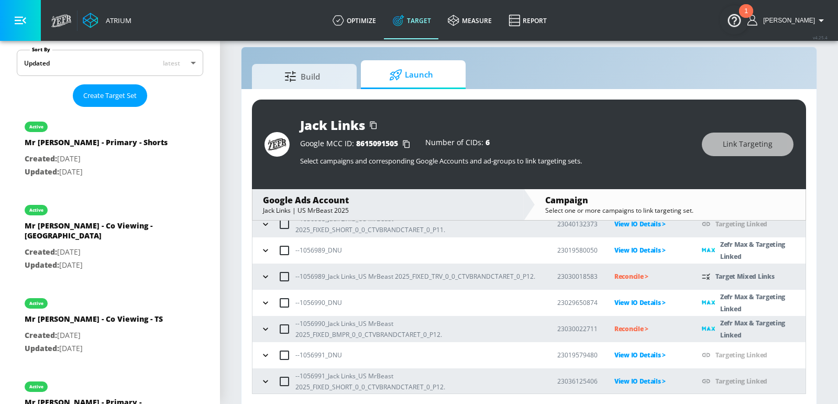
click at [632, 332] on p "Reconcile >" at bounding box center [650, 329] width 71 height 12
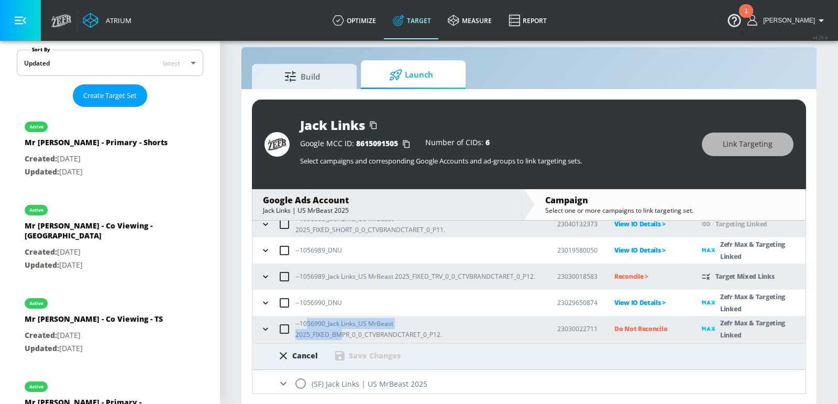
drag, startPoint x: 441, startPoint y: 332, endPoint x: 308, endPoint y: 332, distance: 133.6
click at [308, 332] on p "--1056990_Jack Links_US MrBeast 2025_FIXED_BMPR_0_0_CTVBRANDCTARET_0_P12." at bounding box center [418, 329] width 245 height 22
copy p "56990_Jack Links_US MrBeast 2025_FIXED_BM"
click at [299, 384] on input "radio" at bounding box center [301, 384] width 22 height 22
radio input "true"
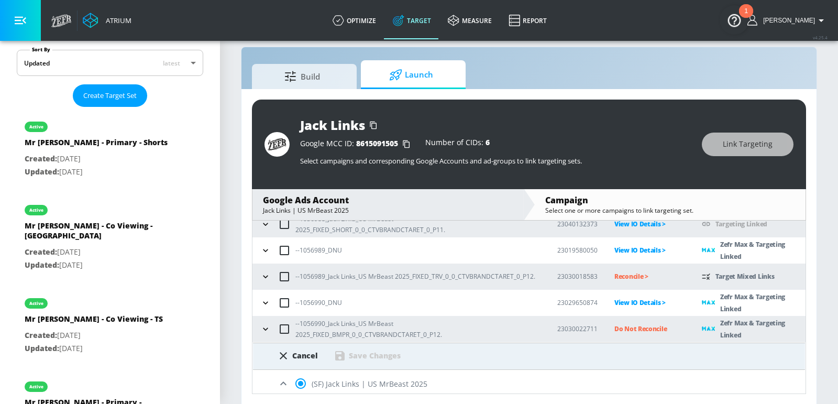
scroll to position [718, 0]
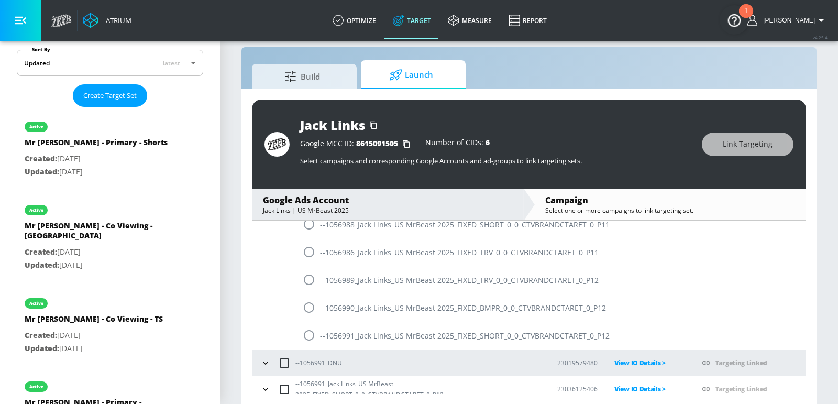
click at [310, 308] on input "radio" at bounding box center [309, 308] width 22 height 22
radio input "true"
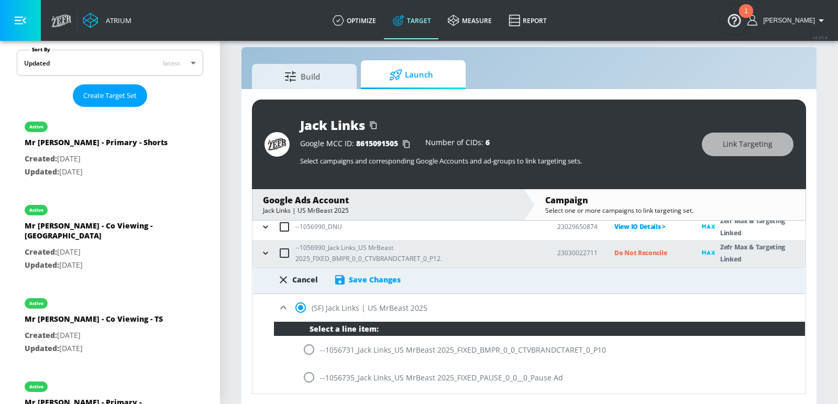
scroll to position [454, 0]
click at [390, 280] on div "Save Changes" at bounding box center [375, 280] width 52 height 10
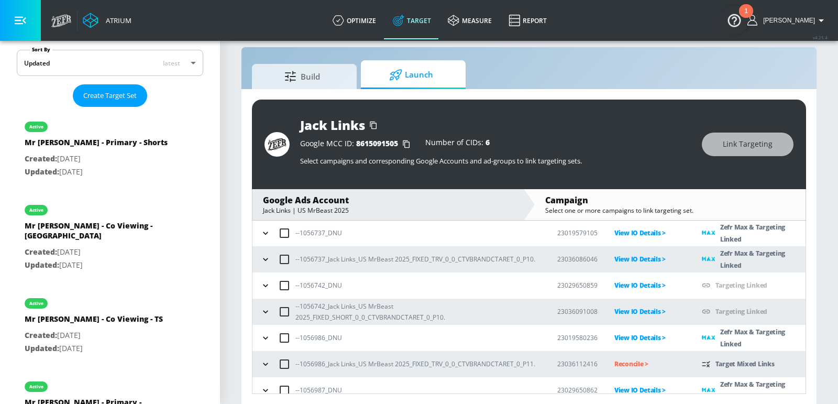
scroll to position [378, 0]
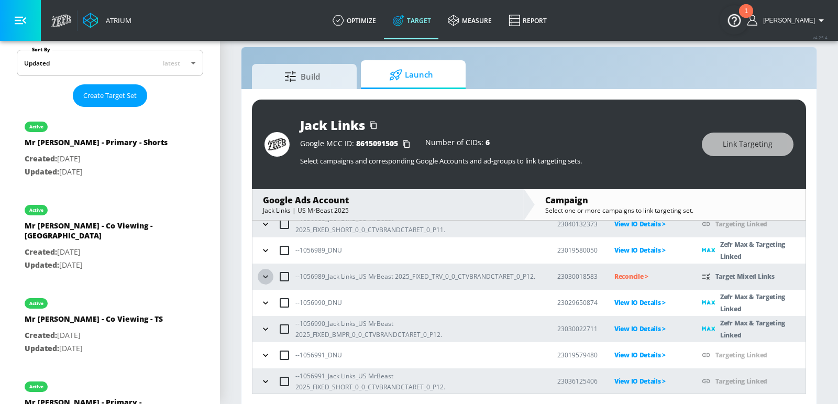
click at [263, 272] on icon "button" at bounding box center [265, 276] width 10 height 10
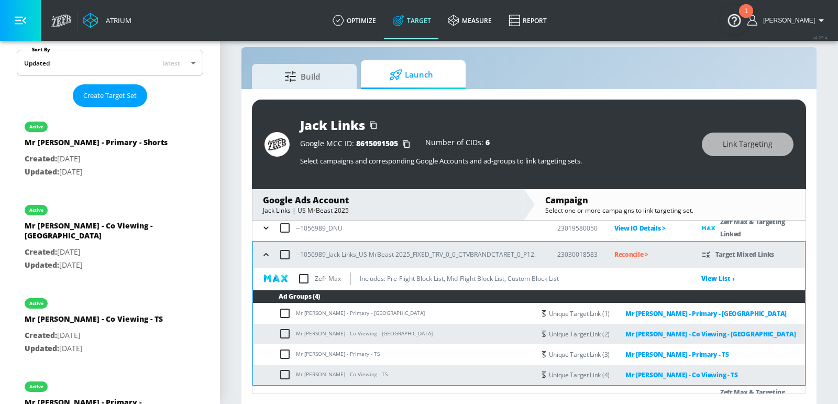
scroll to position [402, 0]
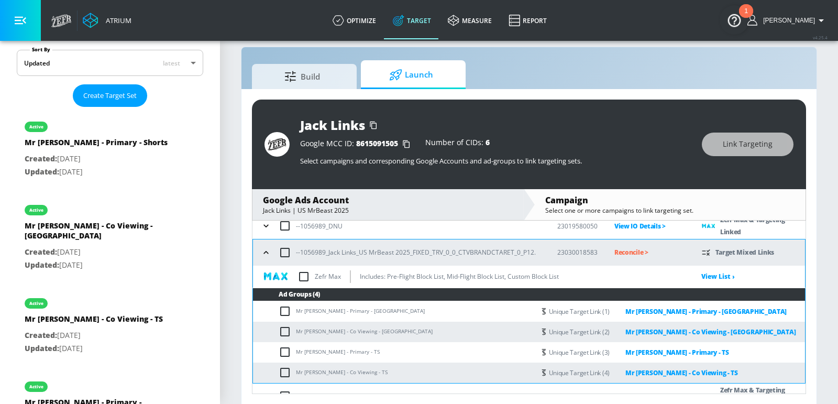
click at [305, 277] on input "checkbox" at bounding box center [304, 277] width 22 height 22
checkbox input "true"
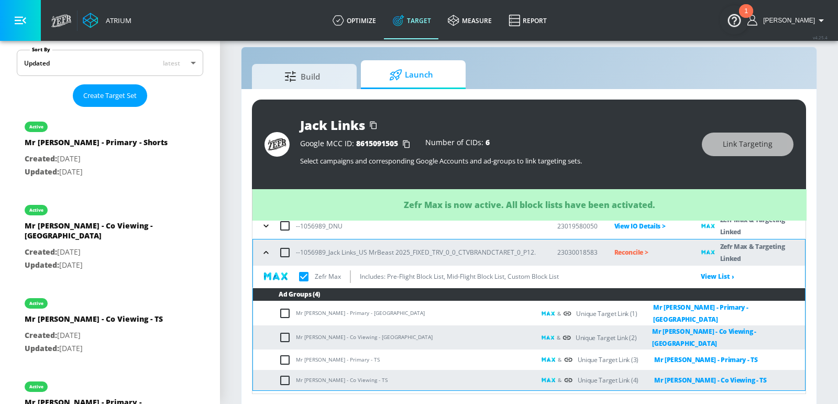
click at [627, 249] on p "Reconcile >" at bounding box center [650, 252] width 71 height 12
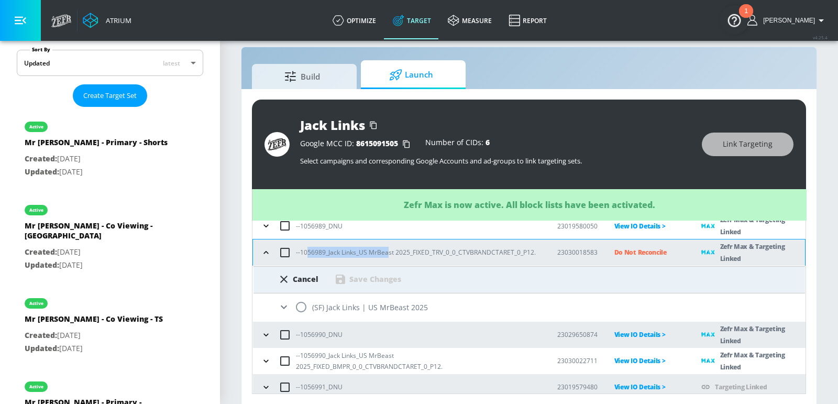
drag, startPoint x: 386, startPoint y: 253, endPoint x: 307, endPoint y: 251, distance: 78.6
click at [307, 251] on p "--1056989_Jack Links_US MrBeast 2025_FIXED_TRV_0_0_CTVBRANDCTARET_0_P12." at bounding box center [416, 252] width 240 height 11
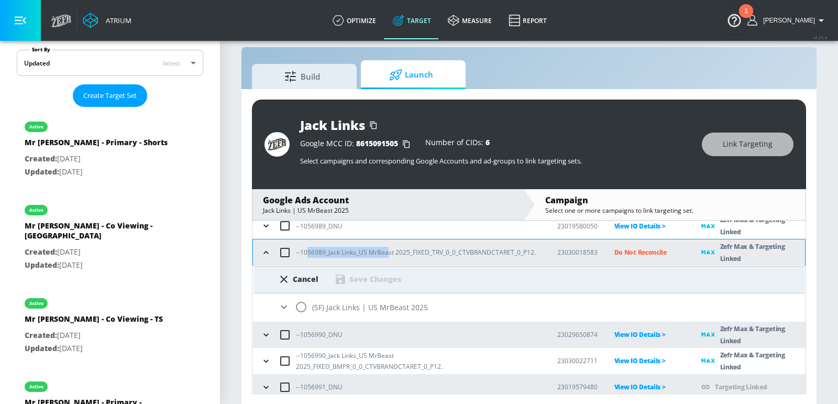
click at [301, 306] on input "radio" at bounding box center [301, 307] width 22 height 22
radio input "true"
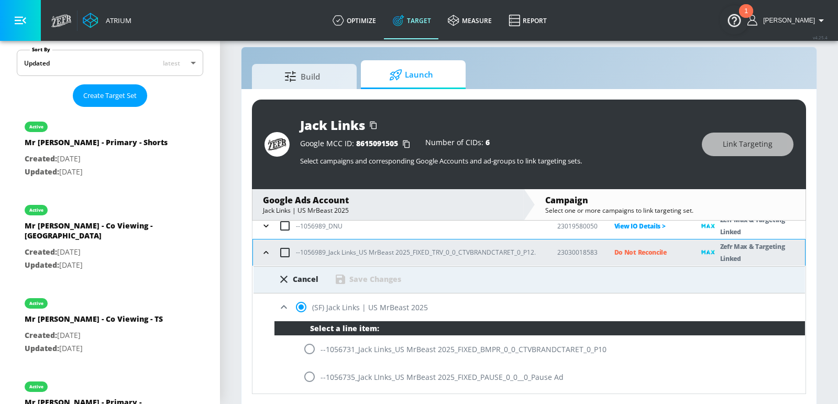
scroll to position [638, 0]
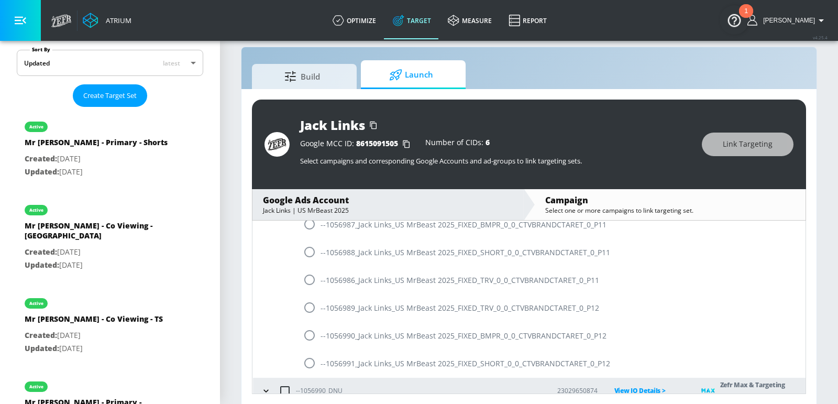
click at [312, 307] on input "radio" at bounding box center [310, 308] width 22 height 22
radio input "true"
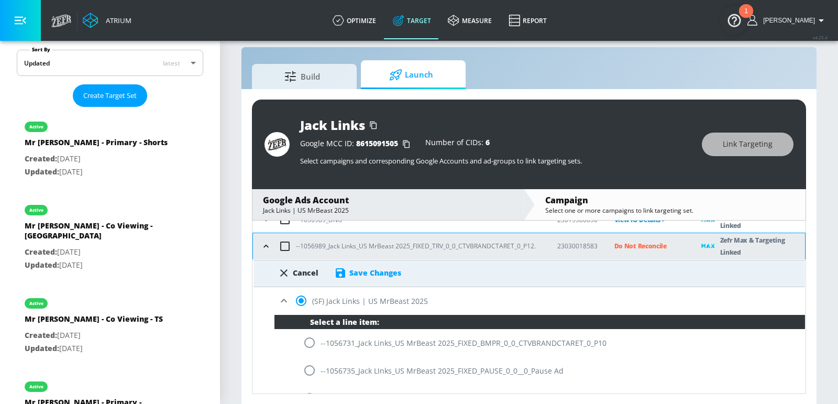
scroll to position [409, 0]
click at [374, 271] on div "Save Changes" at bounding box center [376, 272] width 52 height 10
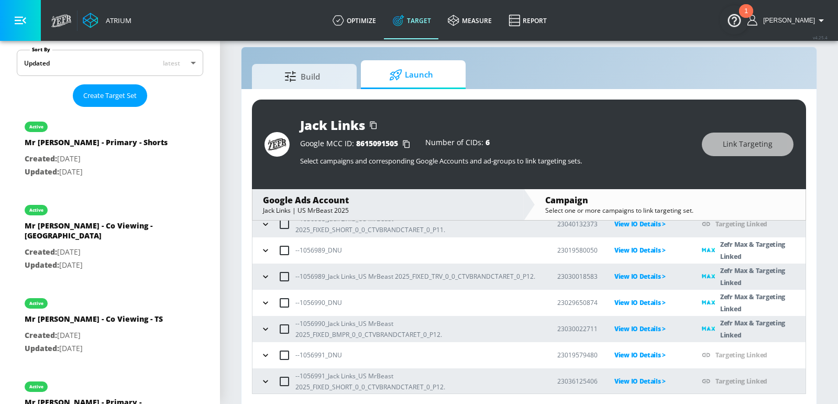
scroll to position [273, 0]
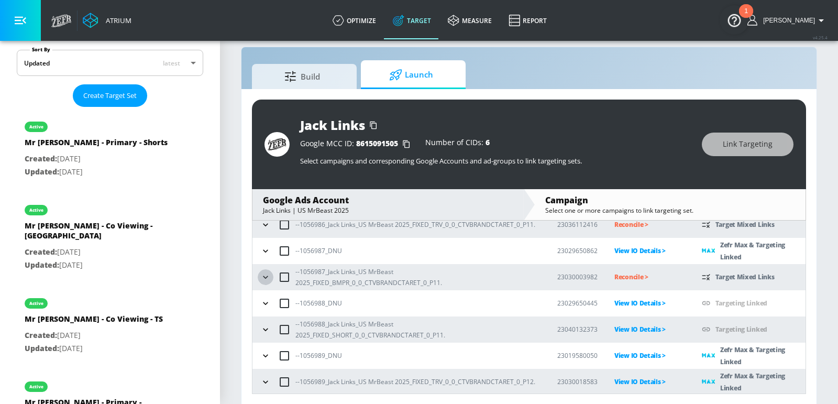
click at [260, 278] on icon "button" at bounding box center [265, 277] width 10 height 10
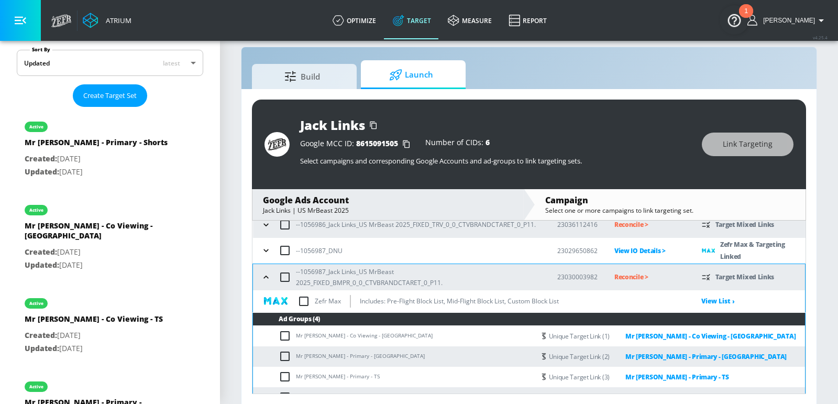
scroll to position [287, 0]
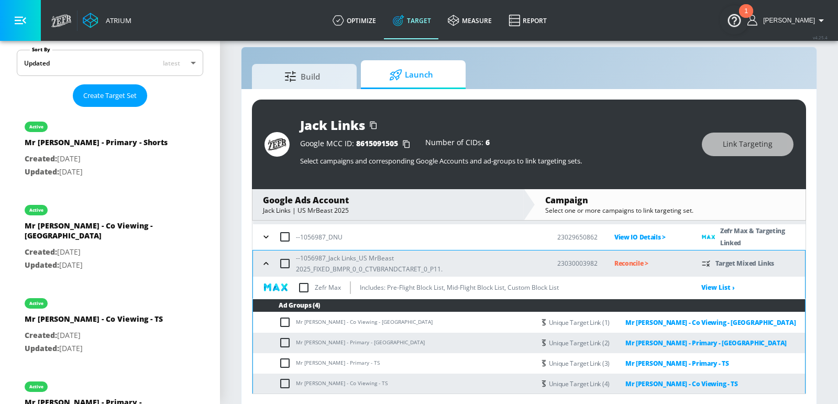
click at [304, 283] on input "checkbox" at bounding box center [304, 288] width 22 height 22
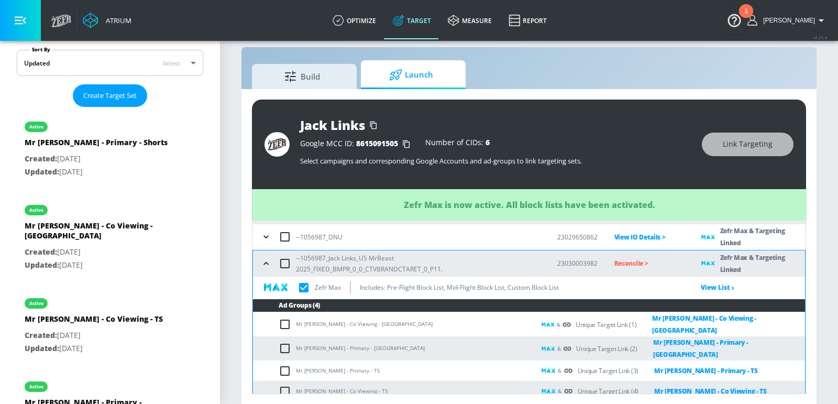
checkbox input "true"
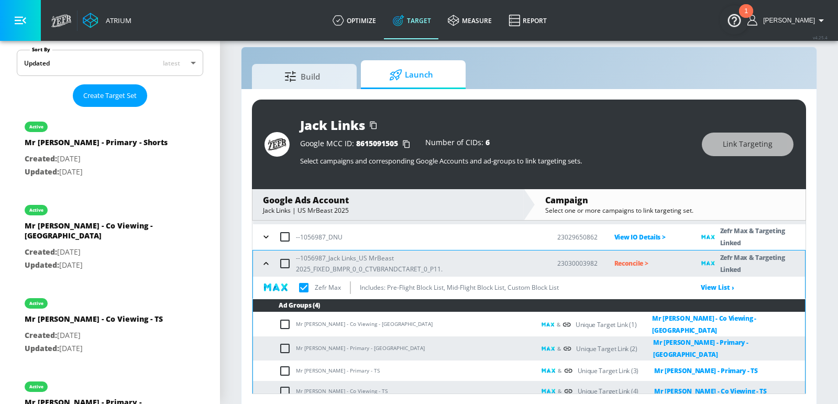
click at [624, 258] on p "Reconcile >" at bounding box center [650, 263] width 71 height 12
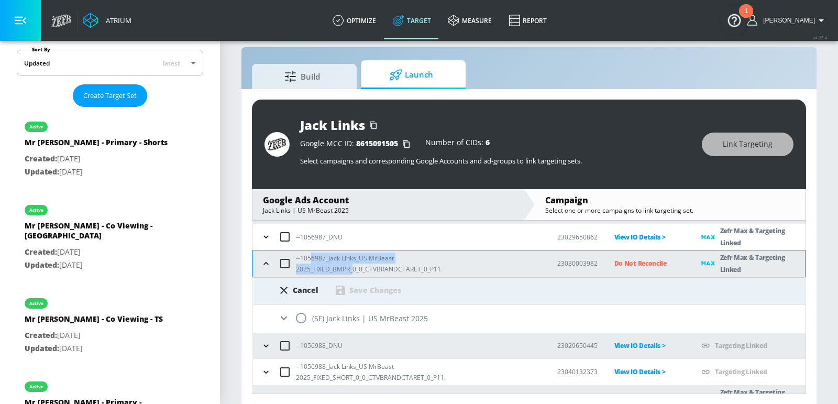
drag, startPoint x: 354, startPoint y: 270, endPoint x: 309, endPoint y: 257, distance: 46.9
click at [309, 257] on p "--1056987_Jack Links_US MrBeast 2025_FIXED_BMPR_0_0_CTVBRANDCTARET_0_P11." at bounding box center [418, 264] width 245 height 22
click at [301, 317] on input "radio" at bounding box center [301, 318] width 22 height 22
radio input "true"
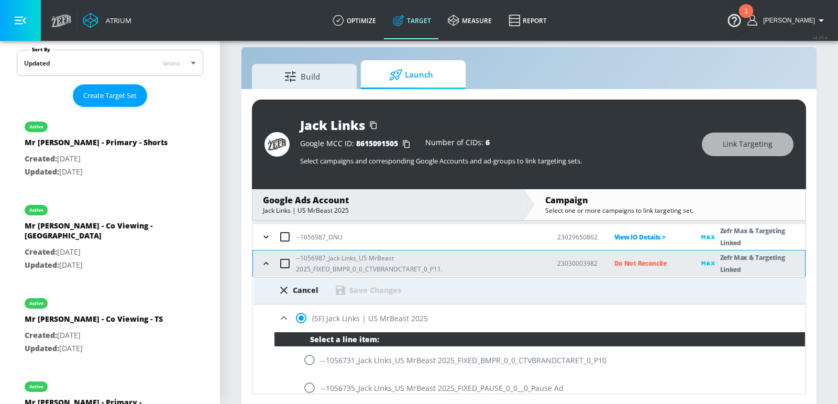
scroll to position [450, 0]
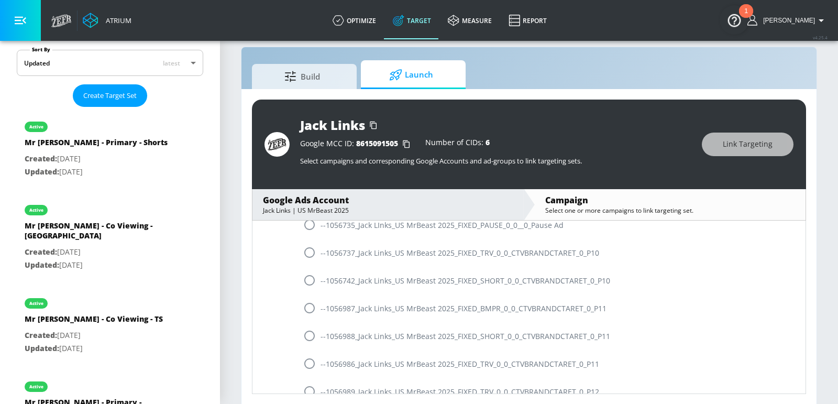
click at [312, 307] on input "radio" at bounding box center [310, 308] width 22 height 22
radio input "true"
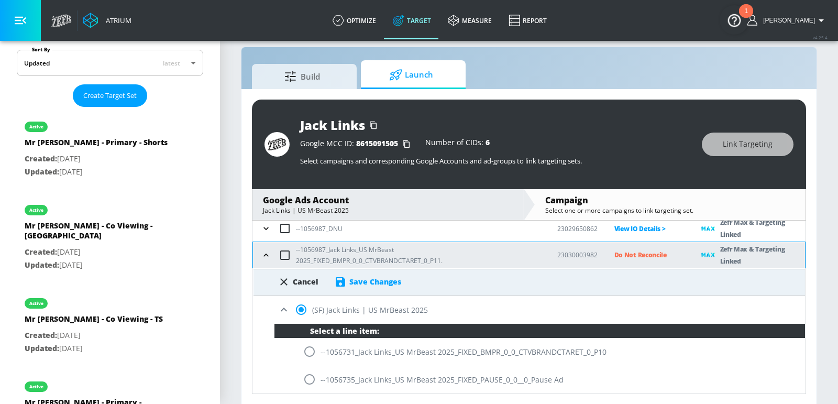
scroll to position [293, 0]
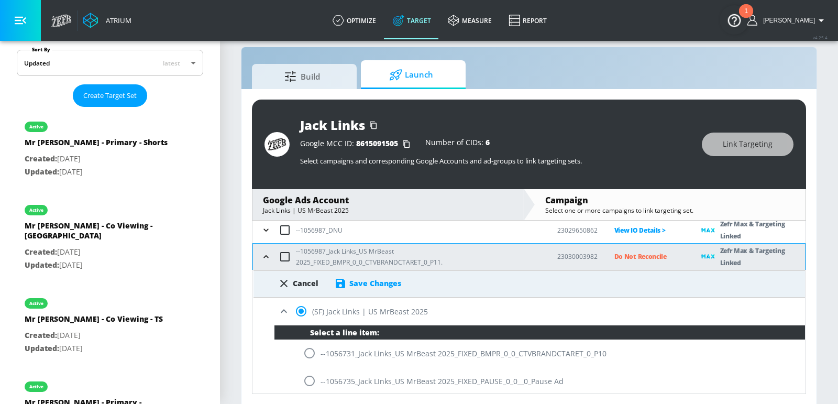
click at [371, 282] on div "Save Changes" at bounding box center [376, 283] width 52 height 10
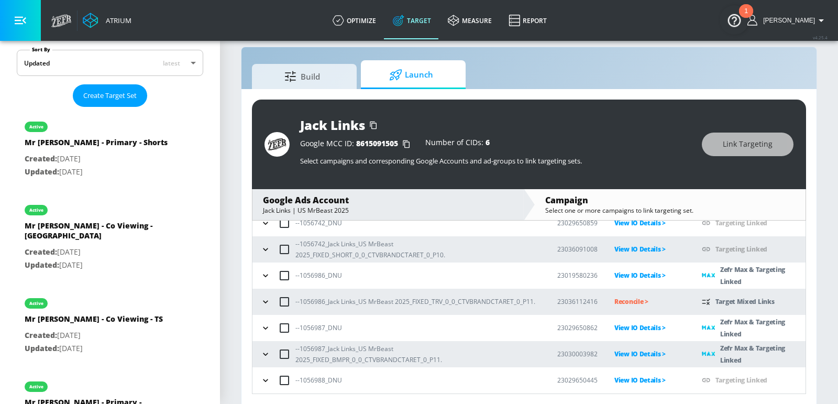
scroll to position [190, 0]
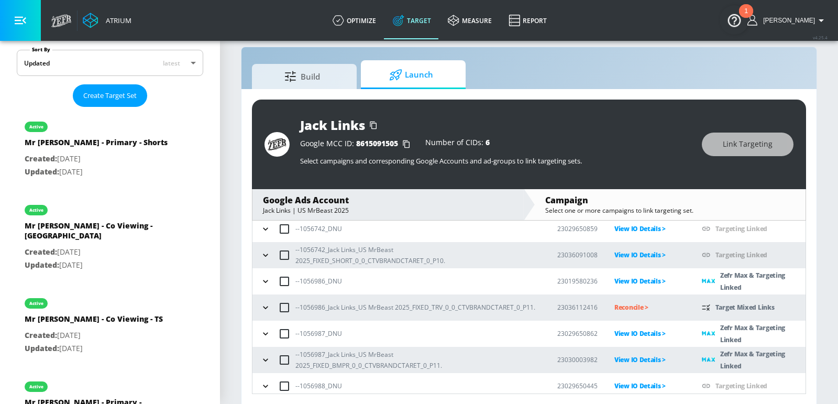
click at [263, 304] on icon "button" at bounding box center [265, 307] width 10 height 10
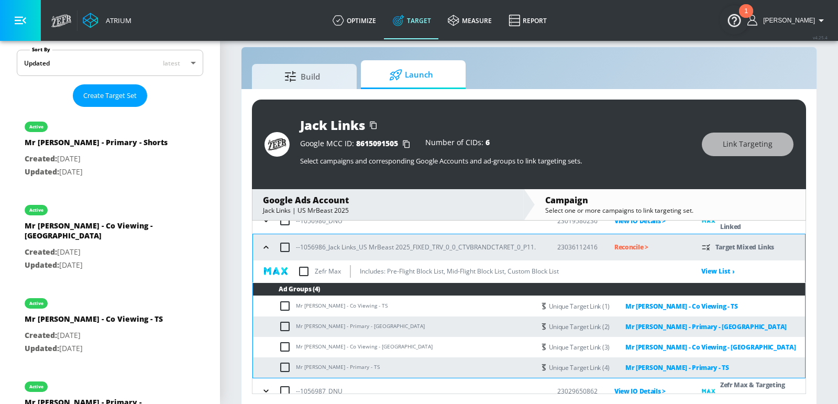
scroll to position [255, 0]
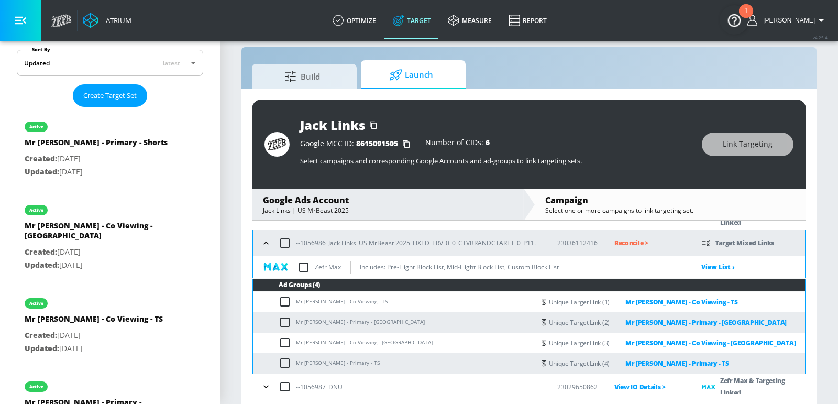
click at [306, 266] on input "checkbox" at bounding box center [304, 267] width 22 height 22
checkbox input "true"
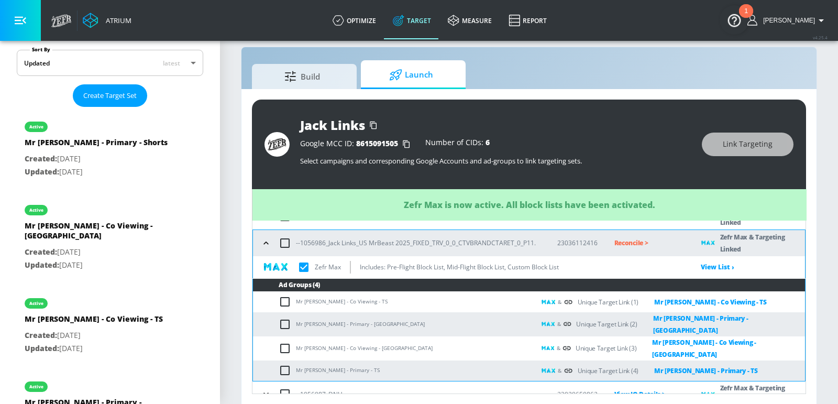
click at [618, 243] on p "Reconcile >" at bounding box center [650, 243] width 71 height 12
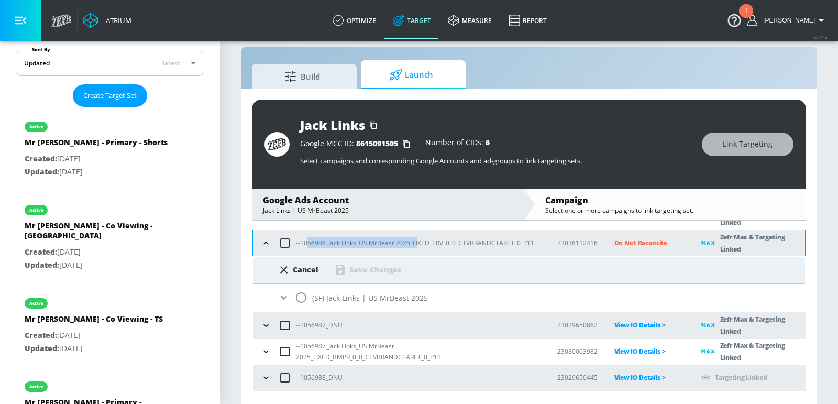
drag, startPoint x: 417, startPoint y: 243, endPoint x: 308, endPoint y: 242, distance: 108.5
click at [308, 243] on p "--1056986_Jack Links_US MrBeast 2025_FIXED_TRV_0_0_CTVBRANDCTARET_0_P11." at bounding box center [416, 242] width 240 height 11
click at [306, 293] on input "radio" at bounding box center [301, 298] width 22 height 22
radio input "true"
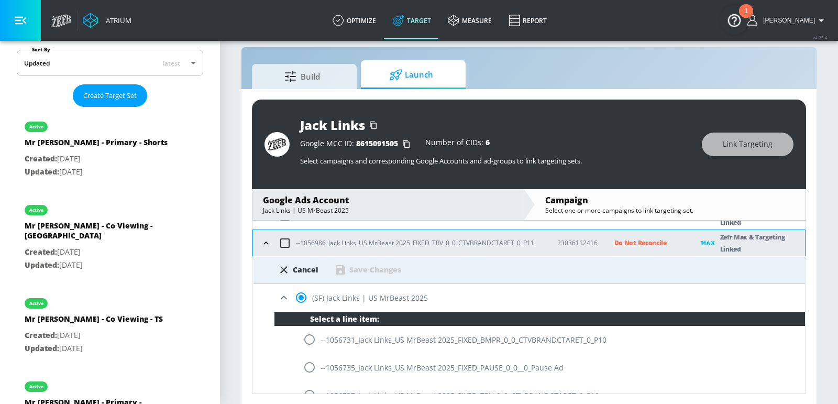
scroll to position [453, 0]
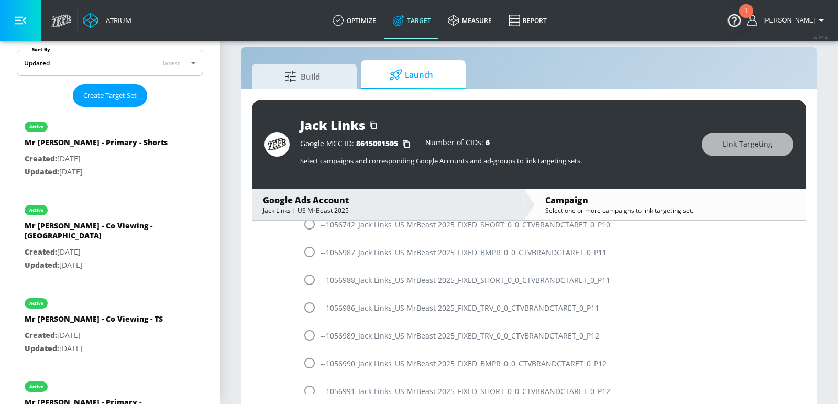
click at [311, 307] on input "radio" at bounding box center [310, 308] width 22 height 22
radio input "true"
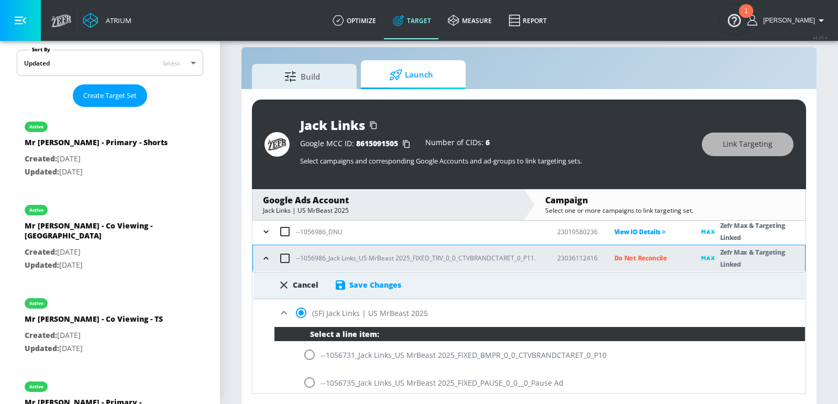
scroll to position [235, 0]
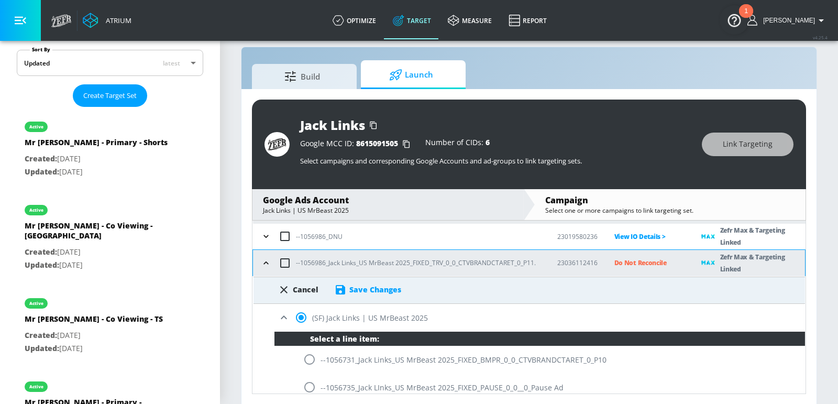
click at [370, 287] on div "Save Changes" at bounding box center [376, 290] width 52 height 10
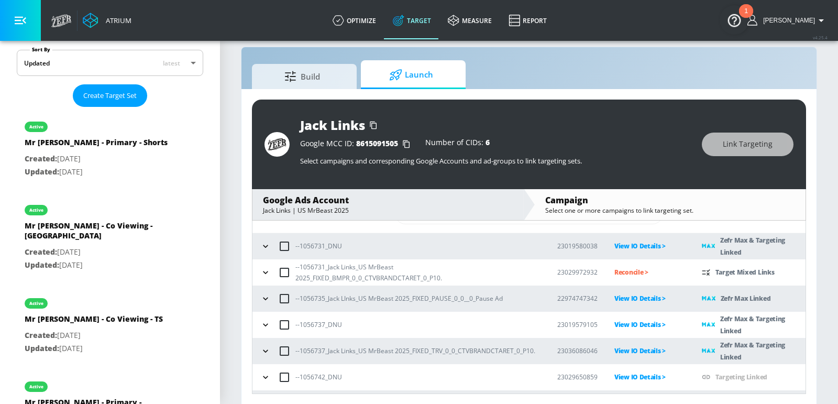
scroll to position [43, 0]
click at [260, 269] on icon "button" at bounding box center [265, 271] width 10 height 10
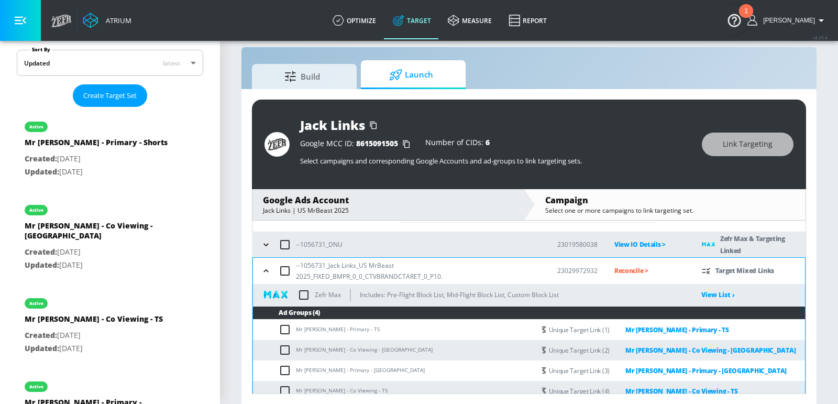
click at [311, 294] on input "checkbox" at bounding box center [304, 295] width 22 height 22
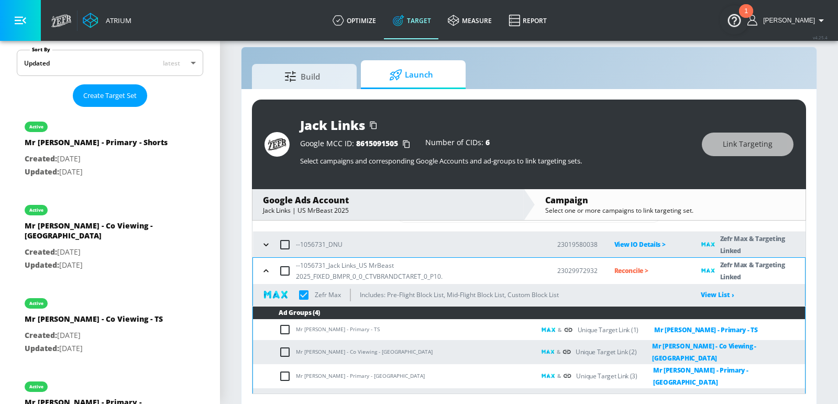
checkbox input "true"
click at [634, 275] on p "Reconcile >" at bounding box center [650, 271] width 71 height 12
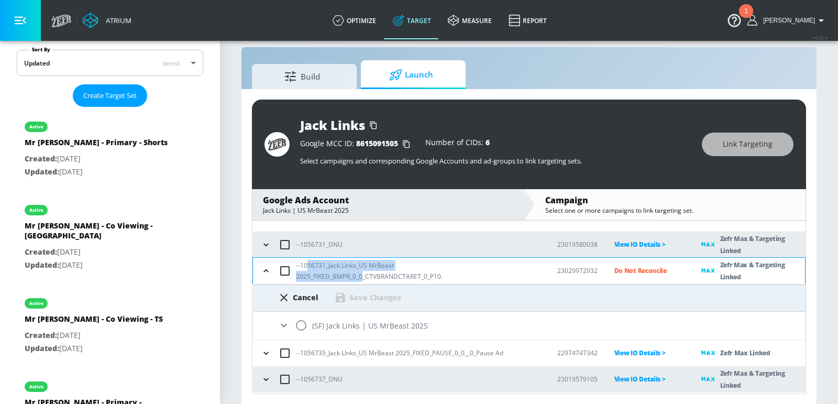
drag, startPoint x: 362, startPoint y: 279, endPoint x: 306, endPoint y: 272, distance: 55.9
click at [306, 265] on p "--1056731_Jack Links_US MrBeast 2025_FIXED_BMPR_0_0_CTVBRANDCTARET_0_P10." at bounding box center [418, 271] width 245 height 22
click at [302, 325] on input "radio" at bounding box center [301, 325] width 22 height 22
radio input "true"
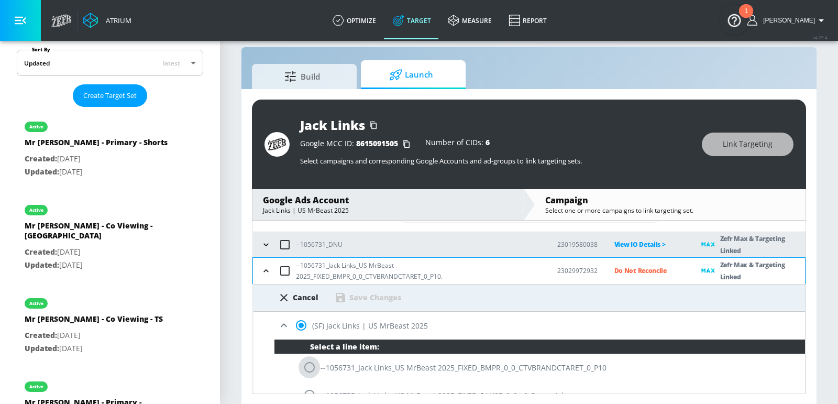
click at [310, 369] on input "radio" at bounding box center [310, 367] width 22 height 22
radio input "true"
click at [376, 296] on div "Save Changes" at bounding box center [376, 297] width 52 height 10
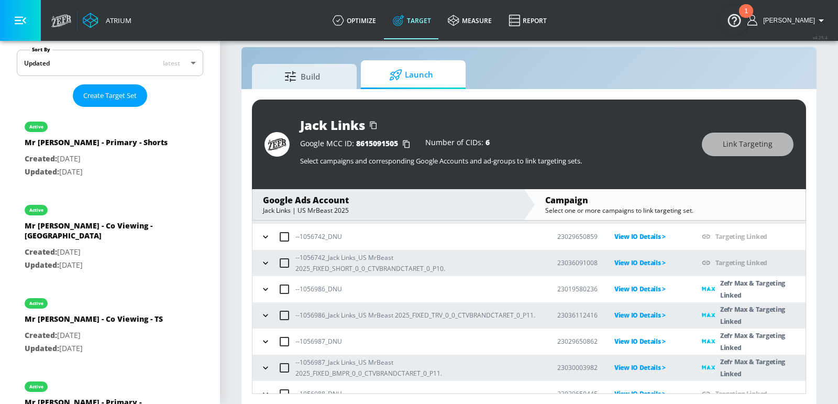
scroll to position [378, 0]
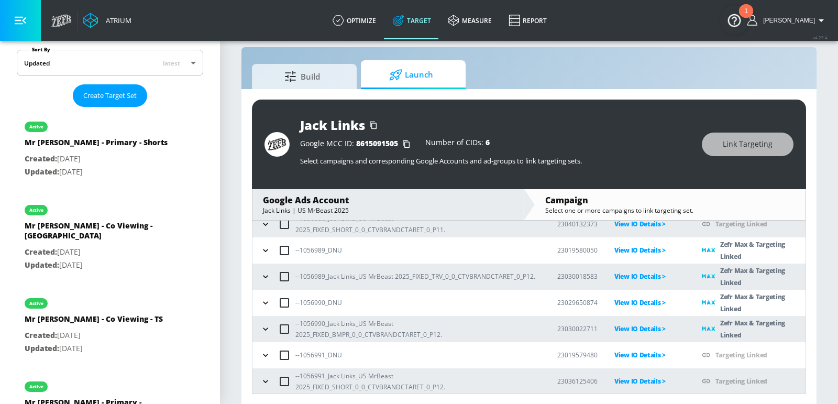
click at [229, 234] on section "Build Launch Jack Links Google MCC ID: 8615091505 Number of CIDs: 6 Select camp…" at bounding box center [529, 215] width 618 height 379
click at [235, 234] on section "Build Launch Jack Links Google MCC ID: 8615091505 Number of CIDs: 6 Select camp…" at bounding box center [529, 215] width 618 height 379
